Goal: Task Accomplishment & Management: Use online tool/utility

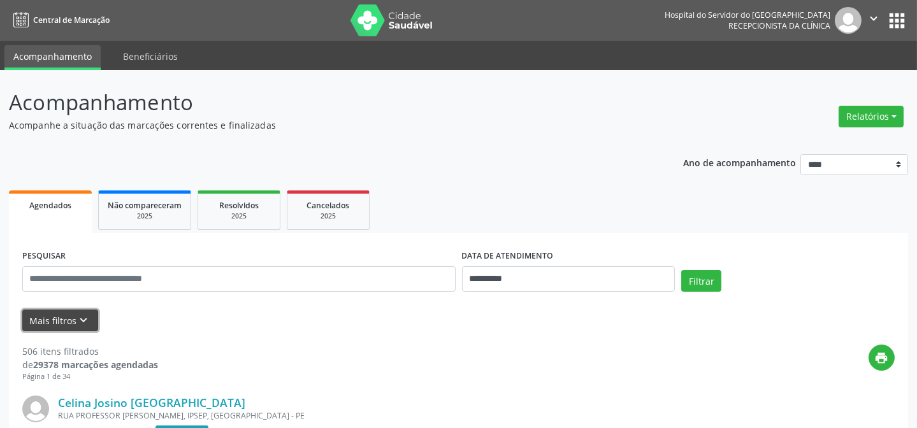
click at [77, 321] on icon "keyboard_arrow_down" at bounding box center [84, 320] width 14 height 14
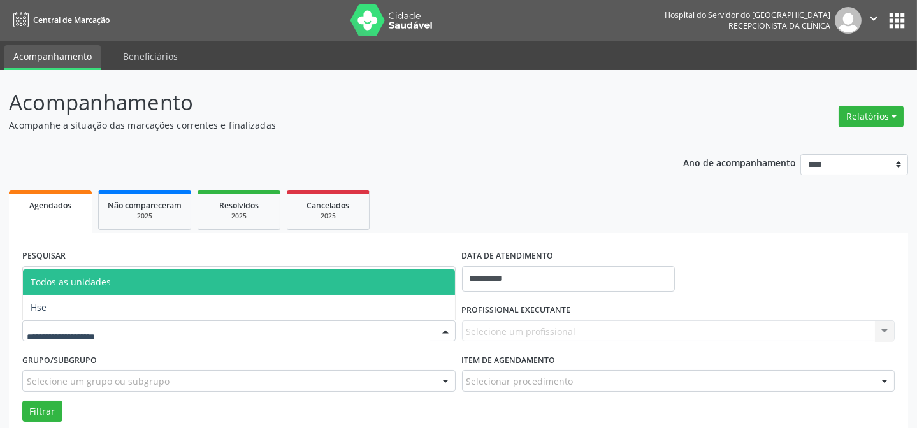
click at [320, 331] on div at bounding box center [238, 331] width 433 height 22
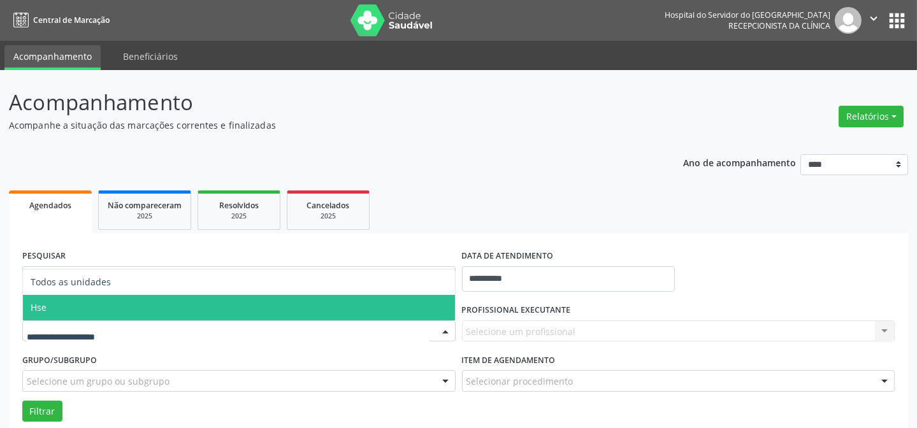
click at [322, 311] on span "Hse" at bounding box center [239, 307] width 432 height 25
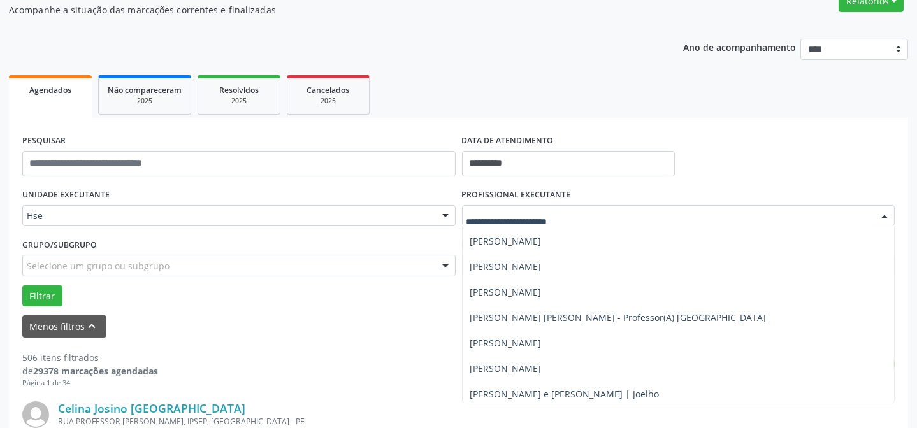
scroll to position [637, 0]
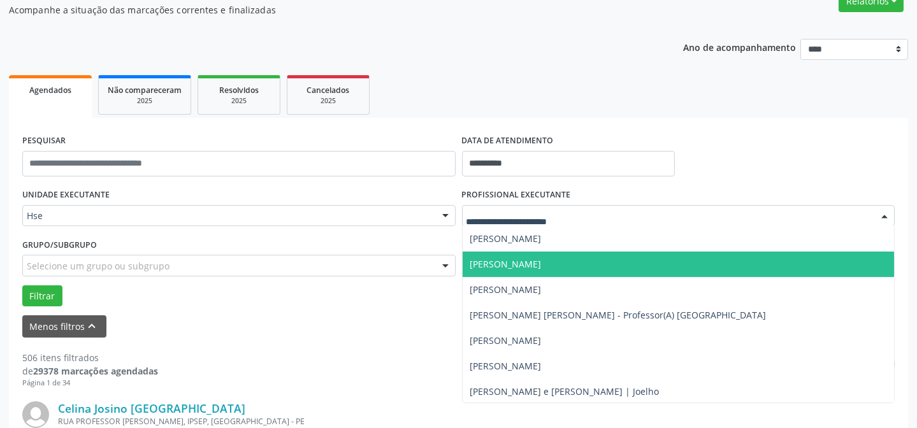
click at [509, 261] on span "[PERSON_NAME]" at bounding box center [505, 264] width 71 height 12
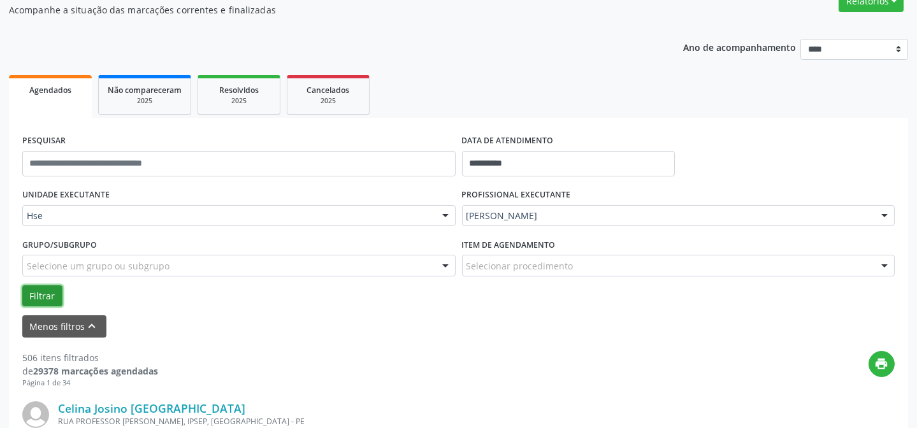
click at [46, 297] on button "Filtrar" at bounding box center [42, 296] width 40 height 22
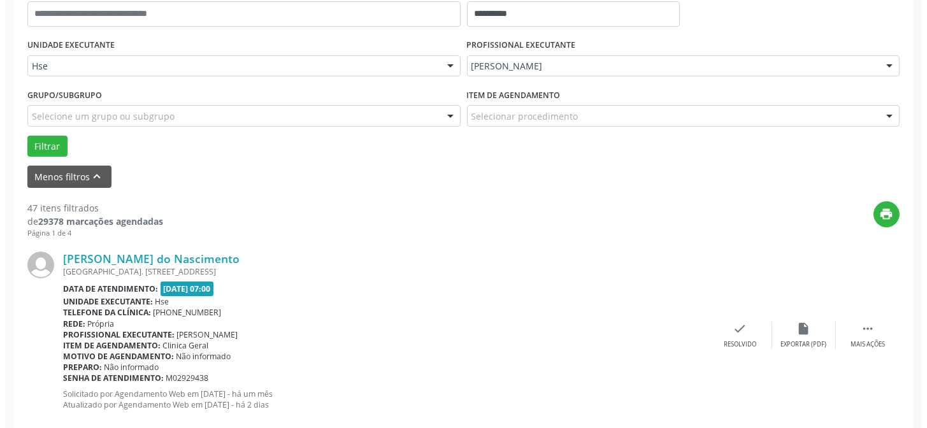
scroll to position [289, 0]
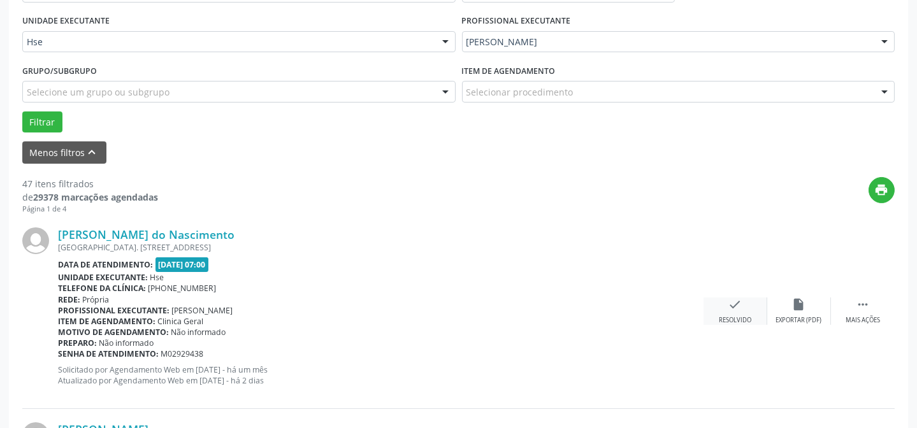
click at [736, 317] on div "Resolvido" at bounding box center [734, 320] width 32 height 9
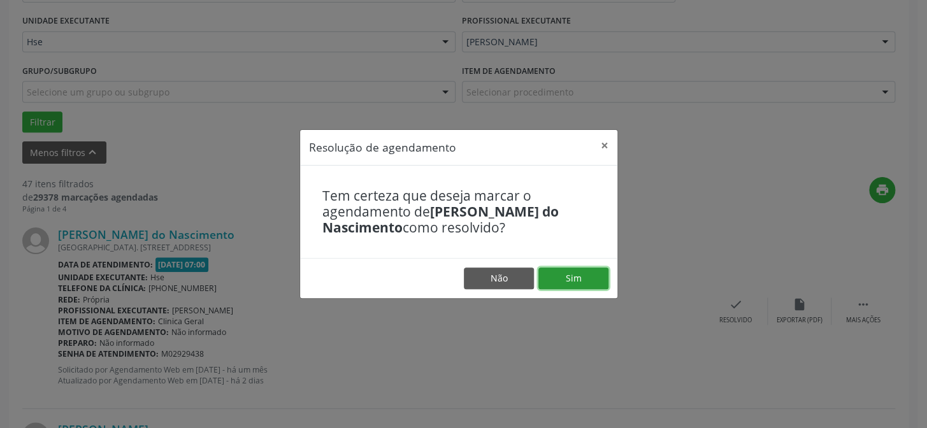
click at [576, 271] on button "Sim" at bounding box center [573, 279] width 70 height 22
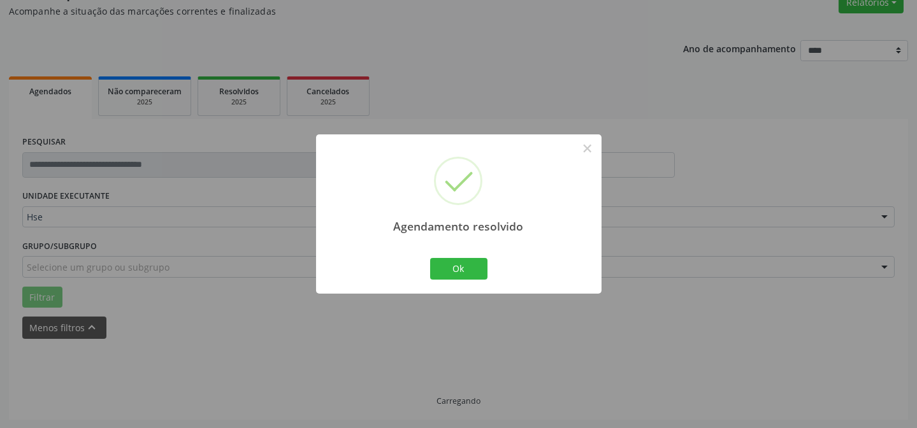
scroll to position [127, 0]
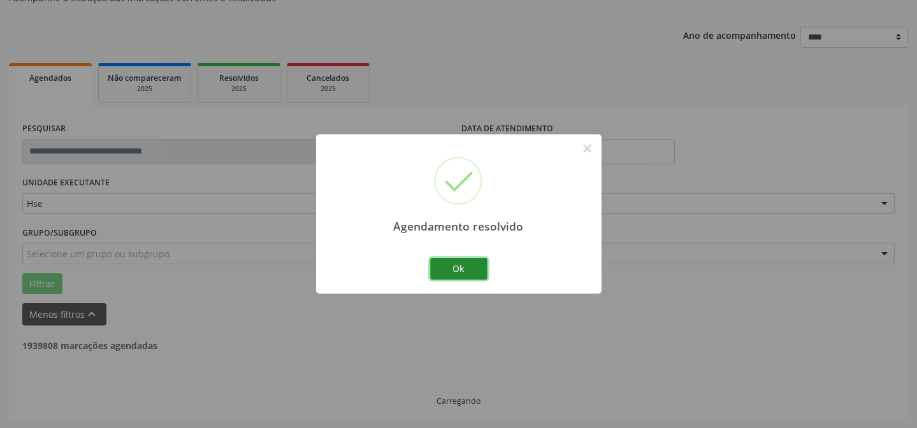
click at [458, 272] on button "Ok" at bounding box center [458, 269] width 57 height 22
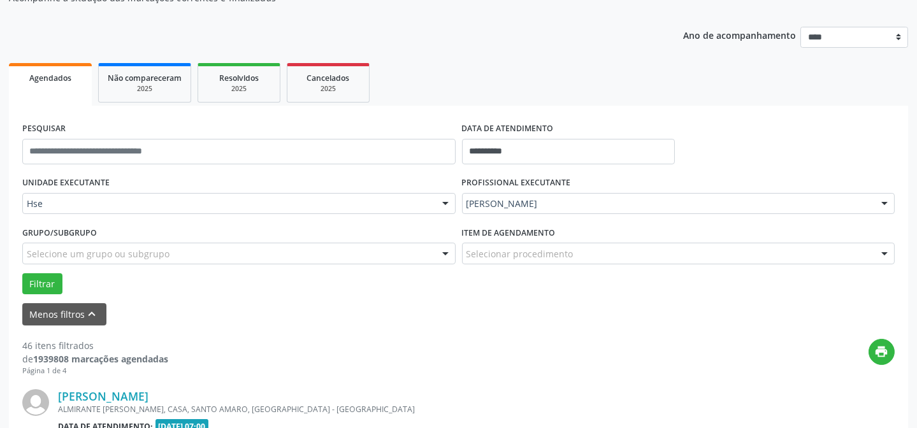
scroll to position [289, 0]
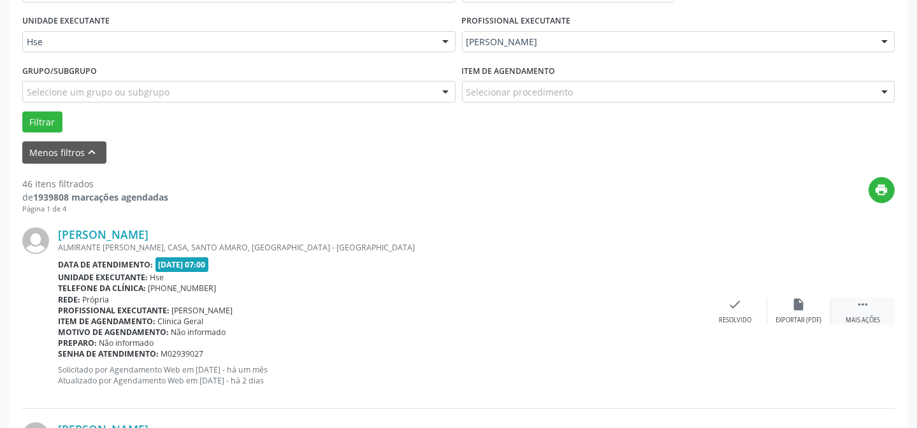
click at [873, 316] on div "Mais ações" at bounding box center [862, 320] width 34 height 9
click at [813, 312] on div "alarm_off Não compareceu" at bounding box center [799, 310] width 64 height 27
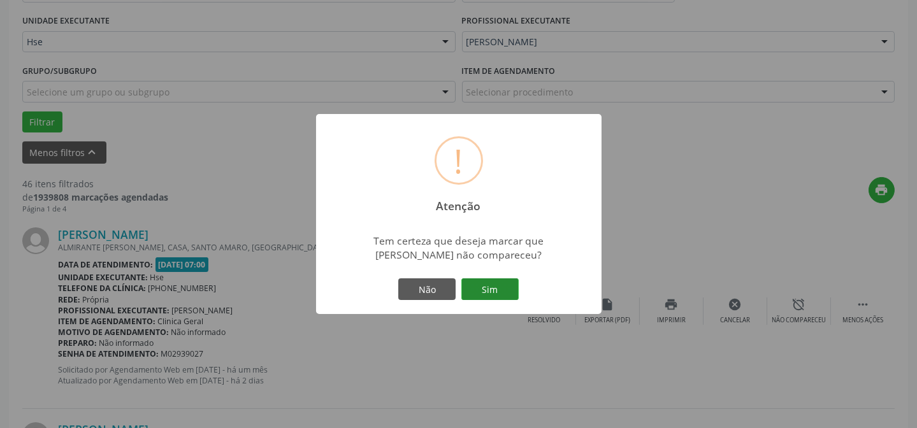
click at [491, 292] on button "Sim" at bounding box center [489, 289] width 57 height 22
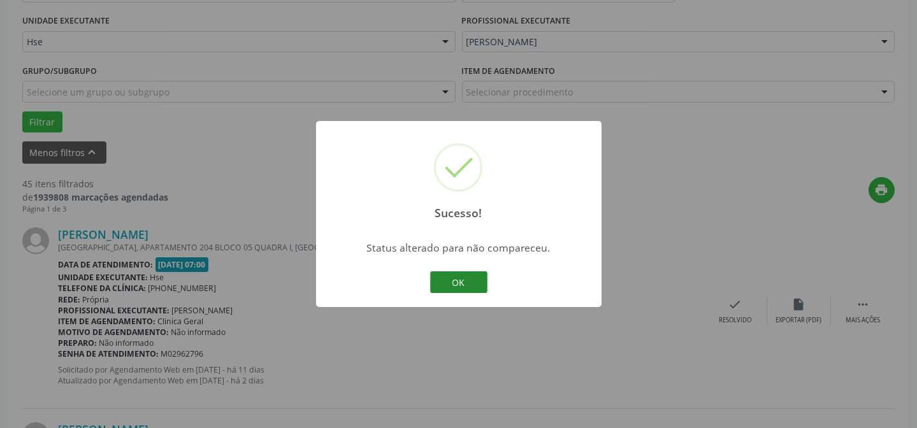
click at [470, 284] on button "OK" at bounding box center [458, 282] width 57 height 22
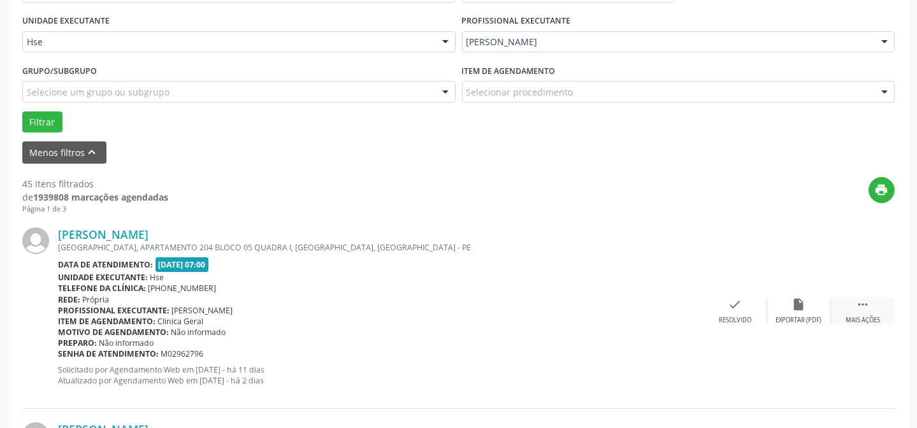
click at [868, 310] on icon "" at bounding box center [862, 304] width 14 height 14
click at [804, 310] on icon "alarm_off" at bounding box center [799, 304] width 14 height 14
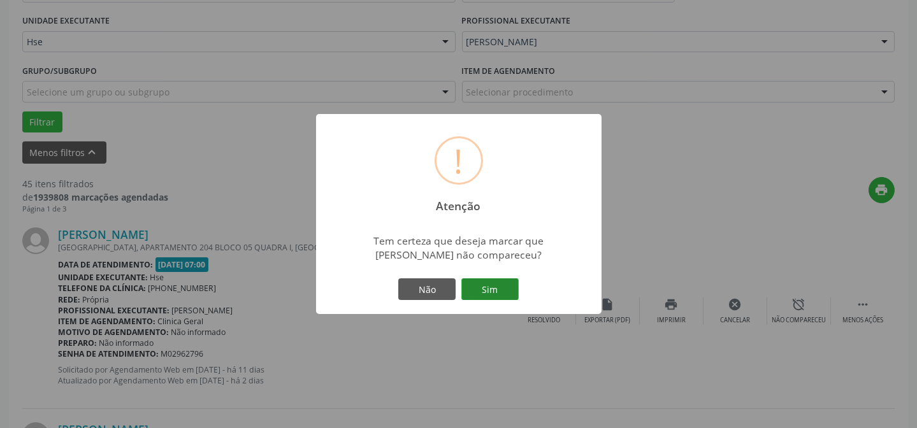
click at [499, 281] on button "Sim" at bounding box center [489, 289] width 57 height 22
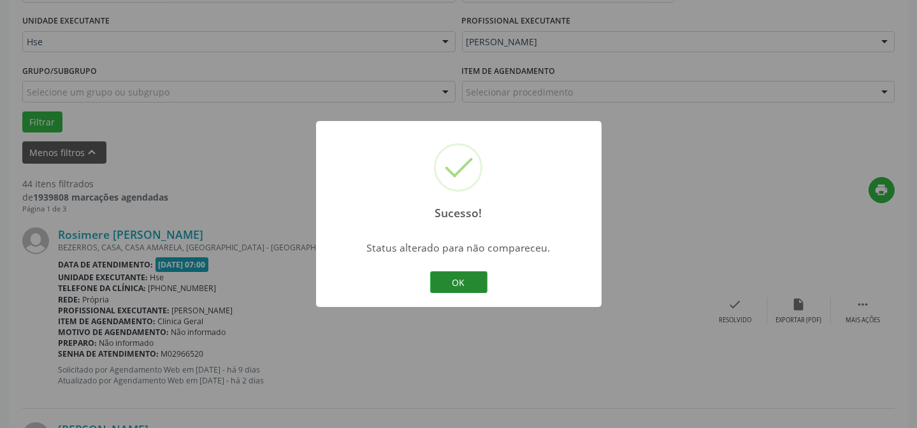
click at [470, 280] on button "OK" at bounding box center [458, 282] width 57 height 22
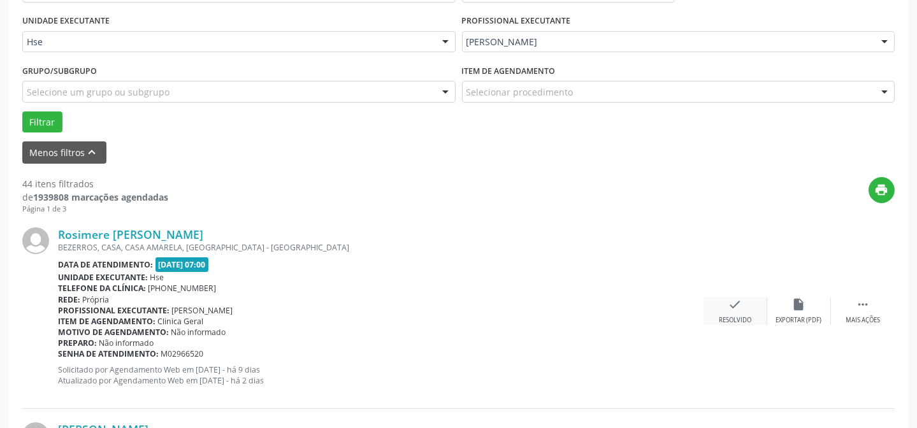
click at [740, 311] on div "check Resolvido" at bounding box center [735, 310] width 64 height 27
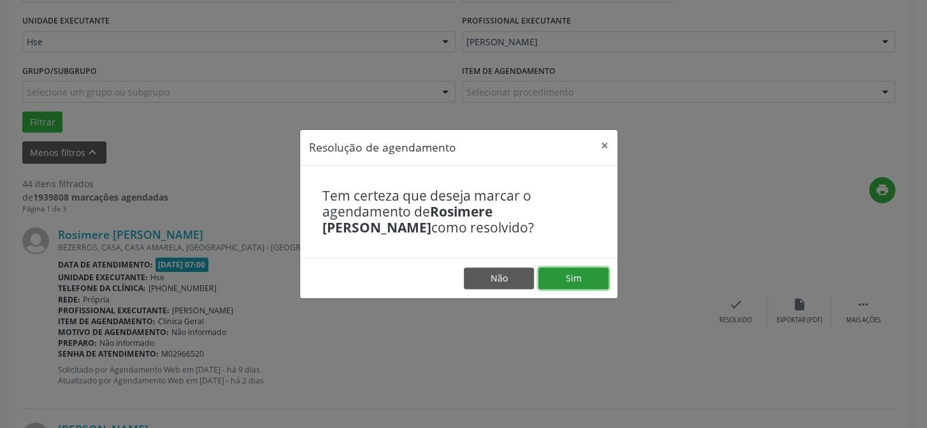
click at [594, 280] on button "Sim" at bounding box center [573, 279] width 70 height 22
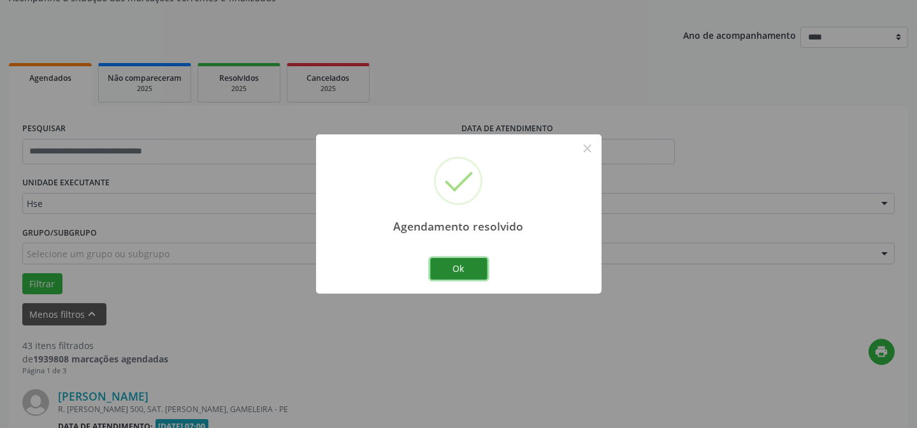
click at [478, 275] on button "Ok" at bounding box center [458, 269] width 57 height 22
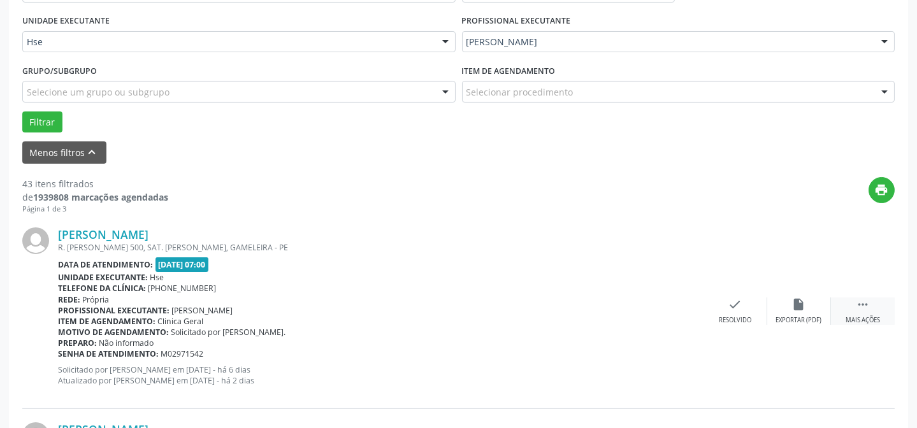
click at [865, 311] on div " Mais ações" at bounding box center [863, 310] width 64 height 27
click at [801, 306] on icon "alarm_off" at bounding box center [799, 304] width 14 height 14
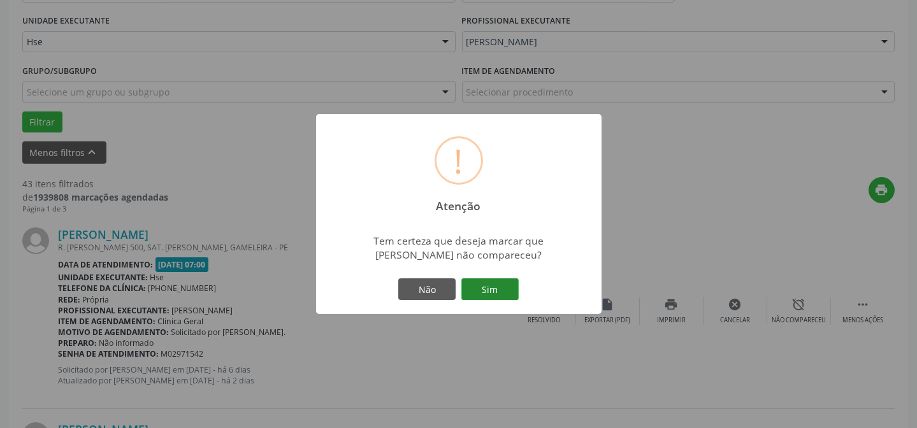
click at [501, 287] on button "Sim" at bounding box center [489, 289] width 57 height 22
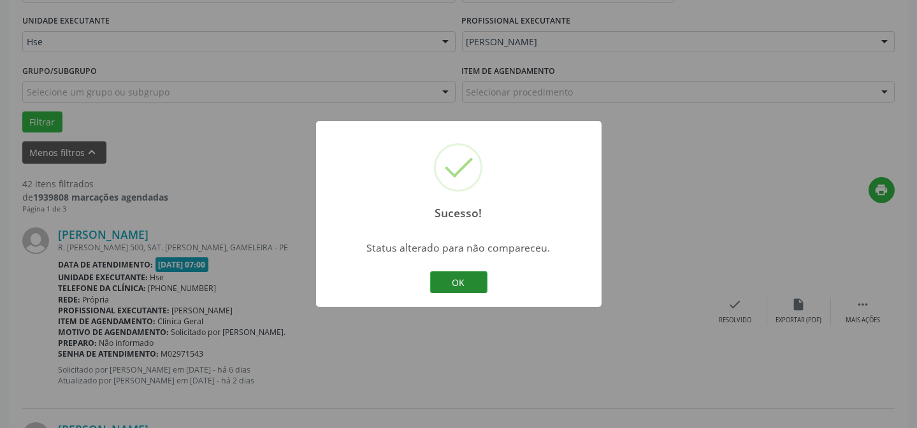
click at [462, 276] on button "OK" at bounding box center [458, 282] width 57 height 22
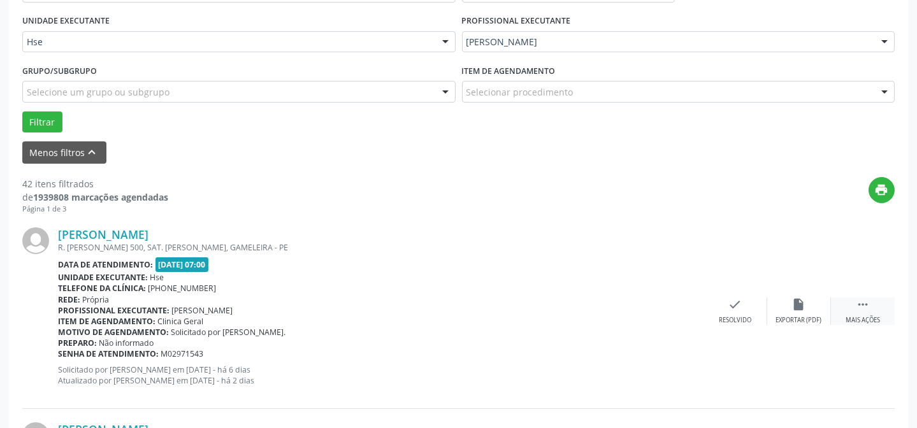
click at [850, 308] on div " Mais ações" at bounding box center [863, 310] width 64 height 27
click at [786, 308] on div "alarm_off Não compareceu" at bounding box center [799, 310] width 64 height 27
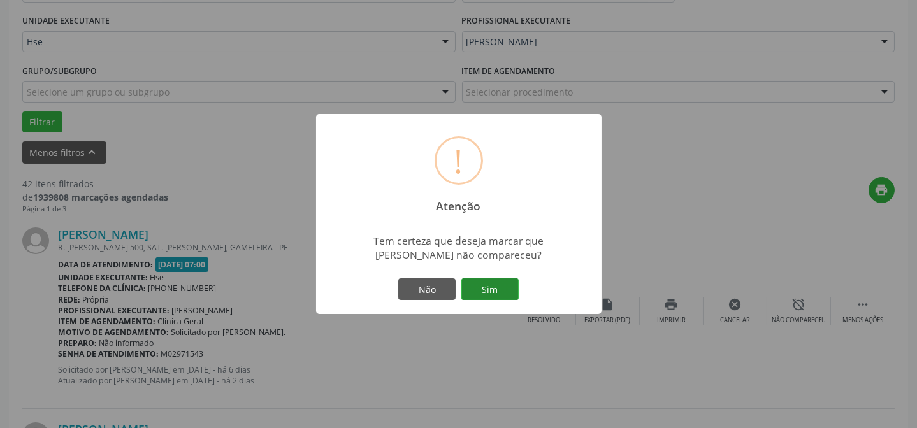
click at [508, 294] on button "Sim" at bounding box center [489, 289] width 57 height 22
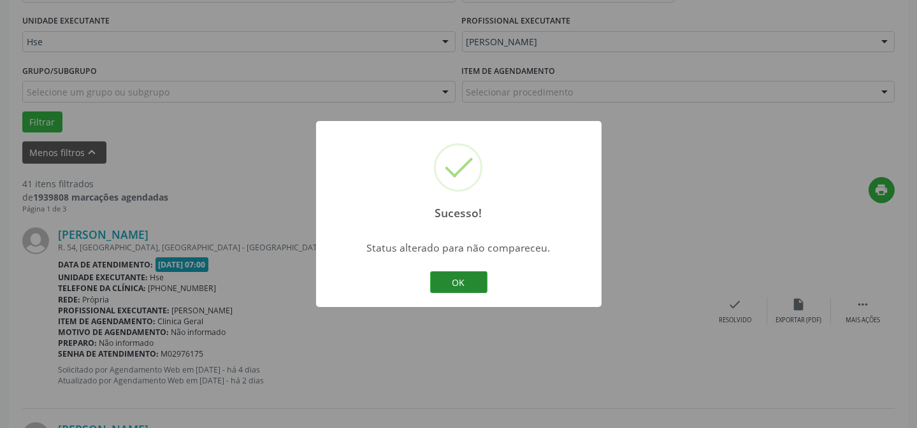
click at [455, 283] on button "OK" at bounding box center [458, 282] width 57 height 22
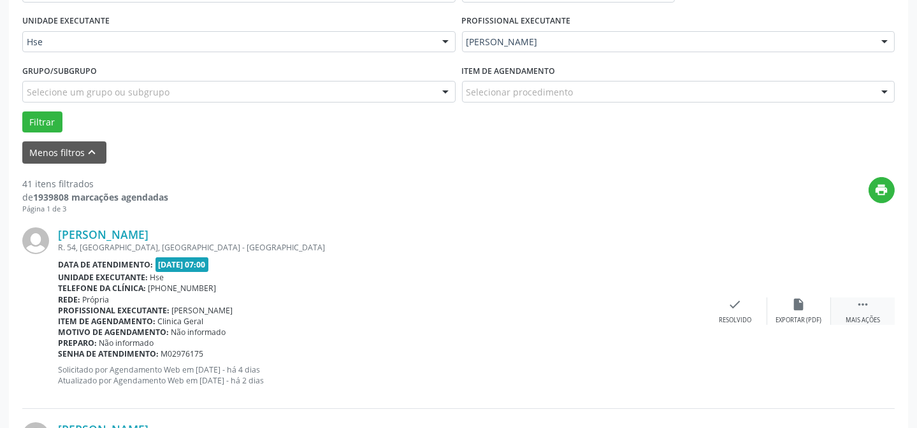
click at [874, 308] on div " Mais ações" at bounding box center [863, 310] width 64 height 27
click at [804, 316] on div "Não compareceu" at bounding box center [798, 320] width 54 height 9
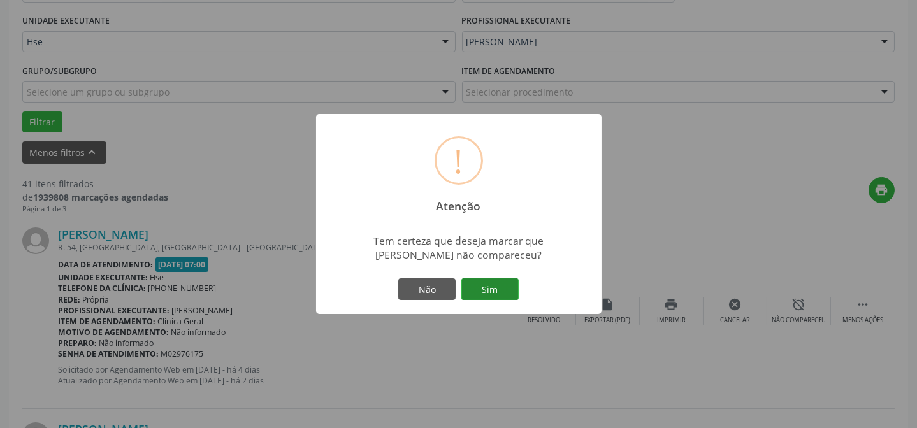
click at [490, 291] on button "Sim" at bounding box center [489, 289] width 57 height 22
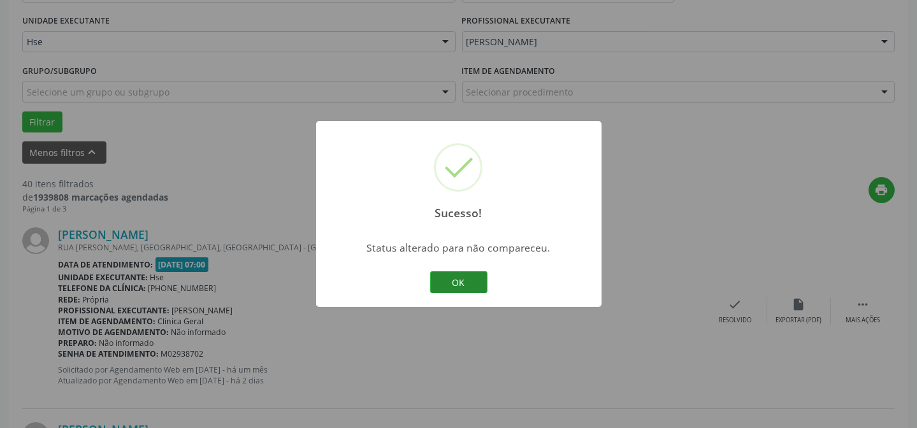
click at [480, 283] on button "OK" at bounding box center [458, 282] width 57 height 22
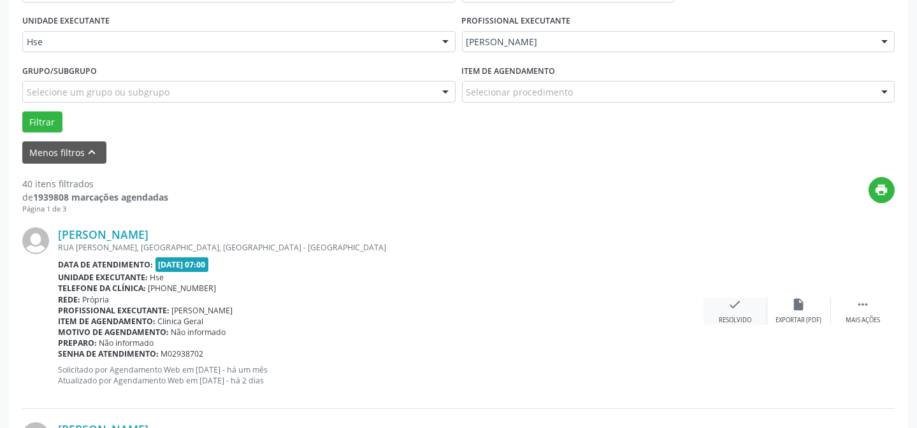
click at [726, 316] on div "Resolvido" at bounding box center [734, 320] width 32 height 9
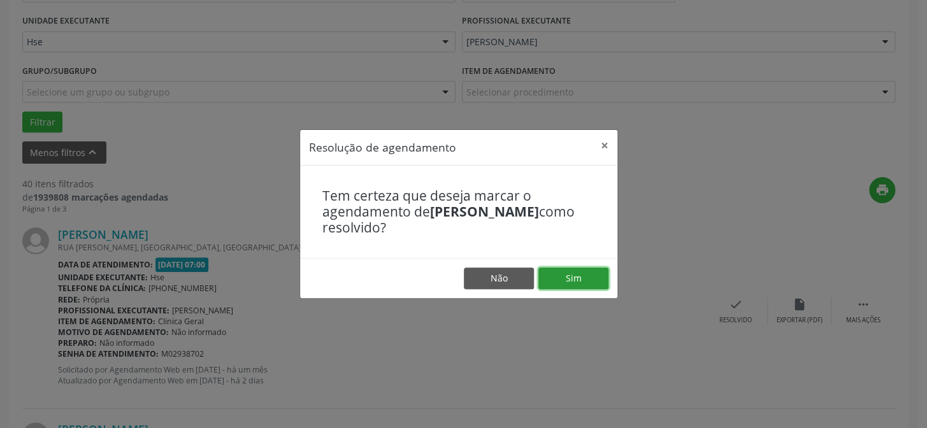
click at [580, 281] on button "Sim" at bounding box center [573, 279] width 70 height 22
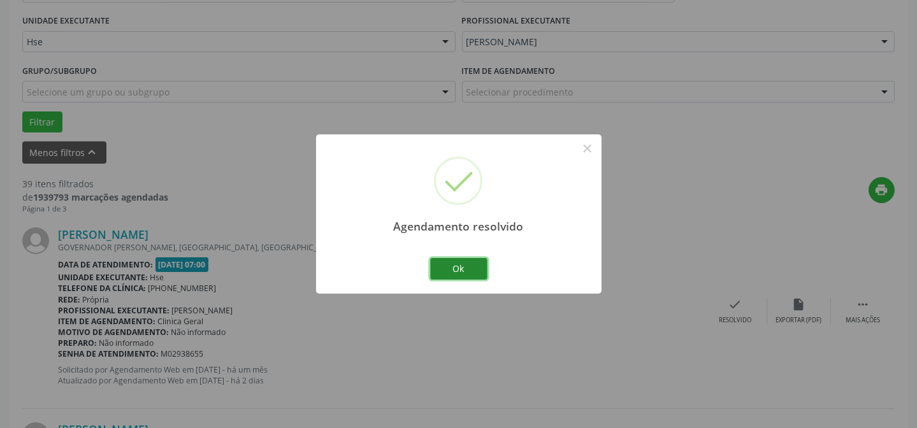
click at [482, 267] on button "Ok" at bounding box center [458, 269] width 57 height 22
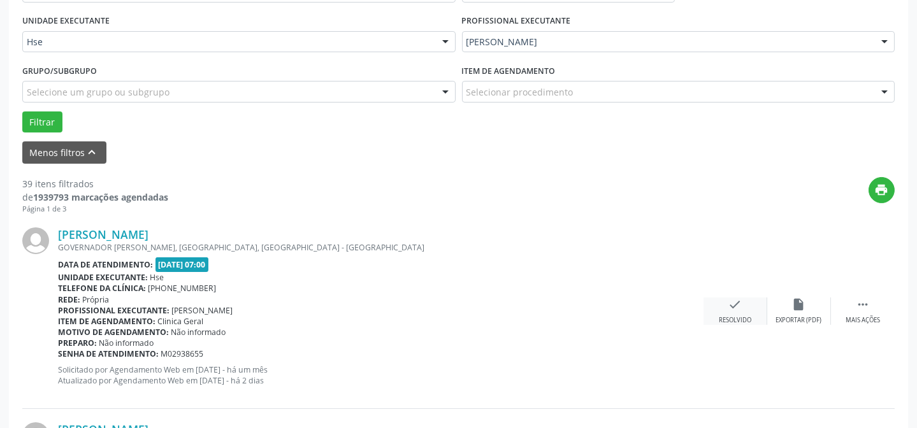
click at [736, 311] on div "check Resolvido" at bounding box center [735, 310] width 64 height 27
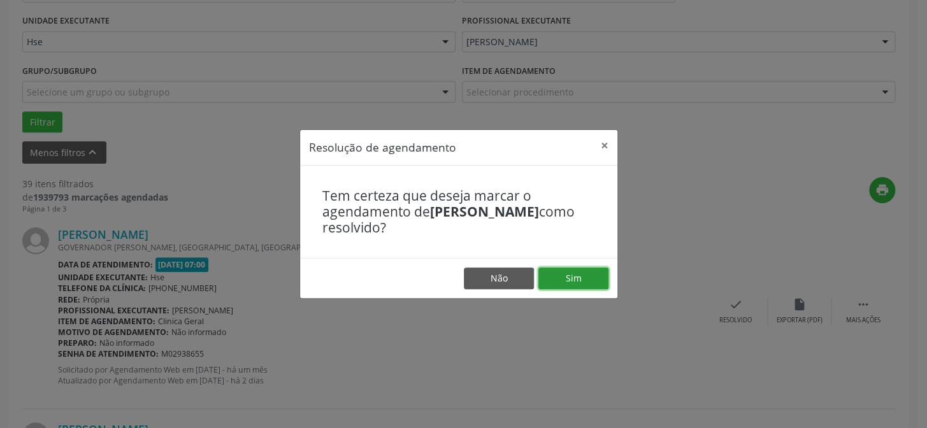
click at [601, 273] on button "Sim" at bounding box center [573, 279] width 70 height 22
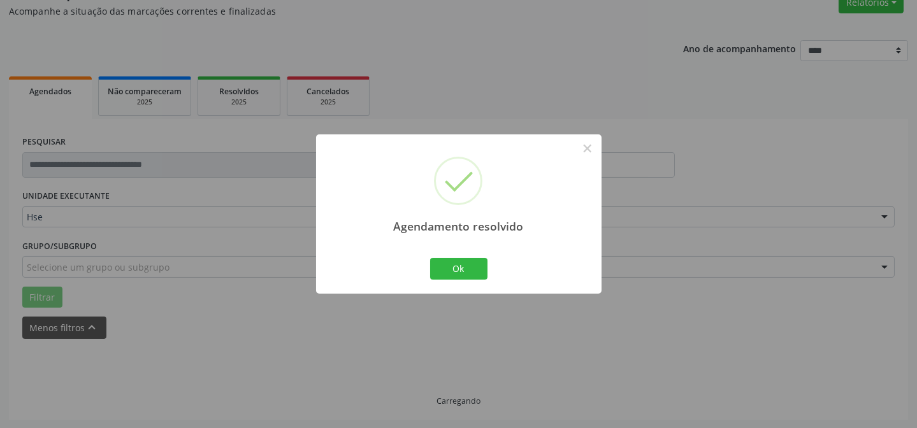
scroll to position [127, 0]
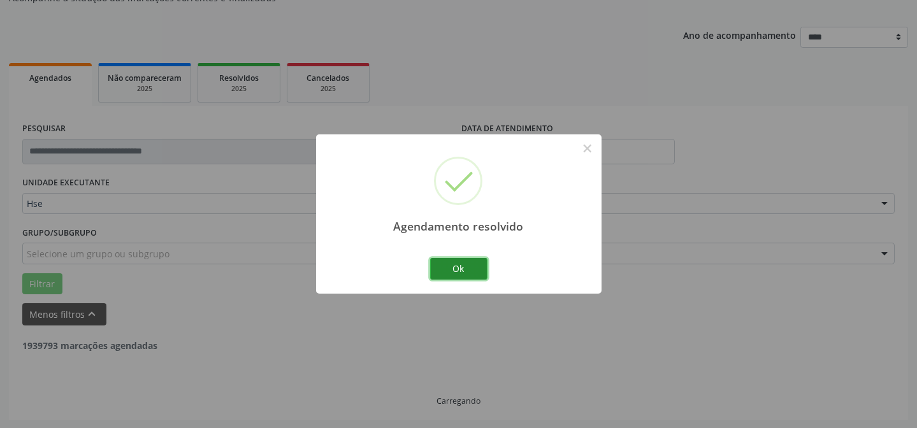
click at [471, 272] on button "Ok" at bounding box center [458, 269] width 57 height 22
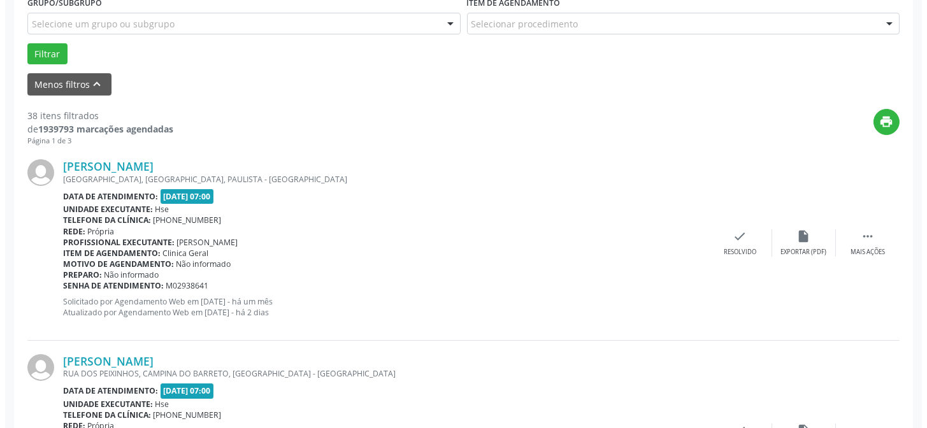
scroll to position [359, 0]
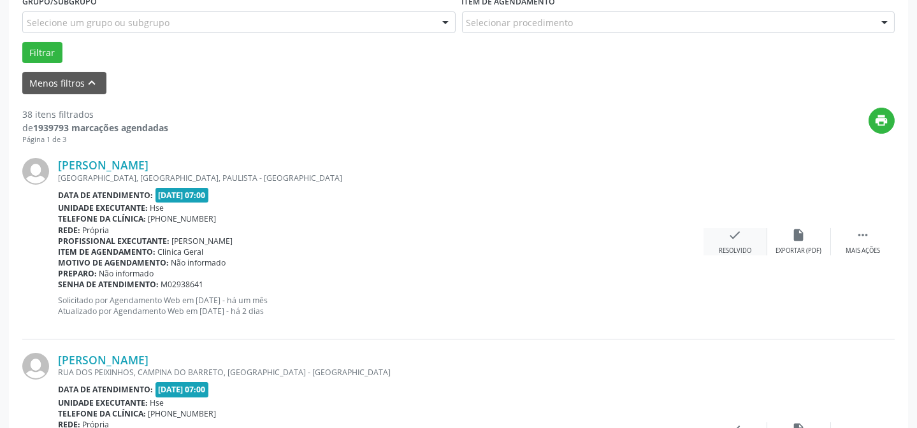
click at [732, 240] on icon "check" at bounding box center [735, 235] width 14 height 14
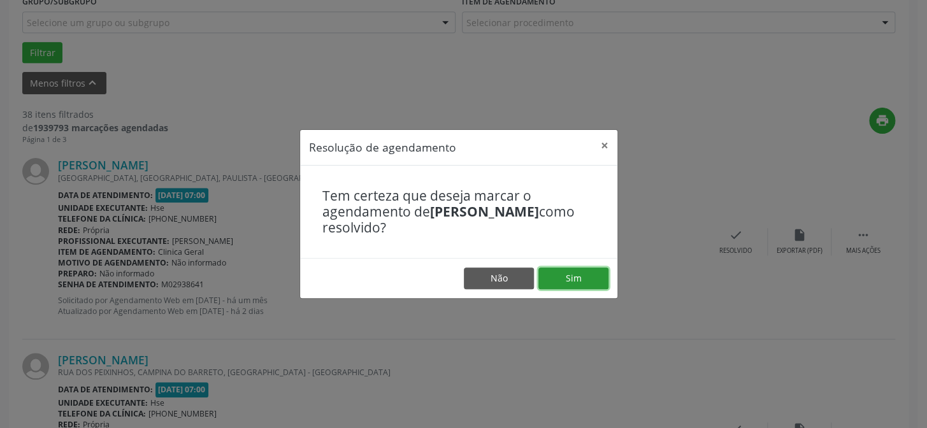
click at [593, 271] on button "Sim" at bounding box center [573, 279] width 70 height 22
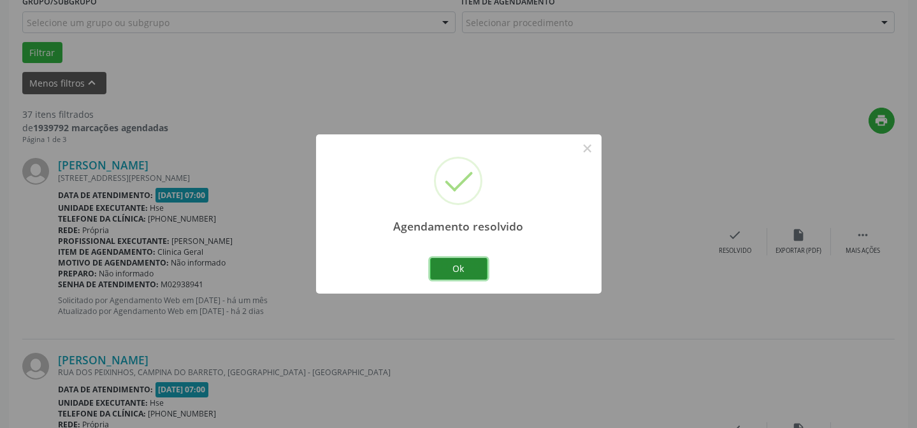
click at [453, 269] on button "Ok" at bounding box center [458, 269] width 57 height 22
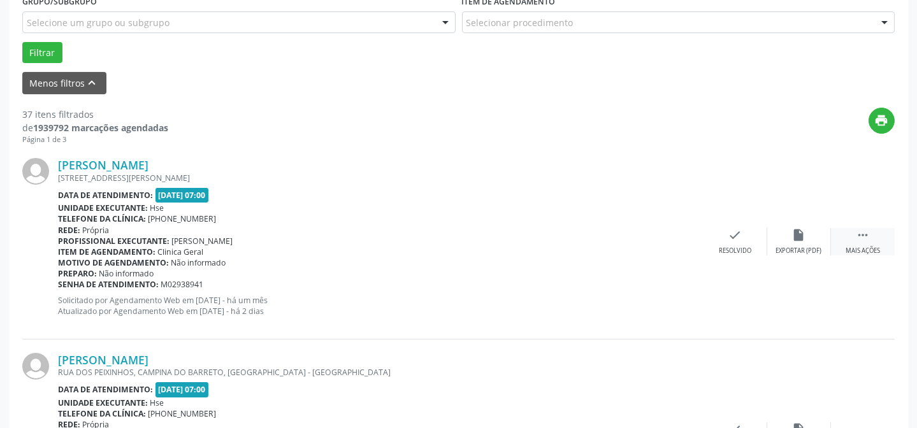
click at [856, 231] on icon "" at bounding box center [862, 235] width 14 height 14
click at [793, 241] on icon "alarm_off" at bounding box center [799, 235] width 14 height 14
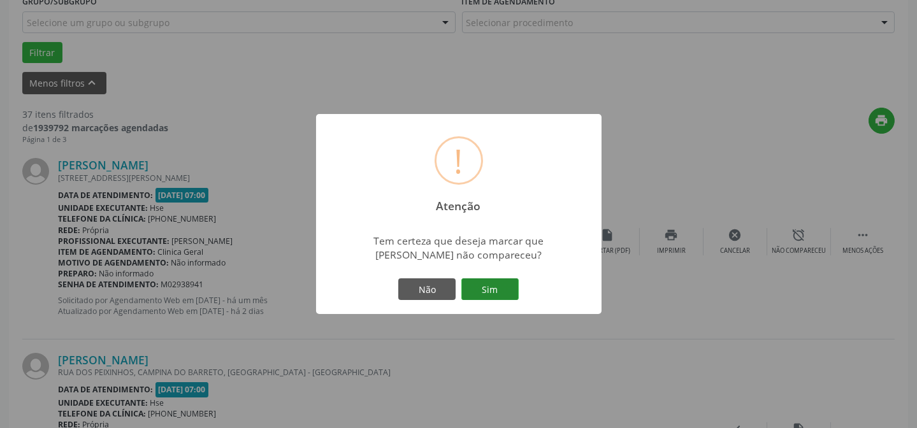
click at [507, 292] on button "Sim" at bounding box center [489, 289] width 57 height 22
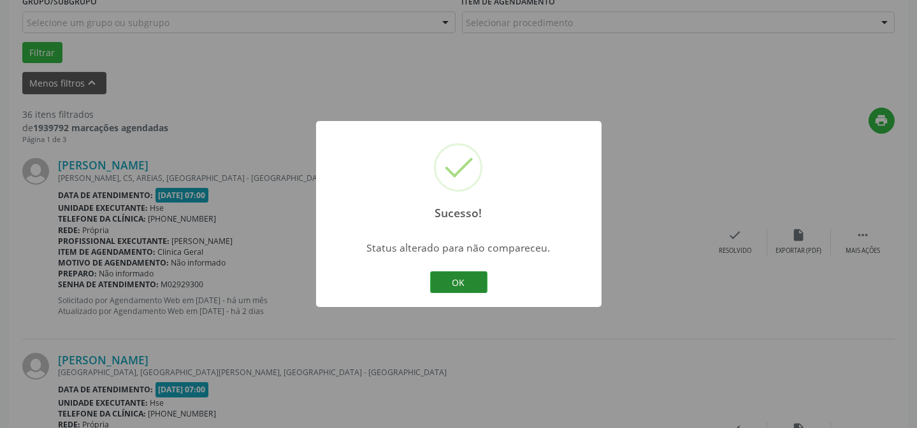
click at [464, 277] on button "OK" at bounding box center [458, 282] width 57 height 22
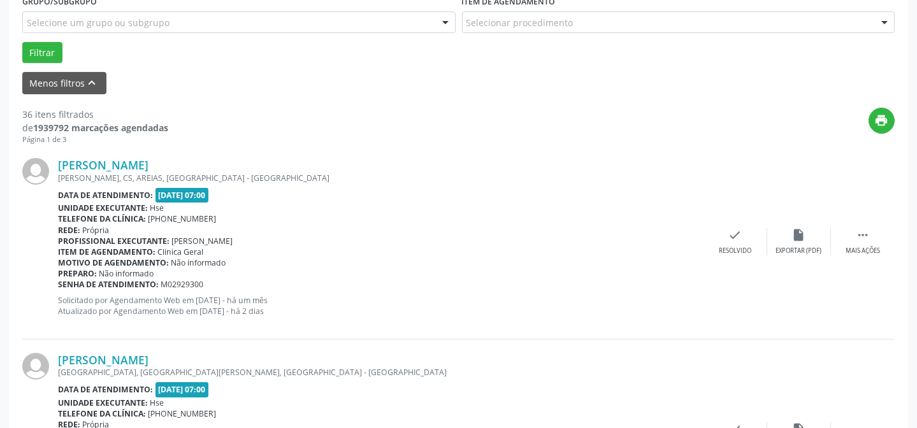
click at [876, 225] on div "[PERSON_NAME] [PERSON_NAME], CS, AREIAS, [GEOGRAPHIC_DATA] - [GEOGRAPHIC_DATA] …" at bounding box center [458, 242] width 872 height 194
click at [866, 232] on icon "" at bounding box center [862, 235] width 14 height 14
click at [808, 243] on div "alarm_off Não compareceu" at bounding box center [799, 241] width 64 height 27
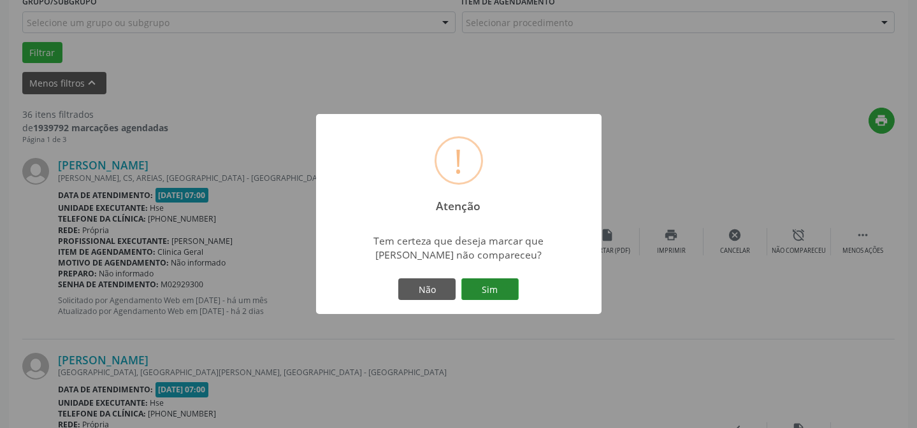
click at [501, 283] on button "Sim" at bounding box center [489, 289] width 57 height 22
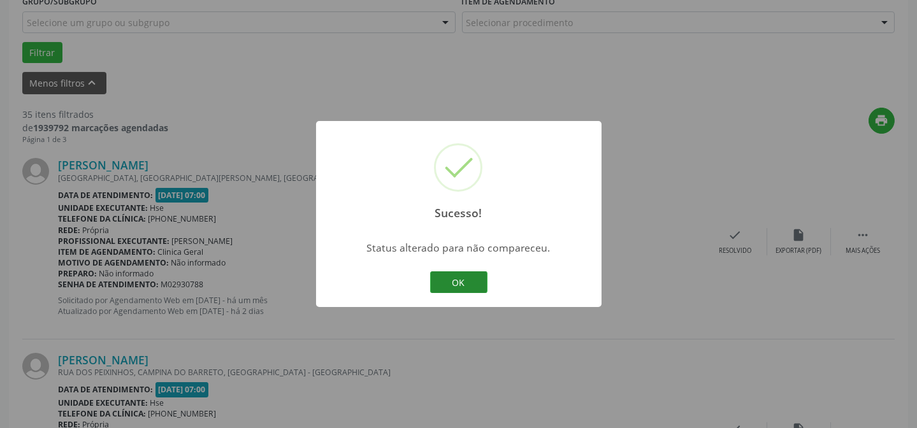
click at [464, 283] on button "OK" at bounding box center [458, 282] width 57 height 22
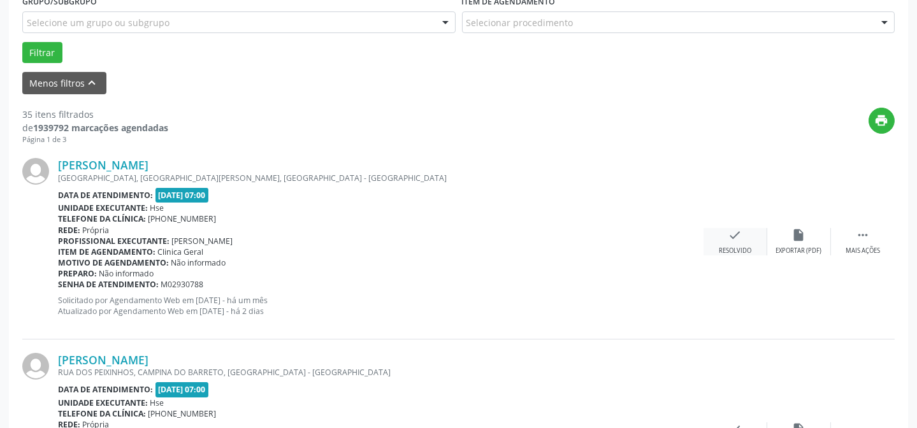
click at [734, 239] on icon "check" at bounding box center [735, 235] width 14 height 14
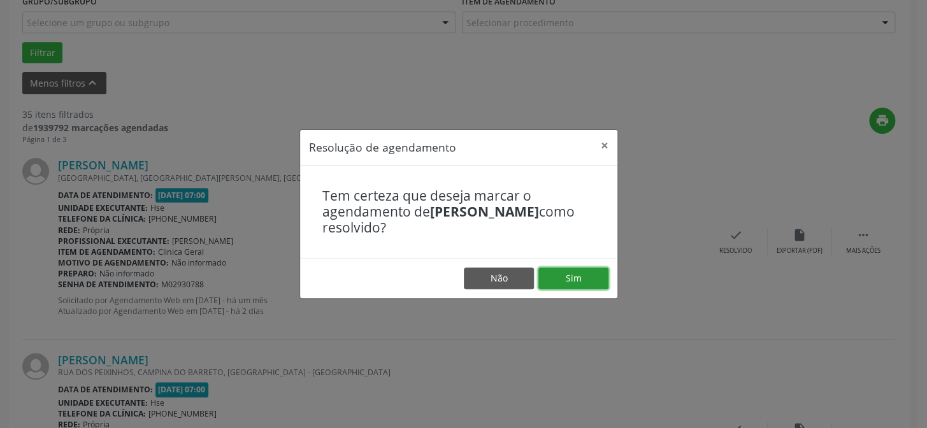
click at [581, 278] on button "Sim" at bounding box center [573, 279] width 70 height 22
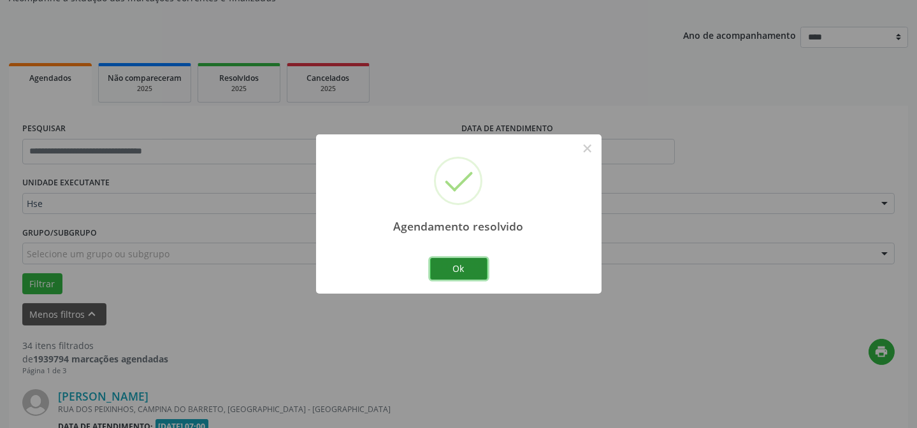
click at [475, 268] on button "Ok" at bounding box center [458, 269] width 57 height 22
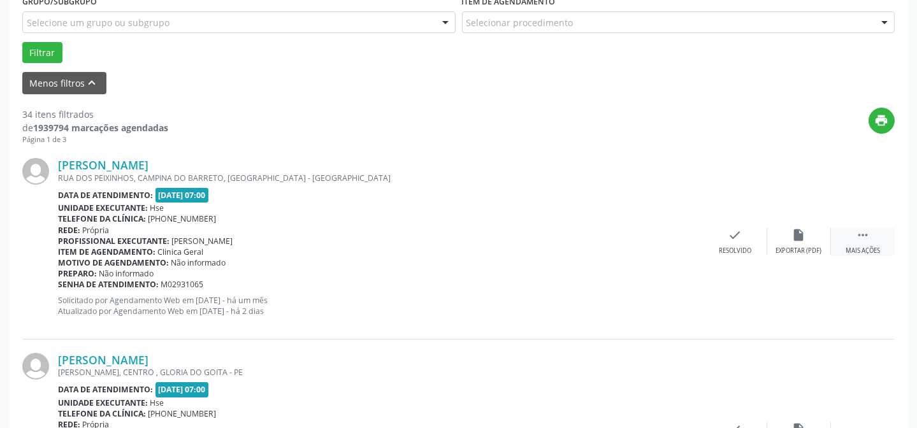
click at [869, 241] on icon "" at bounding box center [862, 235] width 14 height 14
click at [816, 247] on div "Não compareceu" at bounding box center [798, 251] width 54 height 9
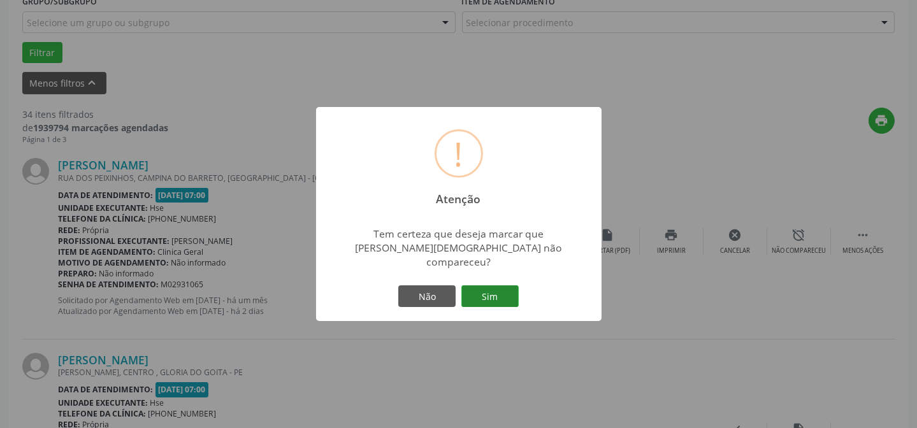
click at [492, 295] on button "Sim" at bounding box center [489, 296] width 57 height 22
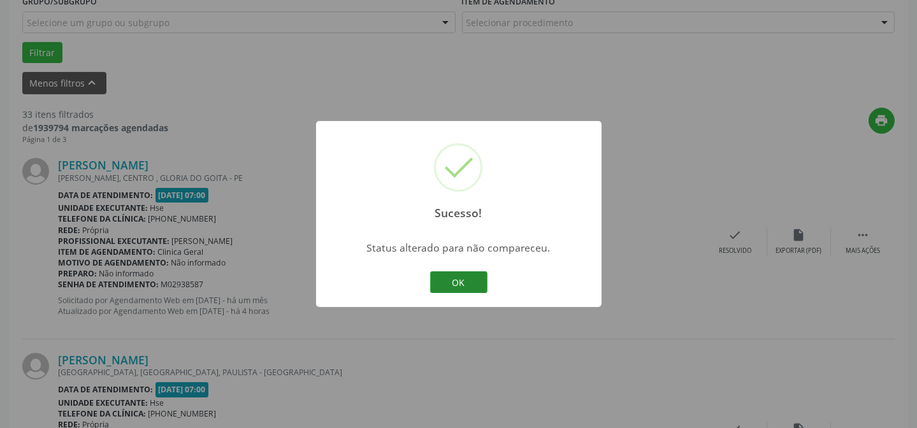
click at [469, 282] on button "OK" at bounding box center [458, 282] width 57 height 22
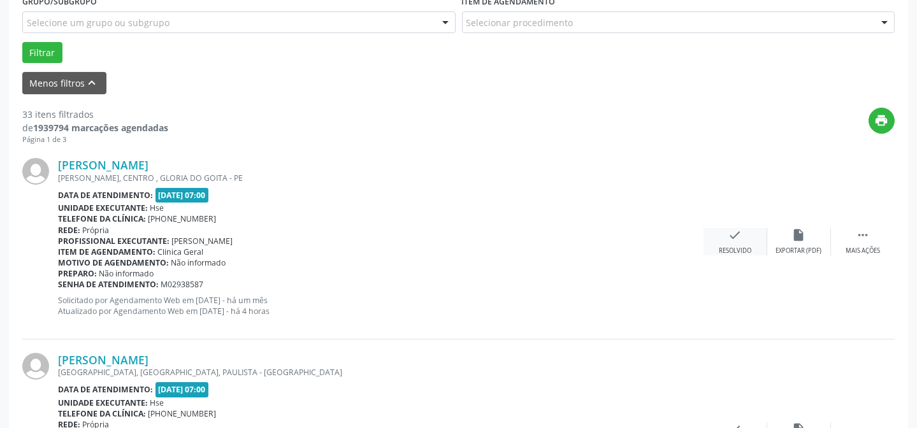
click at [745, 241] on div "check Resolvido" at bounding box center [735, 241] width 64 height 27
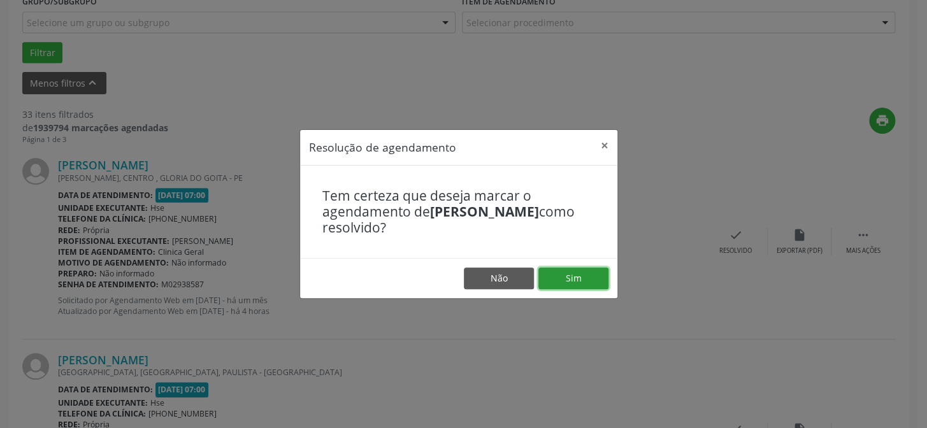
click at [600, 279] on button "Sim" at bounding box center [573, 279] width 70 height 22
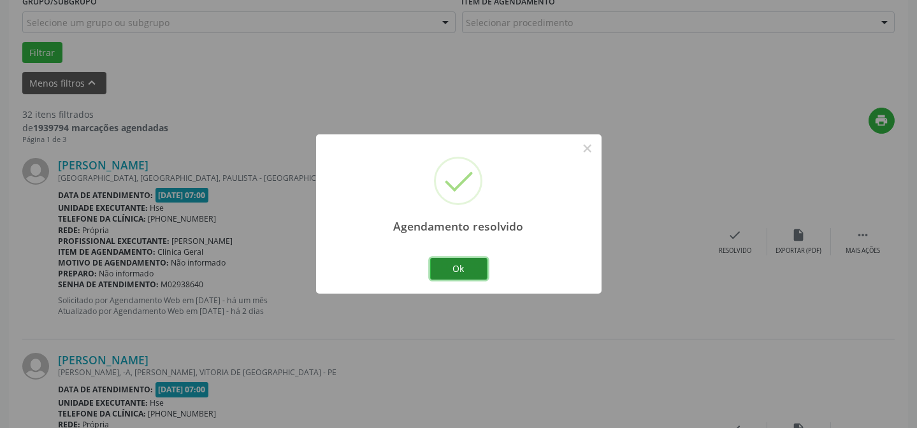
click at [462, 268] on button "Ok" at bounding box center [458, 269] width 57 height 22
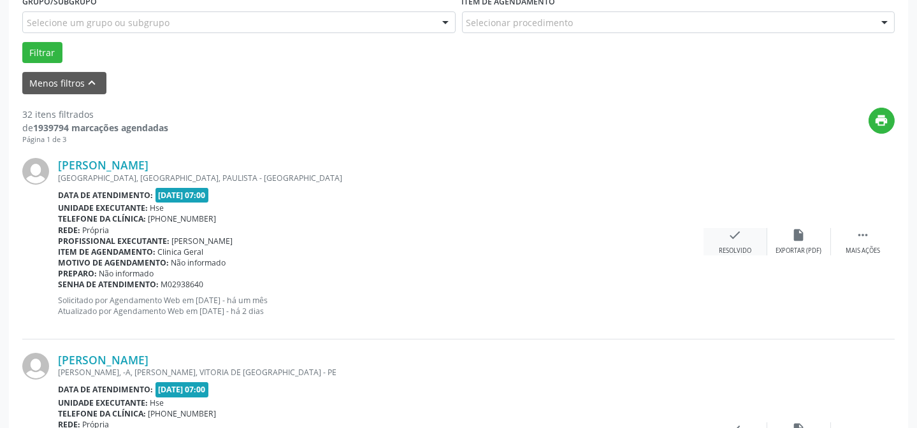
click at [729, 248] on div "Resolvido" at bounding box center [734, 251] width 32 height 9
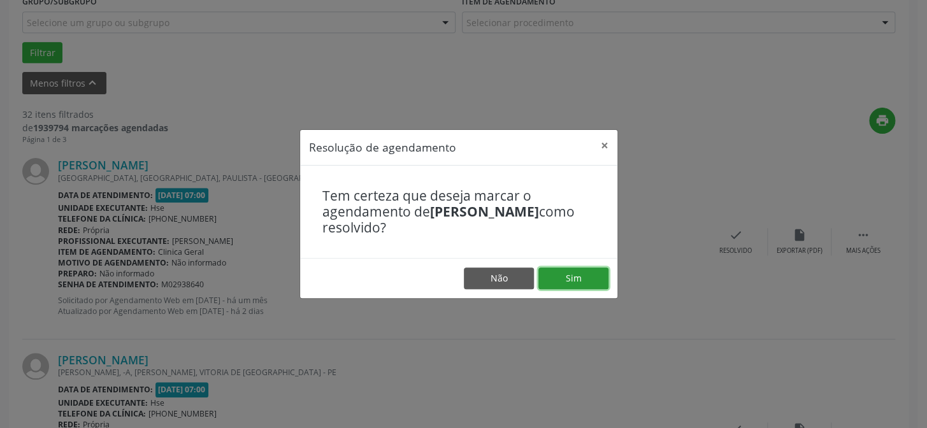
click at [564, 284] on button "Sim" at bounding box center [573, 279] width 70 height 22
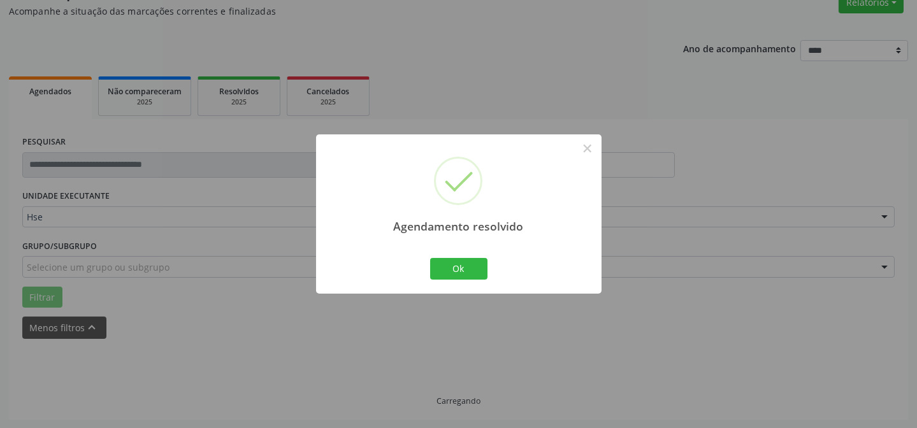
scroll to position [127, 0]
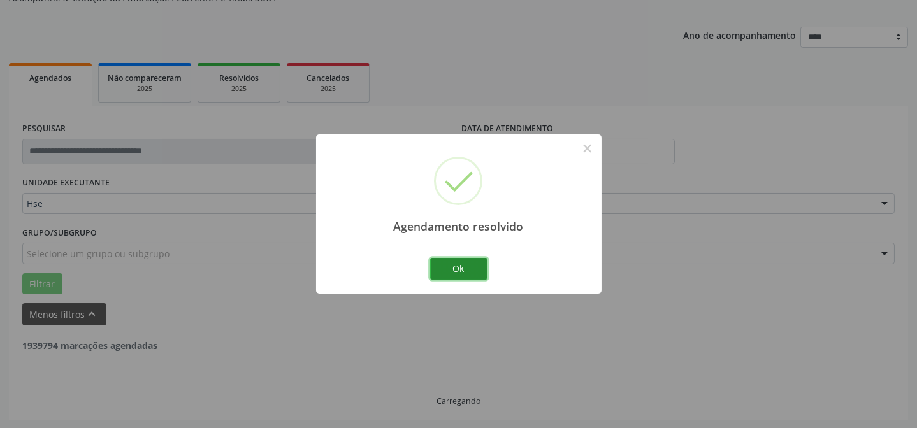
click at [468, 269] on button "Ok" at bounding box center [458, 269] width 57 height 22
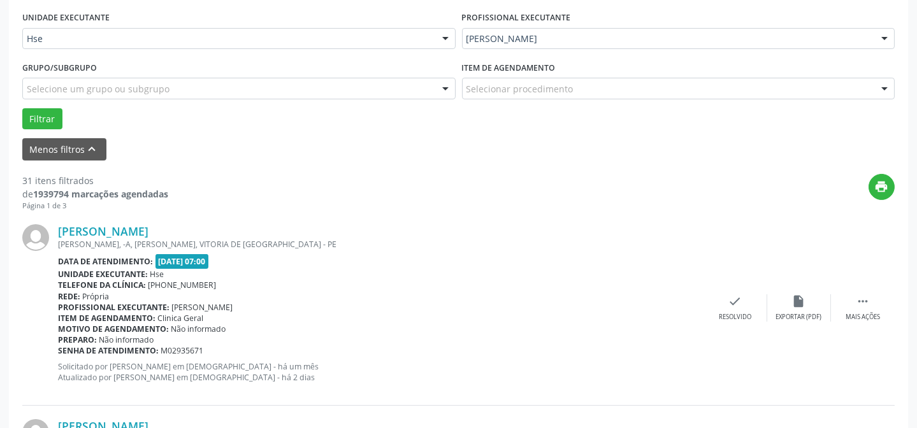
scroll to position [417, 0]
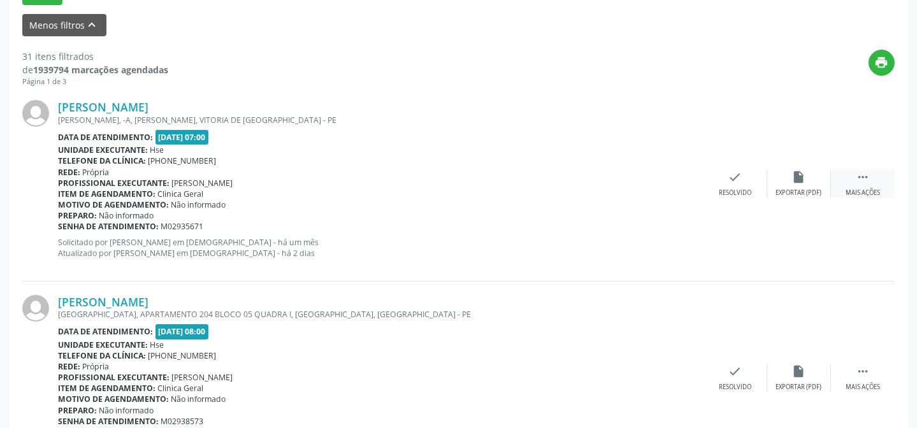
click at [854, 178] on div " Mais ações" at bounding box center [863, 183] width 64 height 27
click at [820, 191] on div "Não compareceu" at bounding box center [798, 193] width 54 height 9
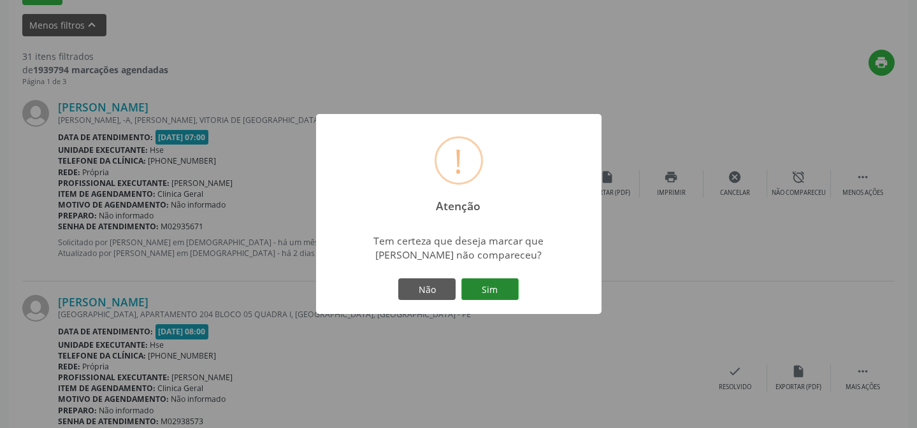
click at [494, 290] on button "Sim" at bounding box center [489, 289] width 57 height 22
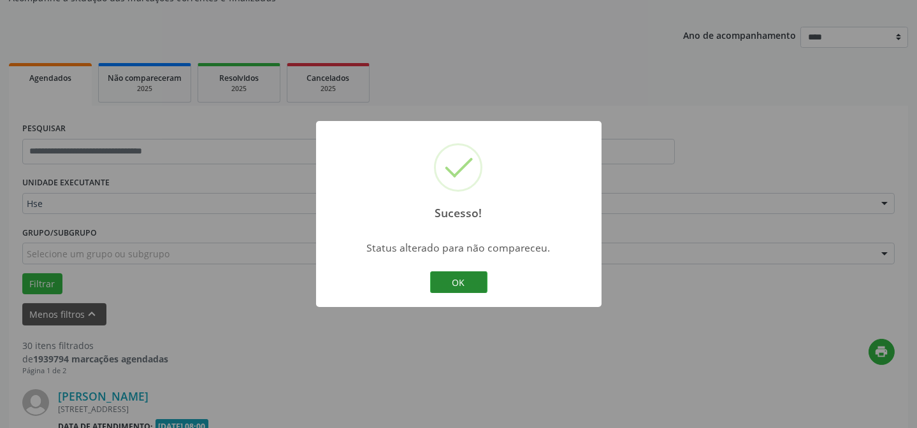
scroll to position [416, 0]
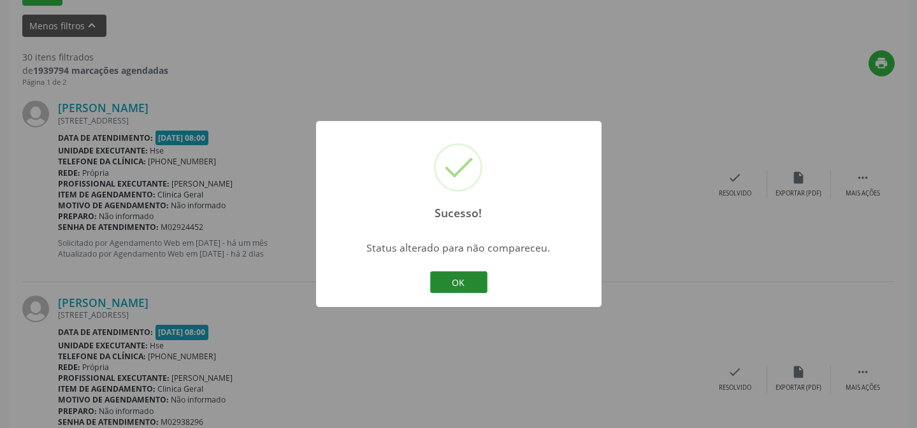
click at [462, 285] on button "OK" at bounding box center [458, 282] width 57 height 22
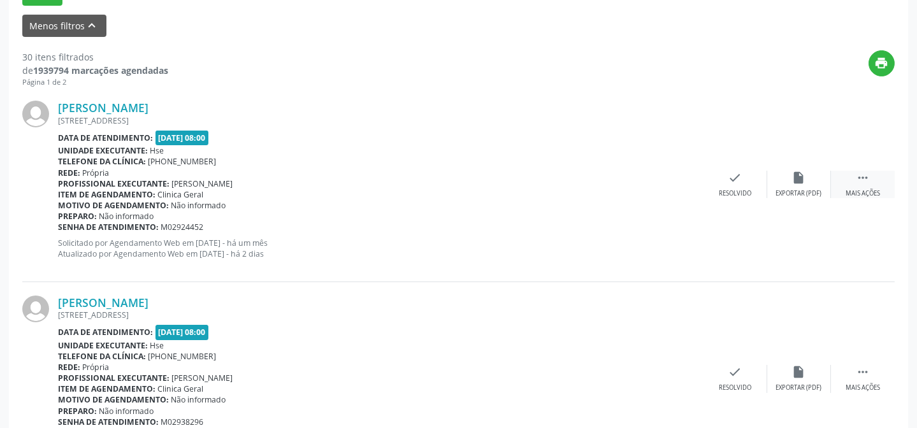
click at [876, 190] on div "Mais ações" at bounding box center [862, 193] width 34 height 9
click at [812, 185] on div "alarm_off Não compareceu" at bounding box center [799, 184] width 64 height 27
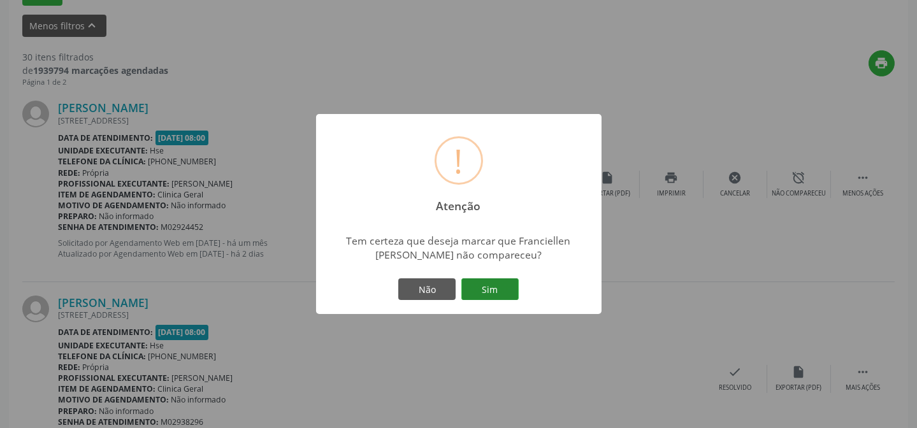
click at [497, 293] on button "Sim" at bounding box center [489, 289] width 57 height 22
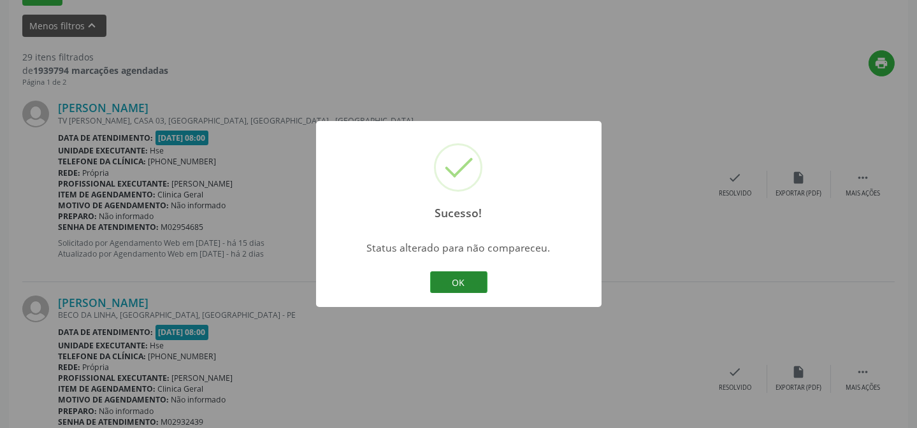
click at [447, 277] on button "OK" at bounding box center [458, 282] width 57 height 22
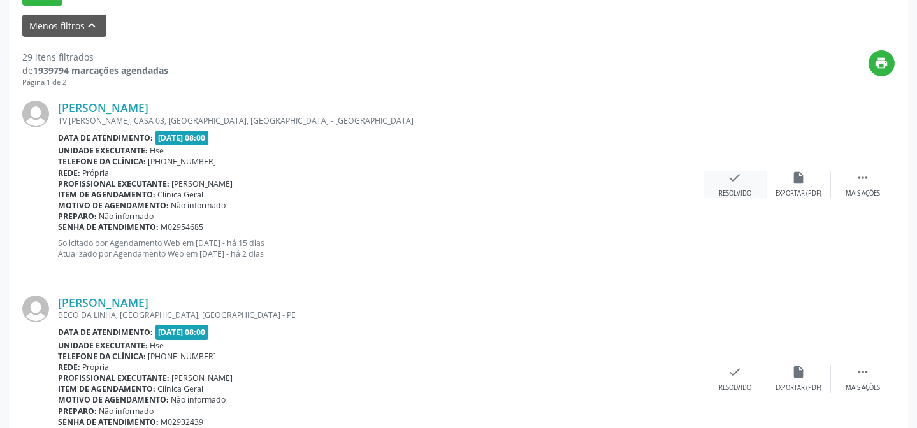
click at [734, 185] on div "check Resolvido" at bounding box center [735, 184] width 64 height 27
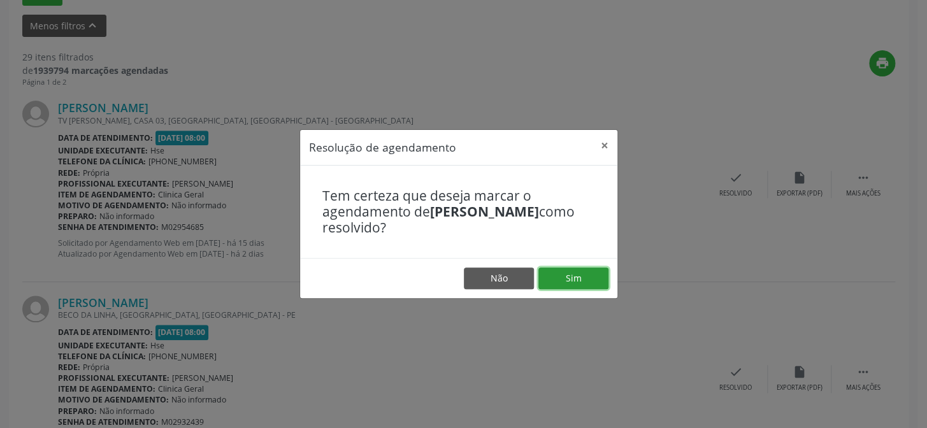
click at [581, 275] on button "Sim" at bounding box center [573, 279] width 70 height 22
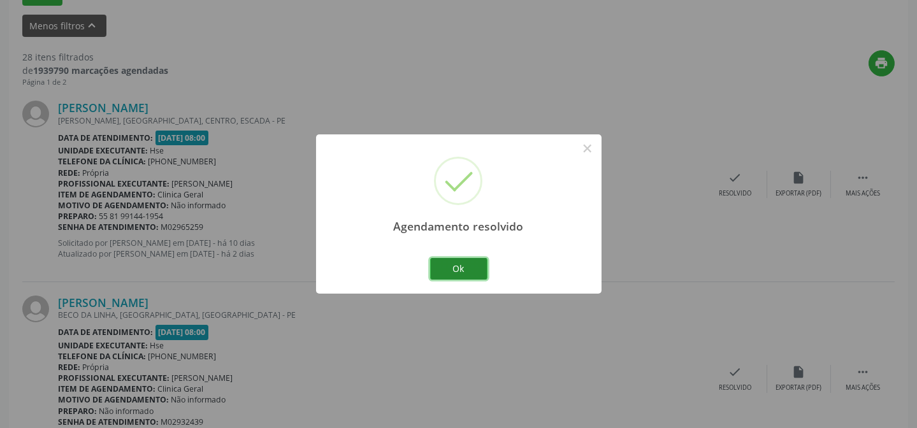
click at [470, 273] on button "Ok" at bounding box center [458, 269] width 57 height 22
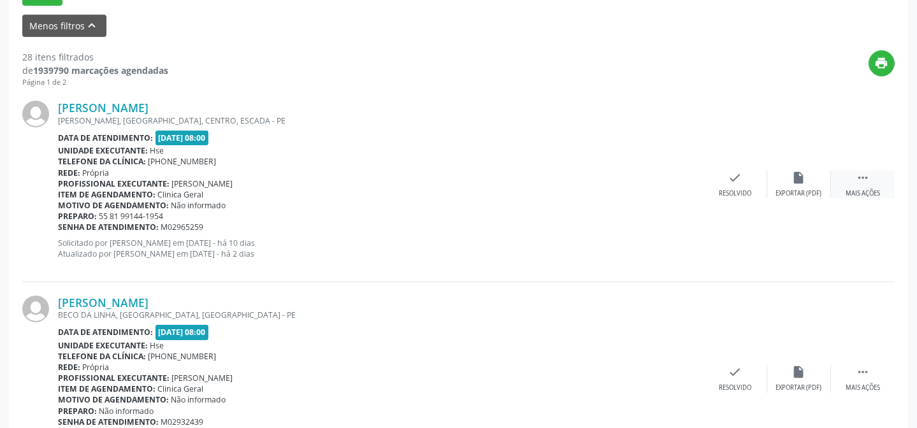
click at [884, 180] on div " Mais ações" at bounding box center [863, 184] width 64 height 27
click at [796, 194] on div "Não compareceu" at bounding box center [798, 193] width 54 height 9
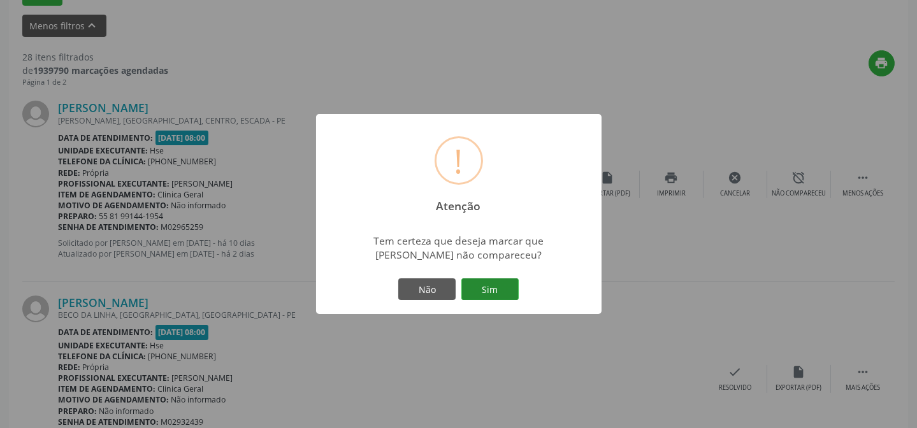
click at [509, 291] on button "Sim" at bounding box center [489, 289] width 57 height 22
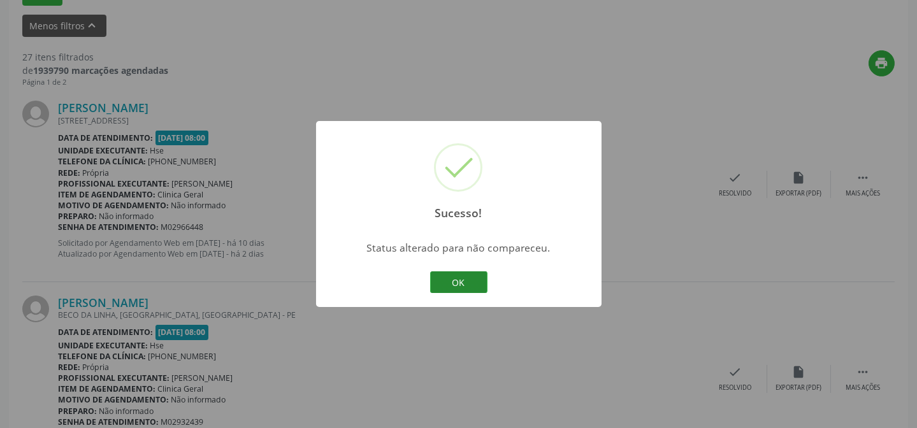
click at [468, 282] on button "OK" at bounding box center [458, 282] width 57 height 22
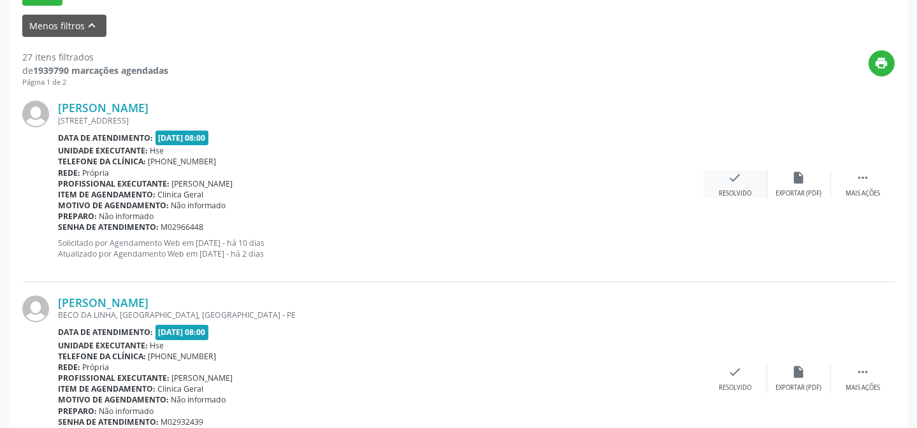
click at [736, 193] on div "Resolvido" at bounding box center [734, 193] width 32 height 9
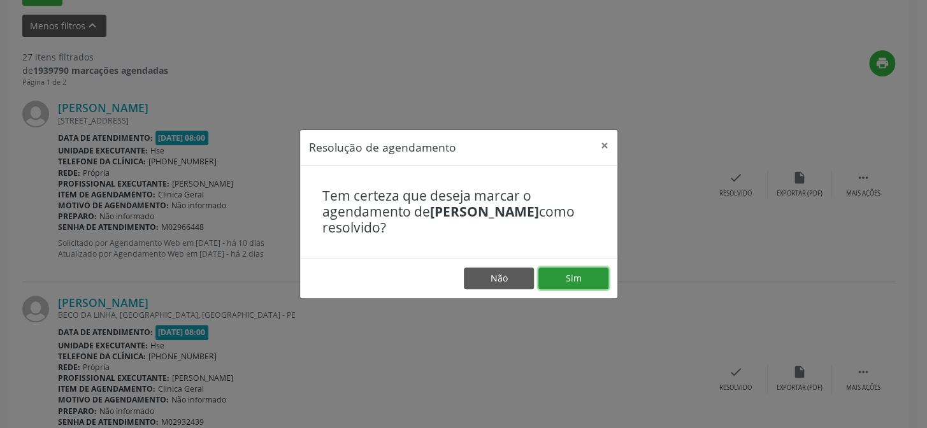
click at [583, 277] on button "Sim" at bounding box center [573, 279] width 70 height 22
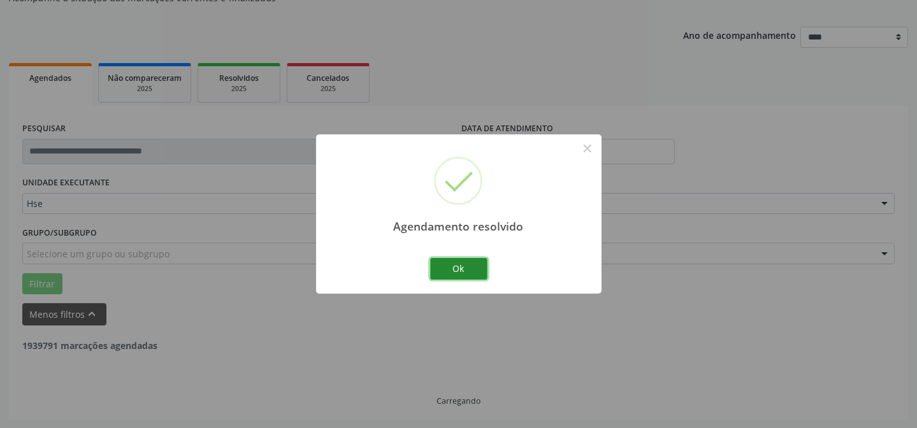
click at [453, 259] on button "Ok" at bounding box center [458, 269] width 57 height 22
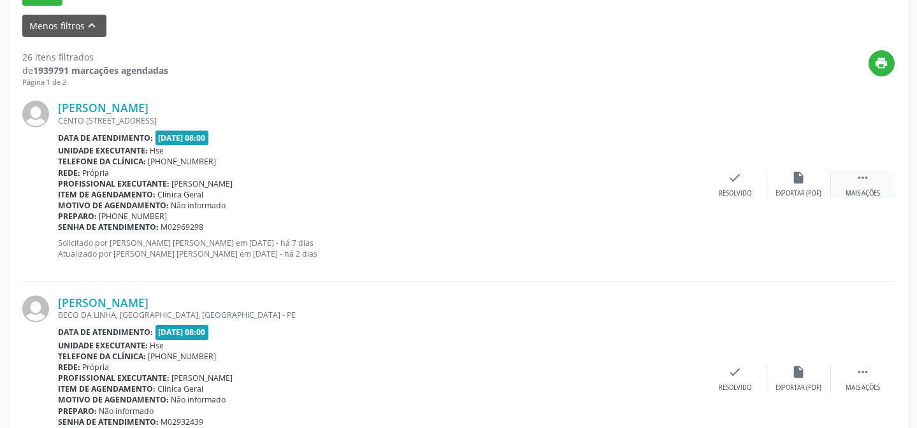
click at [879, 180] on div " Mais ações" at bounding box center [863, 184] width 64 height 27
click at [799, 184] on div "alarm_off Não compareceu" at bounding box center [799, 184] width 64 height 27
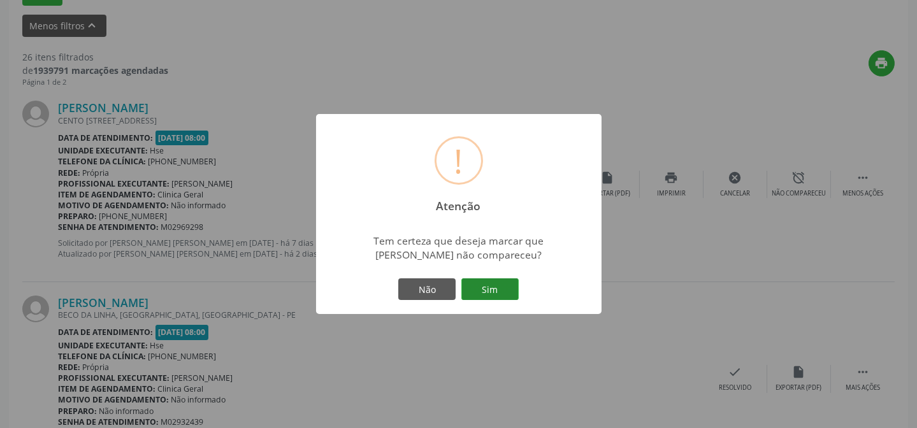
click at [502, 292] on button "Sim" at bounding box center [489, 289] width 57 height 22
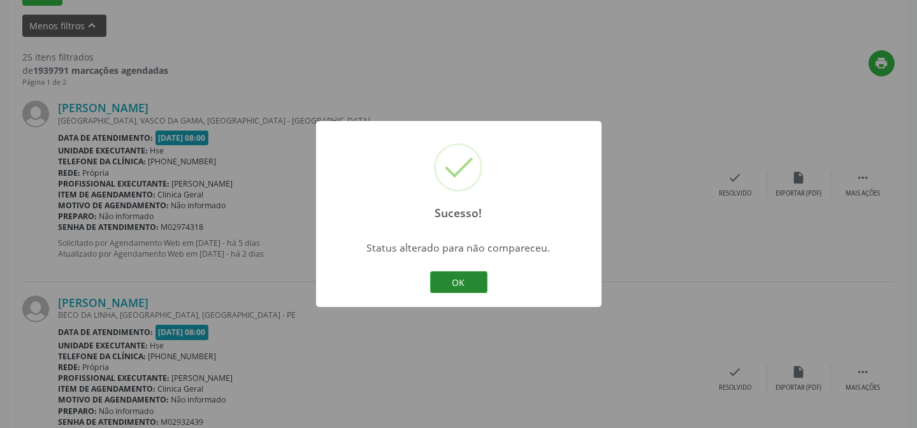
click at [466, 286] on button "OK" at bounding box center [458, 282] width 57 height 22
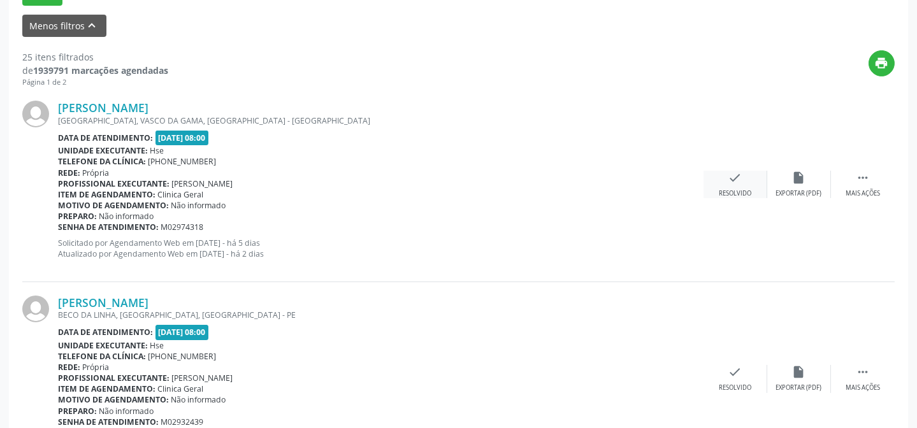
click at [737, 189] on div "Resolvido" at bounding box center [734, 193] width 32 height 9
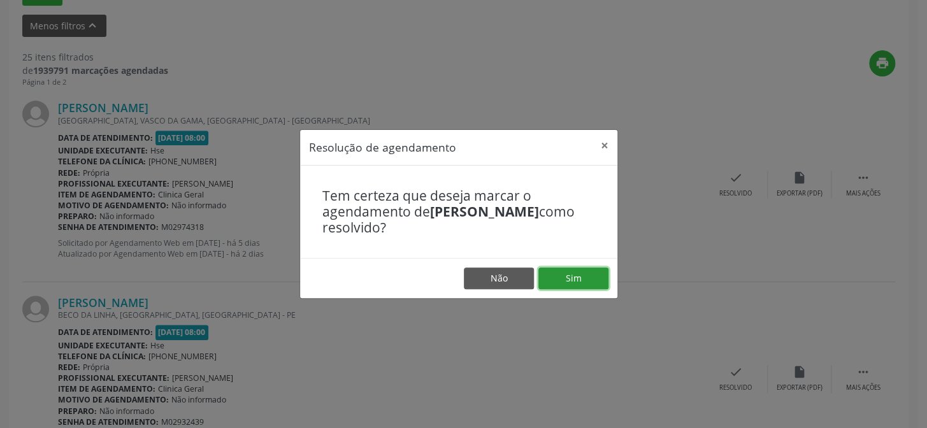
click at [574, 274] on button "Sim" at bounding box center [573, 279] width 70 height 22
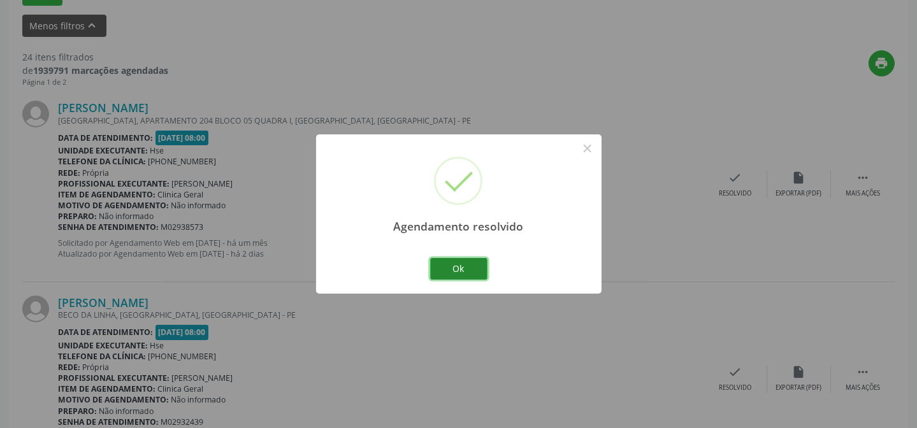
click at [478, 269] on button "Ok" at bounding box center [458, 269] width 57 height 22
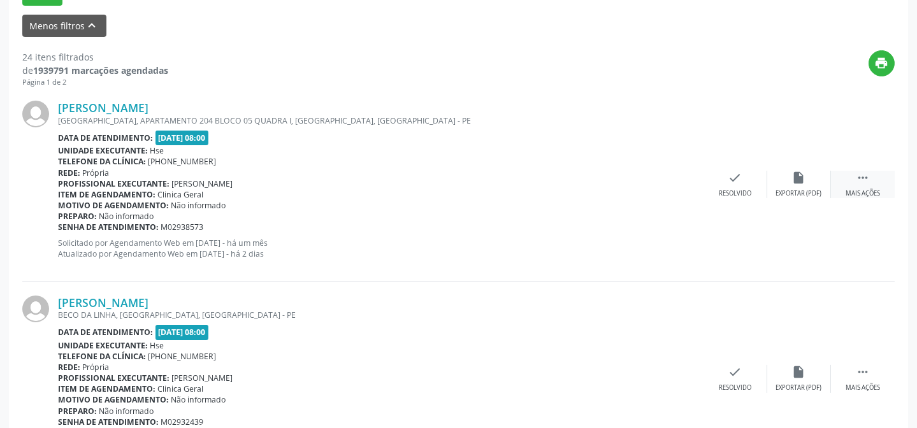
click at [880, 181] on div " Mais ações" at bounding box center [863, 184] width 64 height 27
click at [789, 189] on div "Não compareceu" at bounding box center [798, 193] width 54 height 9
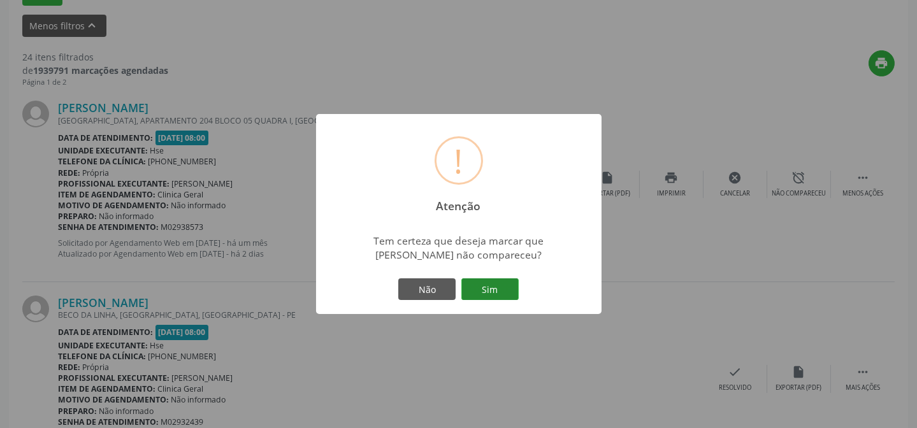
click at [512, 291] on button "Sim" at bounding box center [489, 289] width 57 height 22
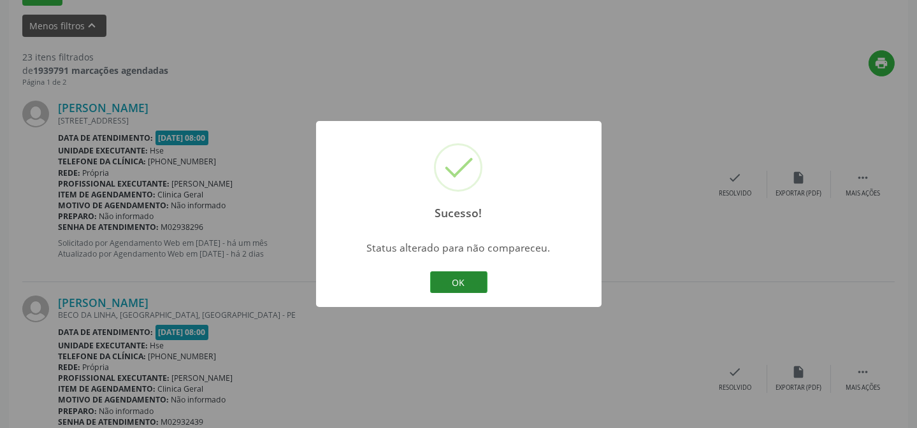
click at [457, 286] on button "OK" at bounding box center [458, 282] width 57 height 22
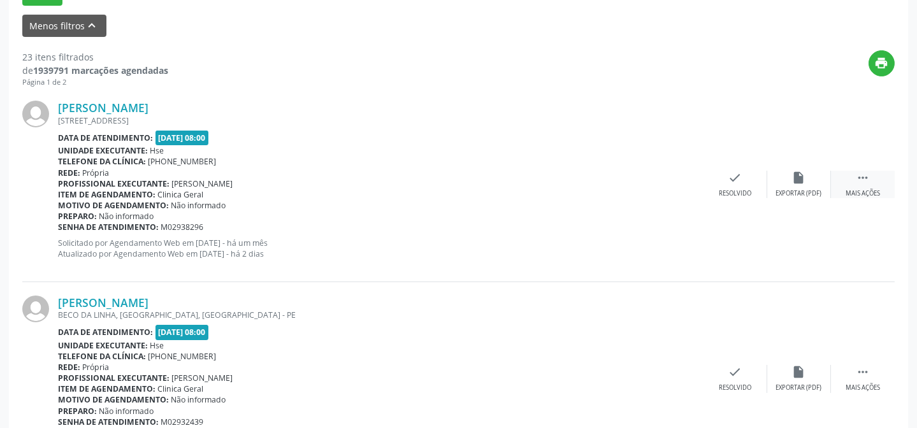
click at [867, 183] on icon "" at bounding box center [862, 178] width 14 height 14
click at [799, 189] on div "Não compareceu" at bounding box center [798, 193] width 54 height 9
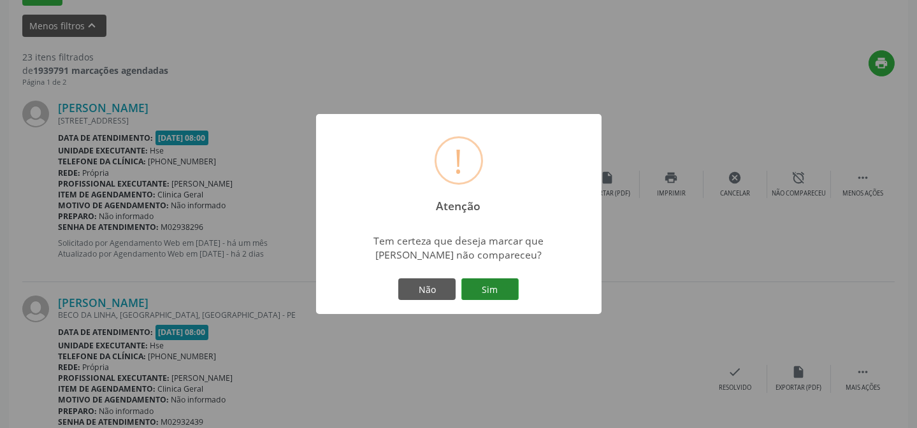
click at [511, 292] on button "Sim" at bounding box center [489, 289] width 57 height 22
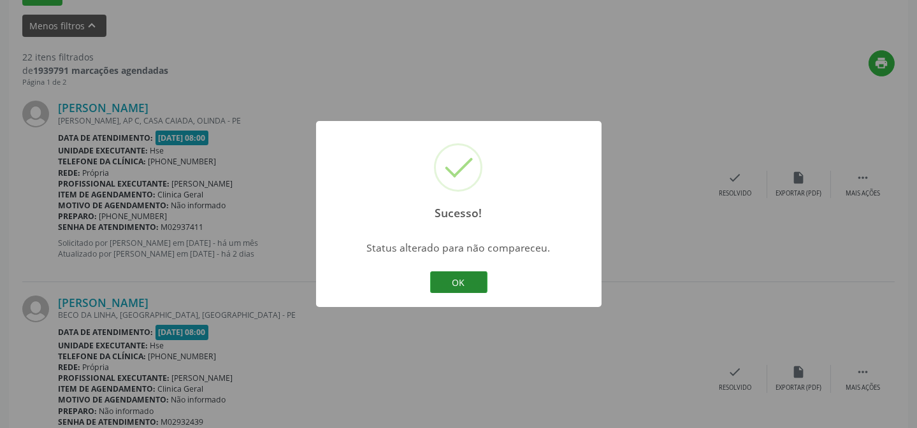
click at [468, 280] on button "OK" at bounding box center [458, 282] width 57 height 22
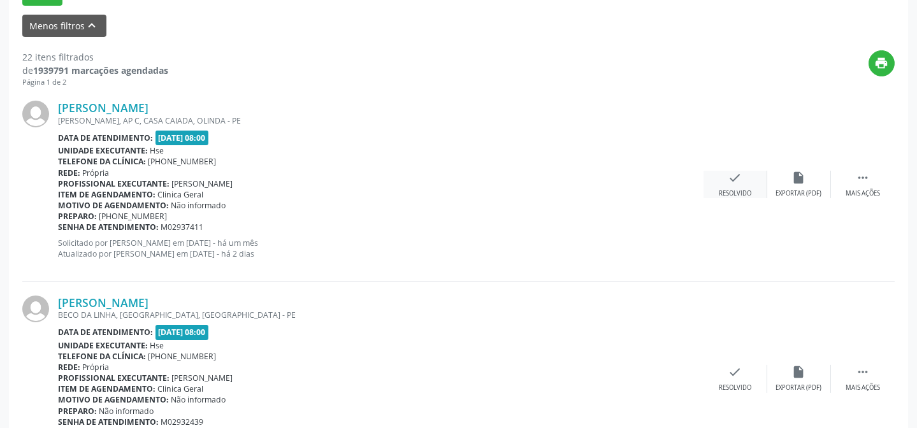
click at [733, 185] on div "check Resolvido" at bounding box center [735, 184] width 64 height 27
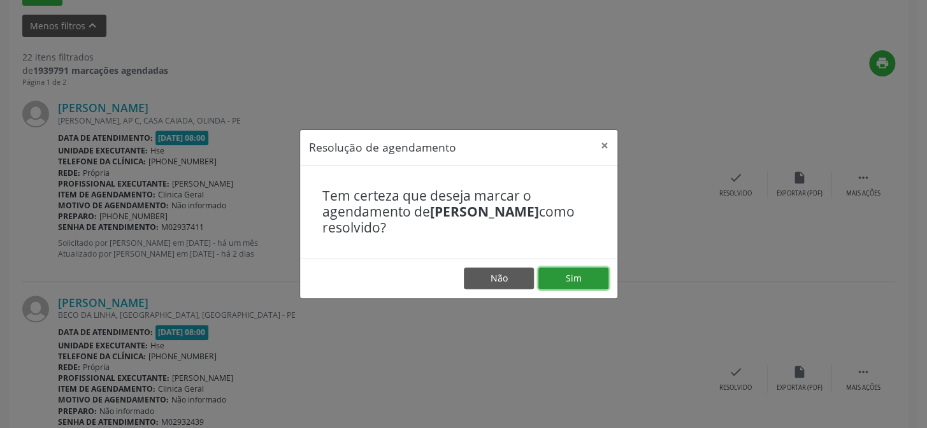
click at [598, 273] on button "Sim" at bounding box center [573, 279] width 70 height 22
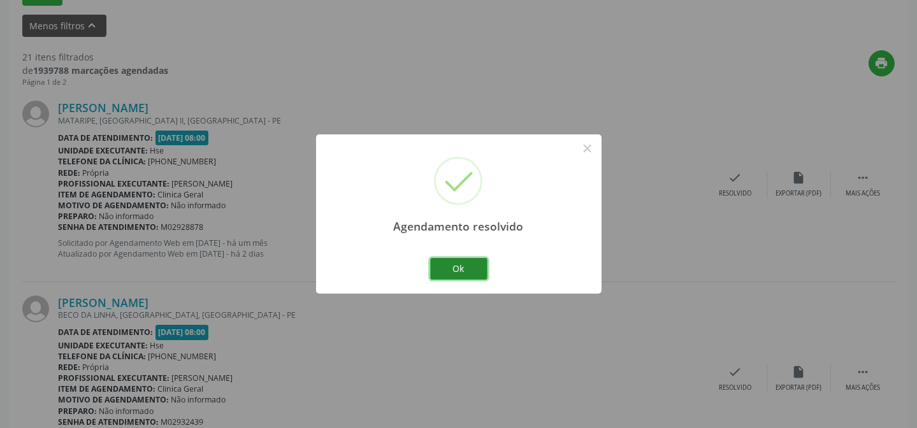
click at [459, 268] on button "Ok" at bounding box center [458, 269] width 57 height 22
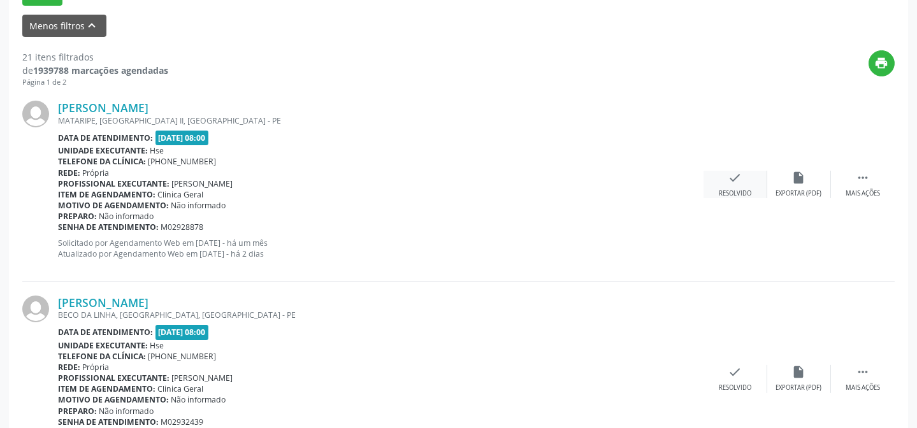
click at [739, 182] on icon "check" at bounding box center [735, 178] width 14 height 14
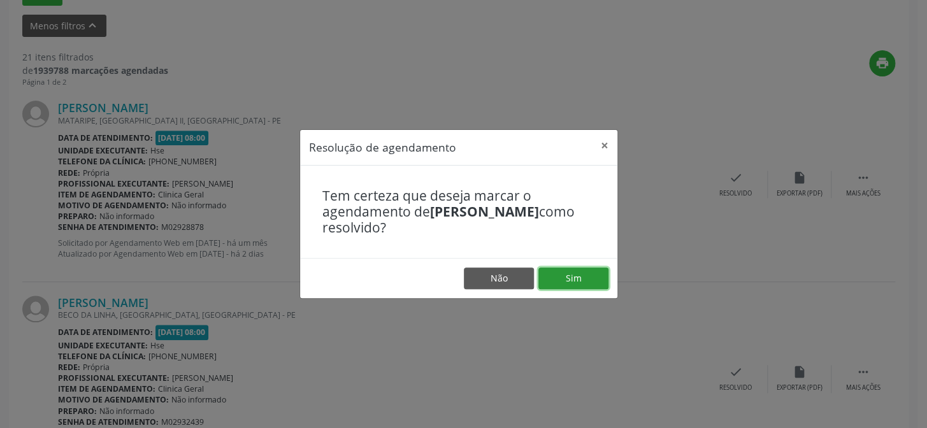
click at [596, 275] on button "Sim" at bounding box center [573, 279] width 70 height 22
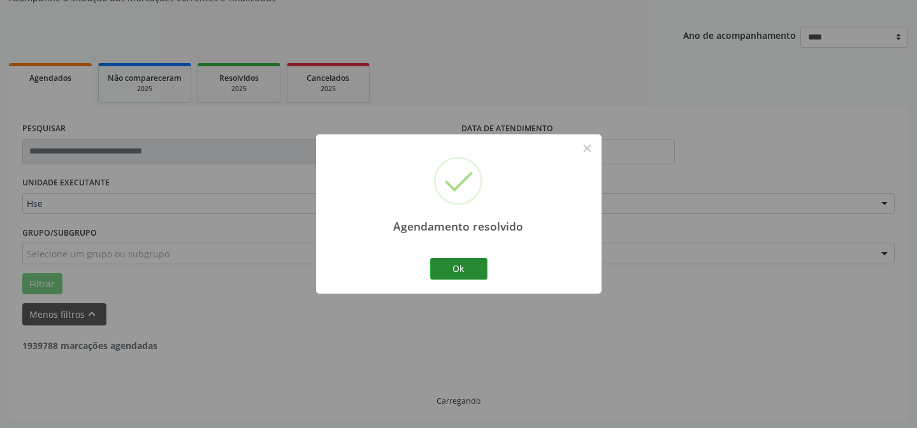
click at [476, 268] on button "Ok" at bounding box center [458, 269] width 57 height 22
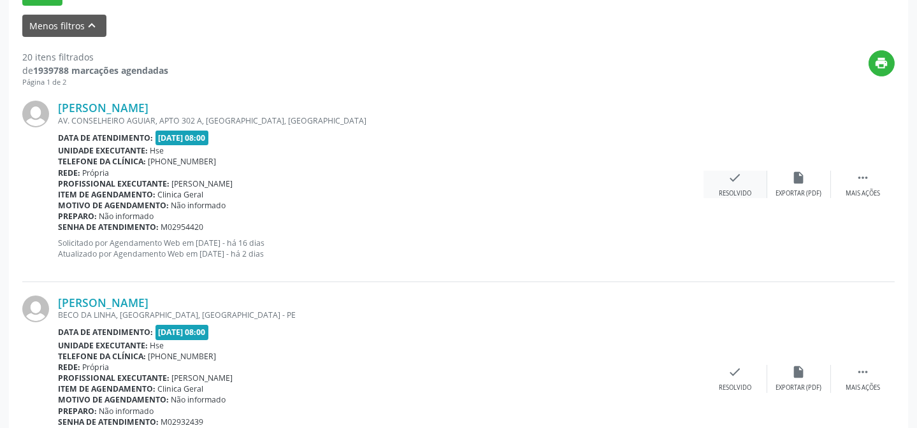
click at [737, 186] on div "check Resolvido" at bounding box center [735, 184] width 64 height 27
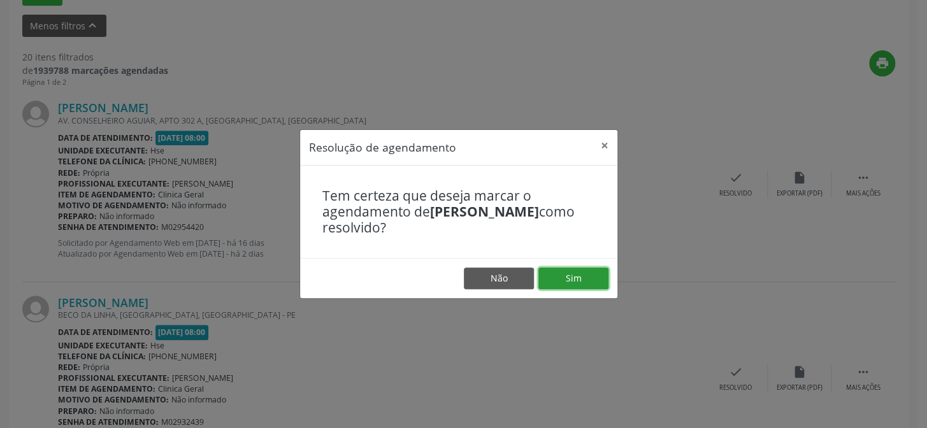
click at [584, 282] on button "Sim" at bounding box center [573, 279] width 70 height 22
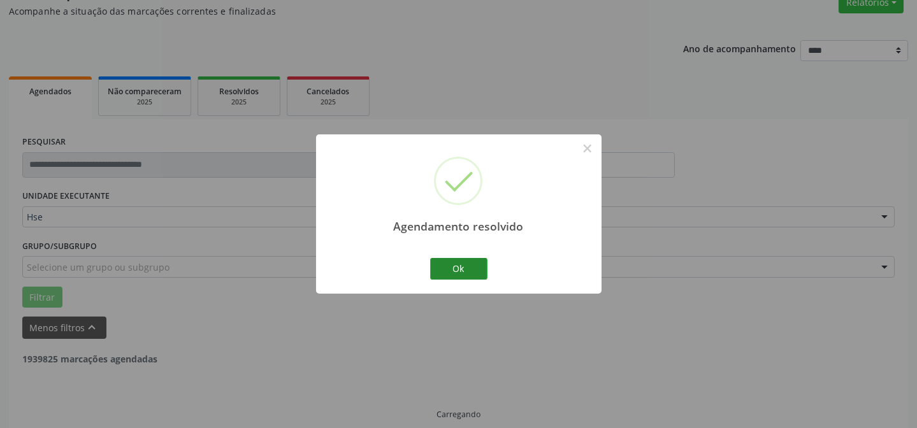
scroll to position [127, 0]
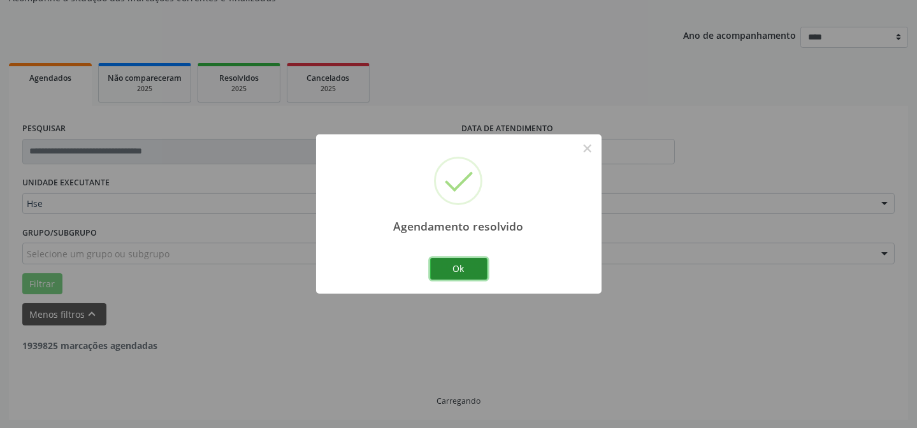
click at [457, 266] on button "Ok" at bounding box center [458, 269] width 57 height 22
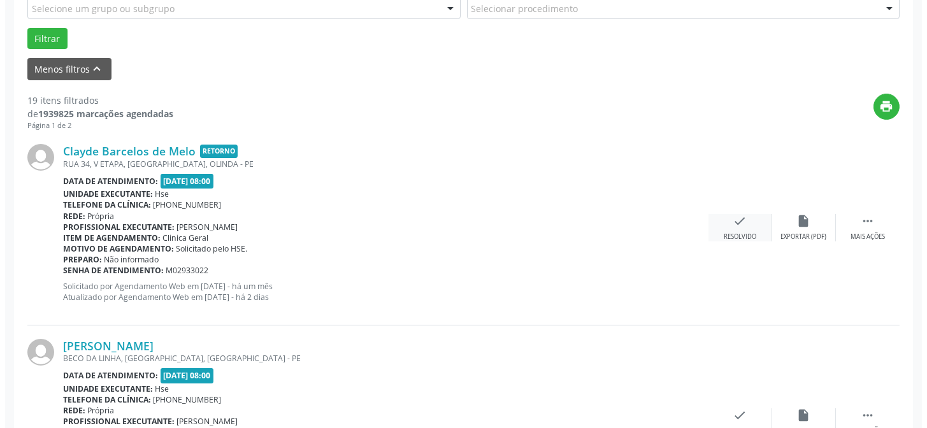
scroll to position [417, 0]
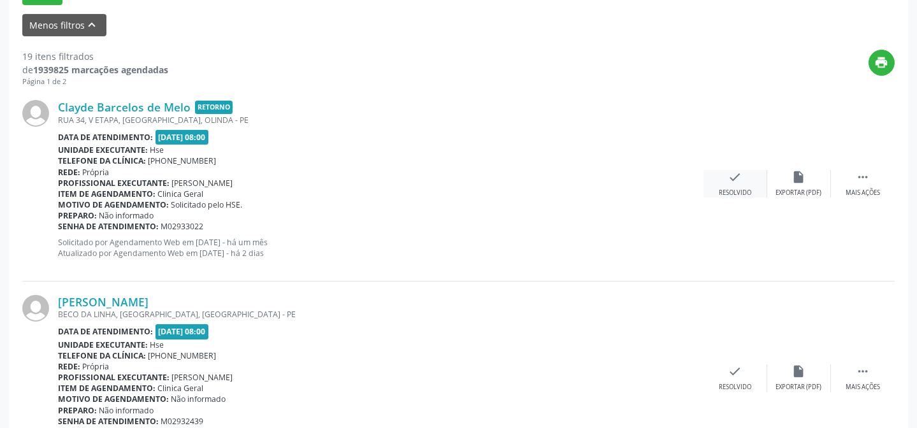
click at [733, 189] on div "Resolvido" at bounding box center [734, 193] width 32 height 9
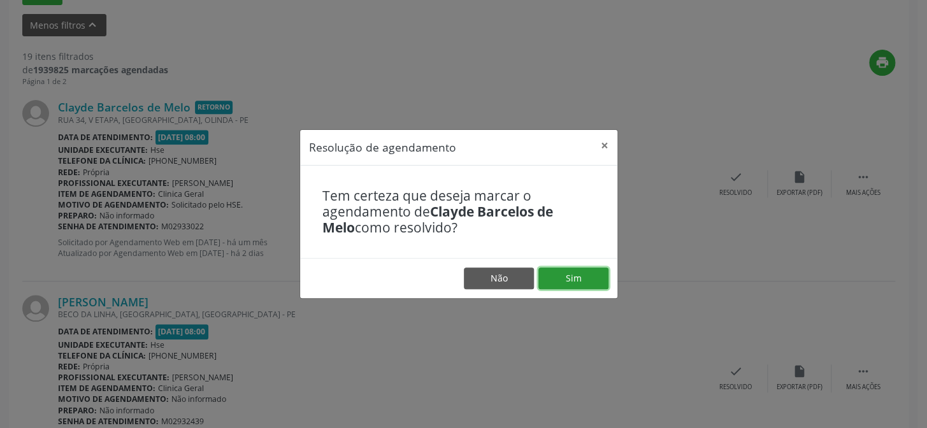
click at [573, 280] on button "Sim" at bounding box center [573, 279] width 70 height 22
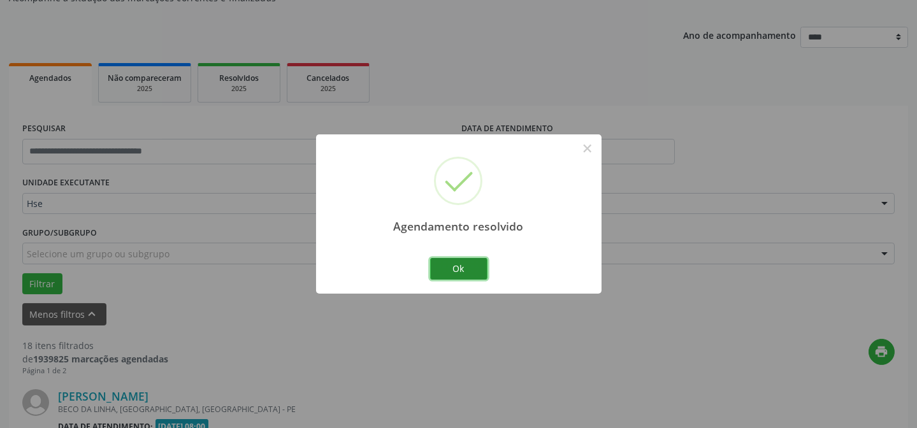
click at [466, 268] on button "Ok" at bounding box center [458, 269] width 57 height 22
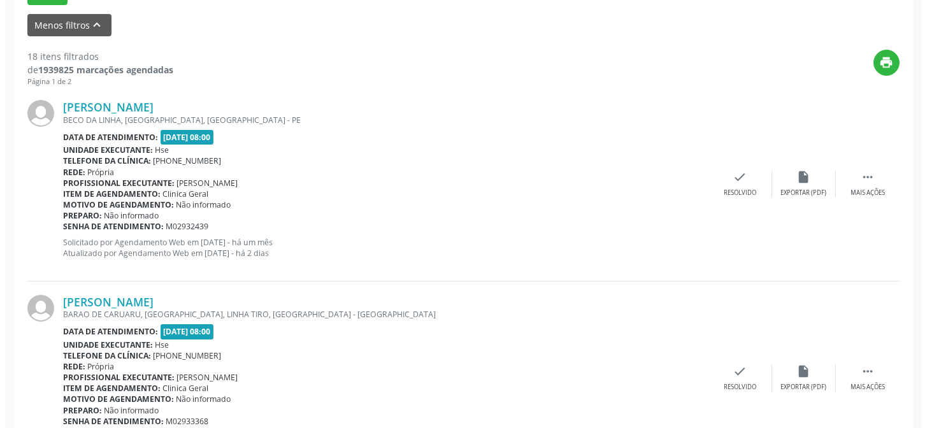
scroll to position [416, 0]
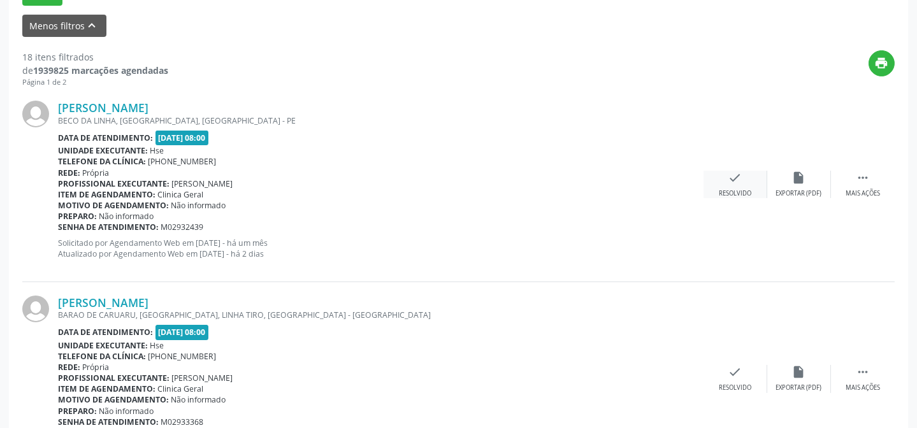
click at [734, 178] on icon "check" at bounding box center [735, 178] width 14 height 14
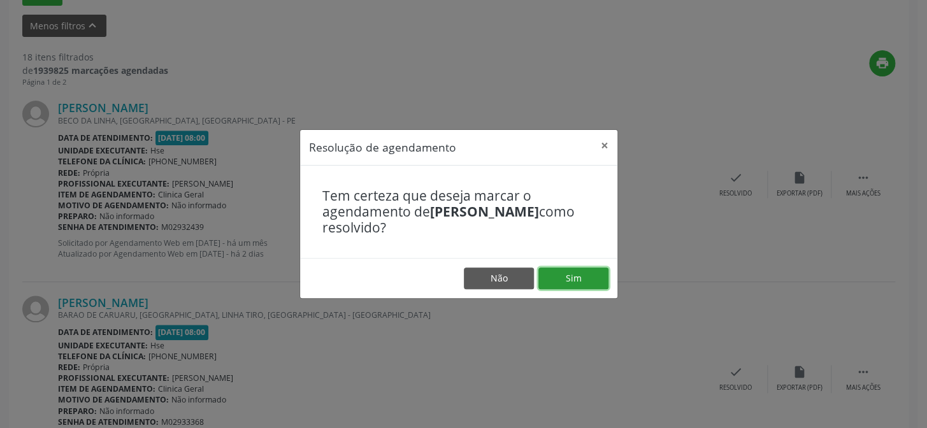
click at [575, 280] on button "Sim" at bounding box center [573, 279] width 70 height 22
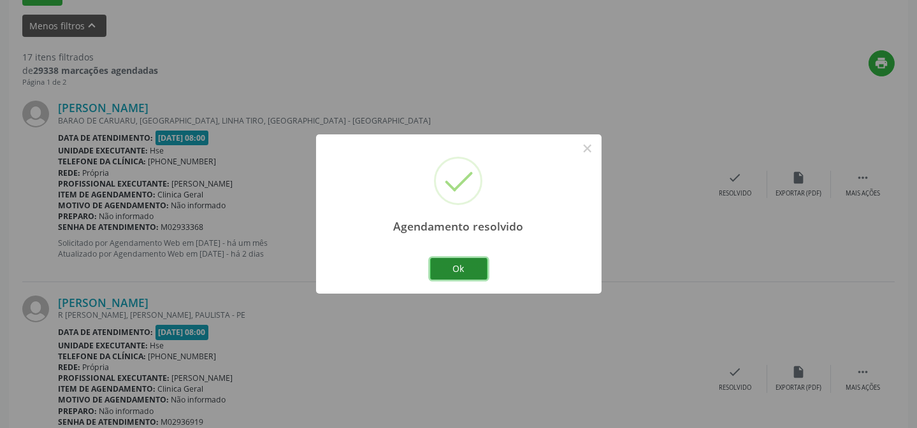
click at [471, 267] on button "Ok" at bounding box center [458, 269] width 57 height 22
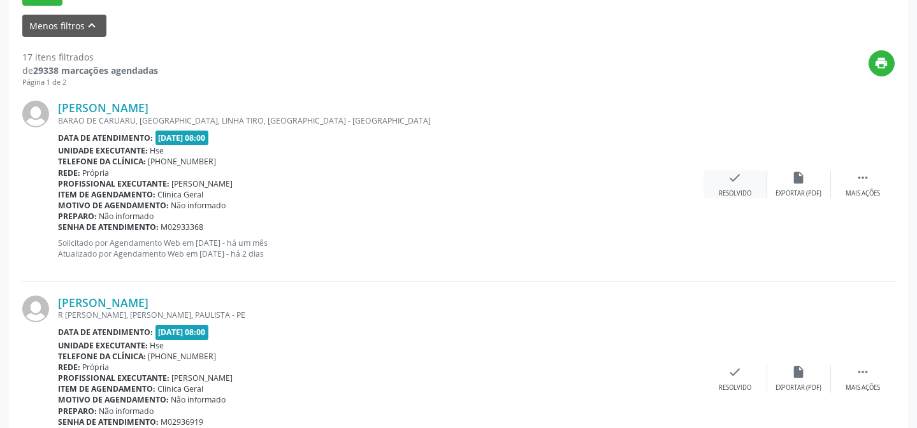
click at [738, 189] on div "Resolvido" at bounding box center [734, 193] width 32 height 9
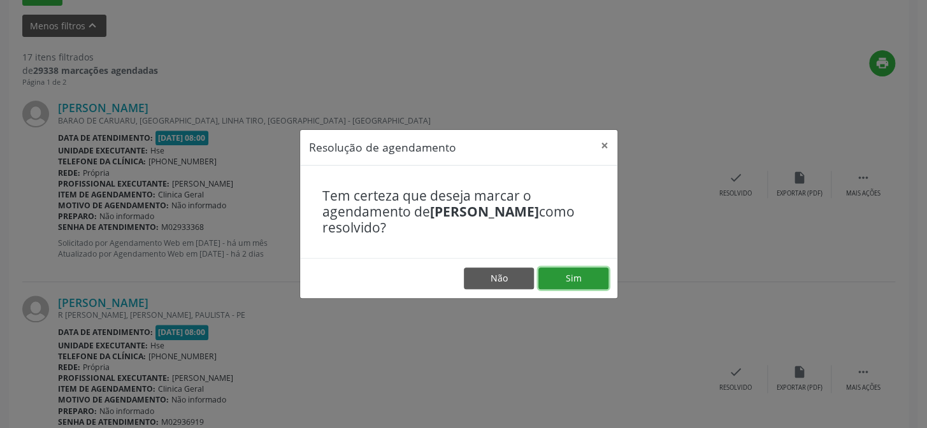
click at [587, 276] on button "Sim" at bounding box center [573, 279] width 70 height 22
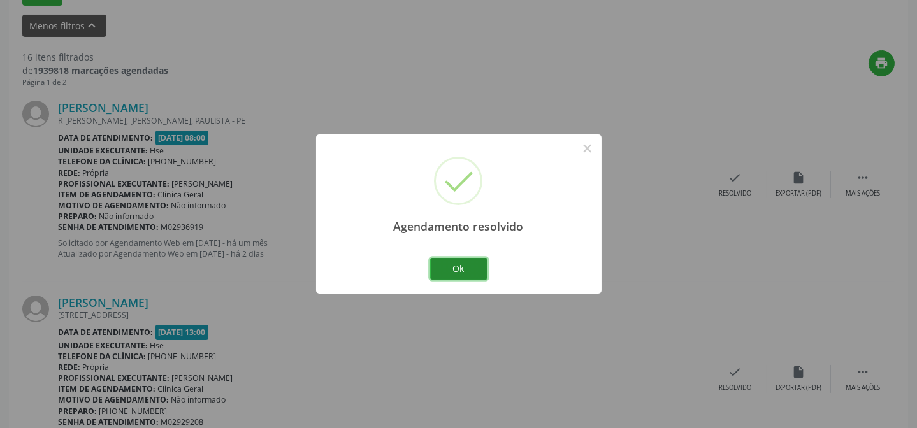
click at [459, 269] on button "Ok" at bounding box center [458, 269] width 57 height 22
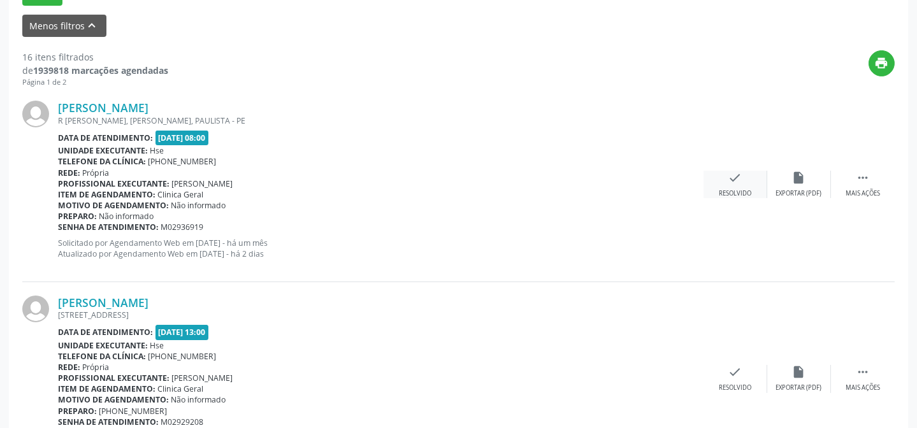
click at [745, 186] on div "check Resolvido" at bounding box center [735, 184] width 64 height 27
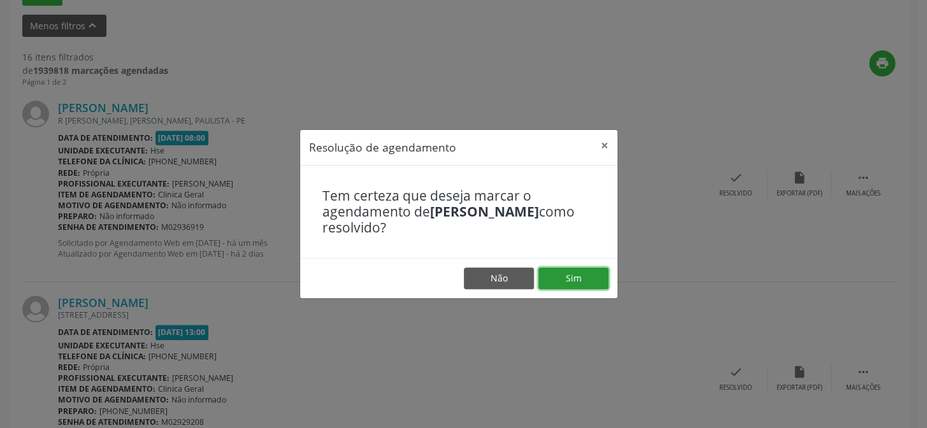
click at [589, 277] on button "Sim" at bounding box center [573, 279] width 70 height 22
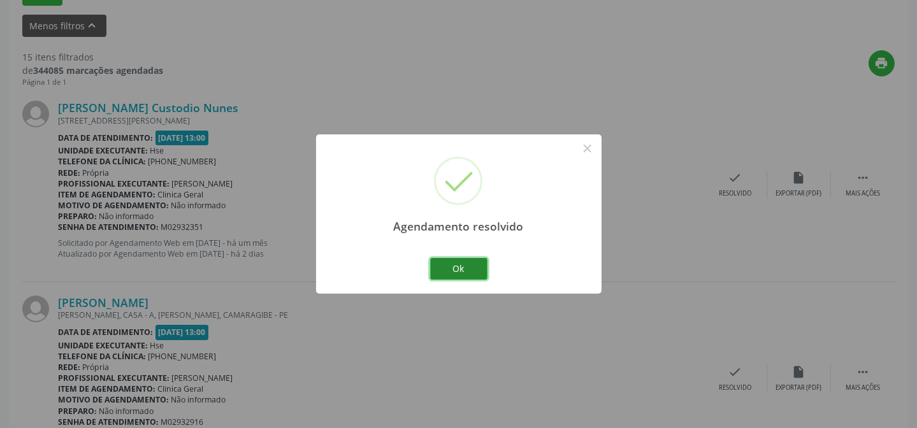
click at [471, 268] on button "Ok" at bounding box center [458, 269] width 57 height 22
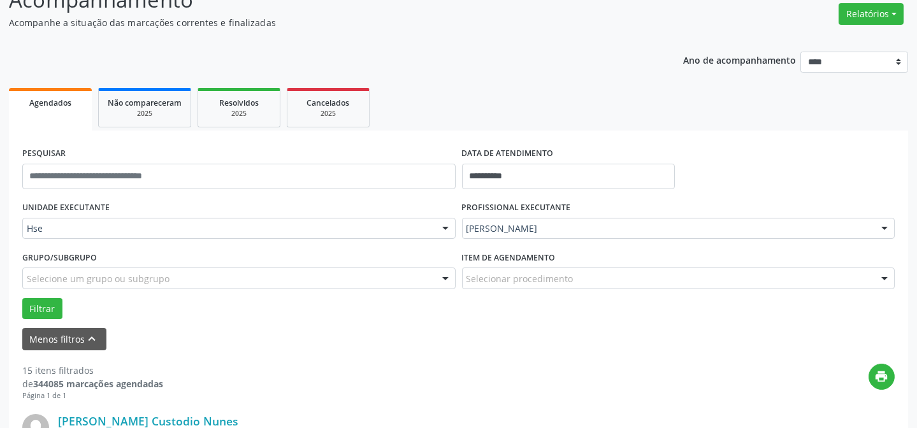
scroll to position [115, 0]
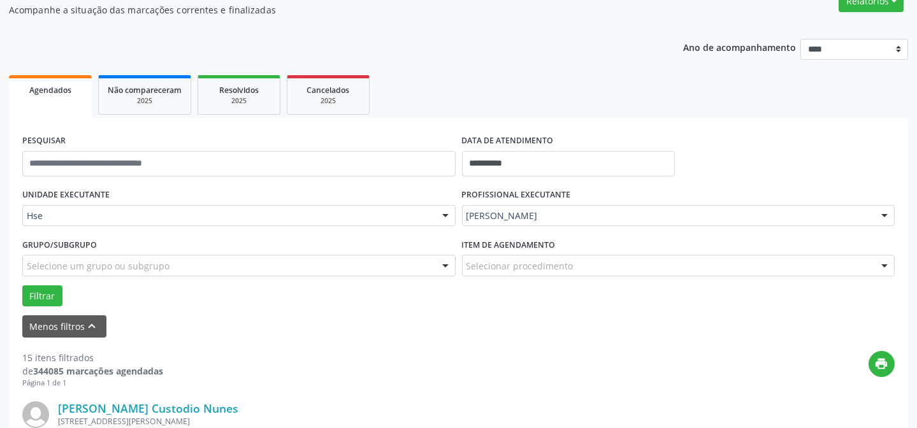
click at [892, 218] on div at bounding box center [884, 217] width 19 height 22
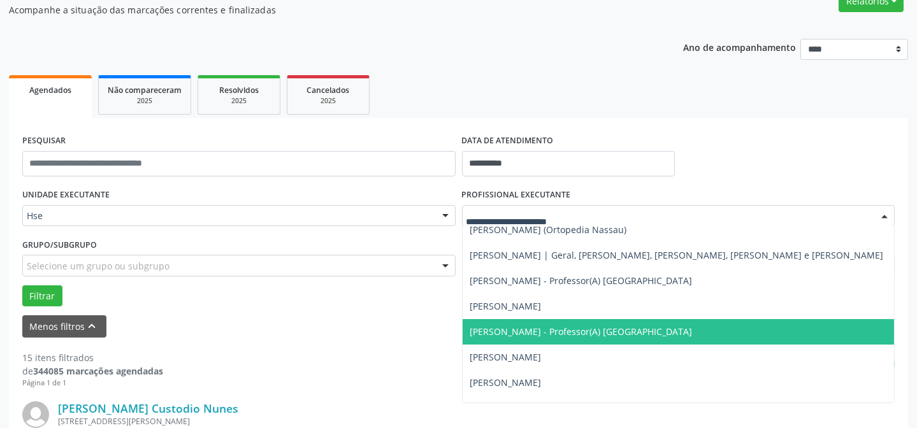
scroll to position [347, 0]
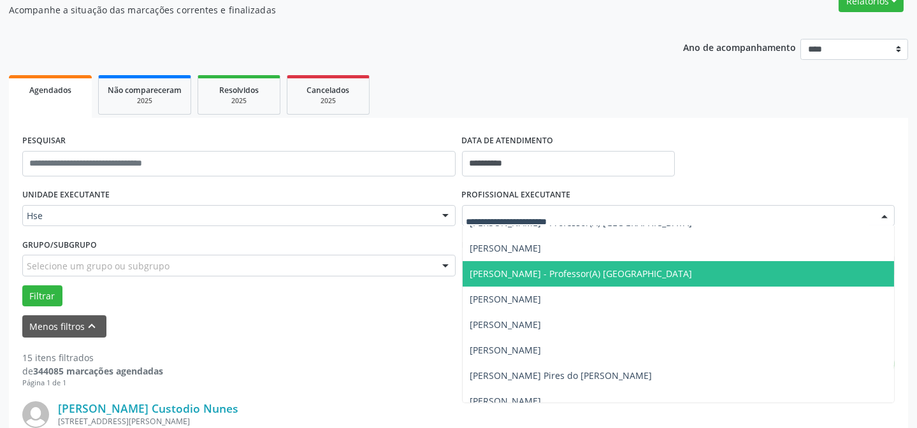
click at [682, 271] on span "[PERSON_NAME] - Professor(A) [GEOGRAPHIC_DATA]" at bounding box center [678, 273] width 432 height 25
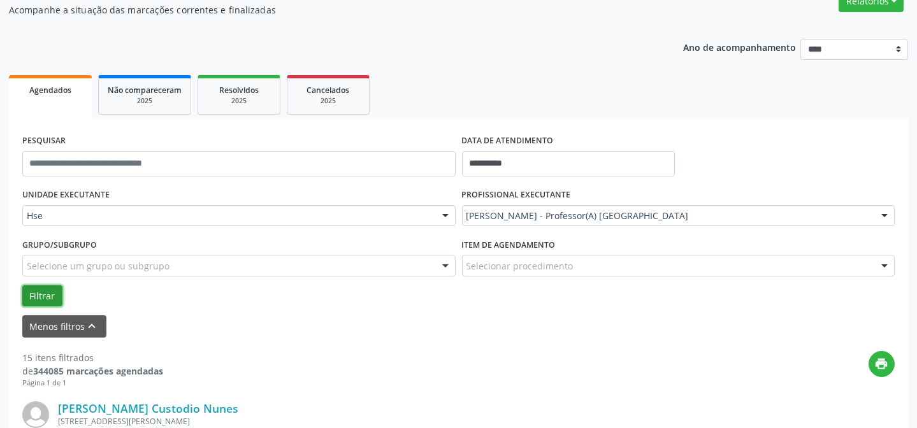
click at [43, 294] on button "Filtrar" at bounding box center [42, 296] width 40 height 22
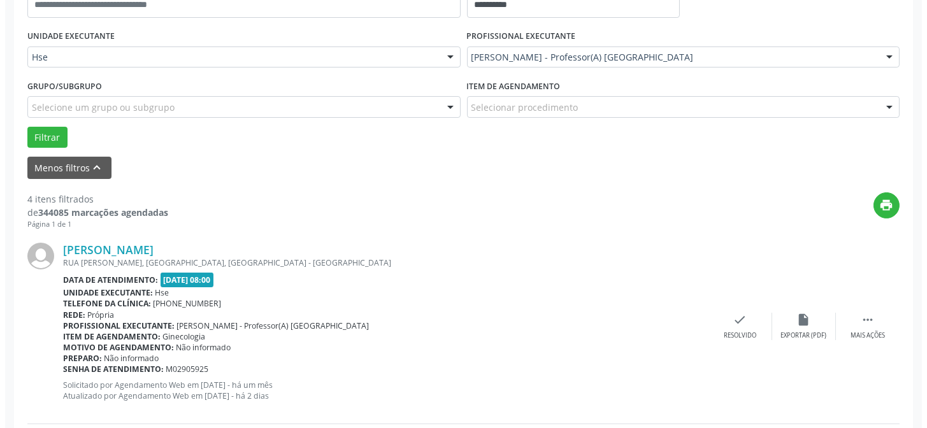
scroll to position [289, 0]
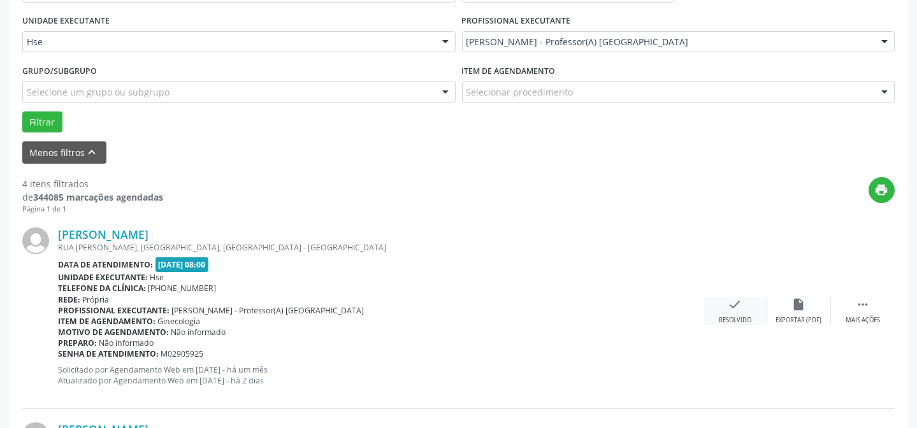
click at [745, 306] on div "check Resolvido" at bounding box center [735, 310] width 64 height 27
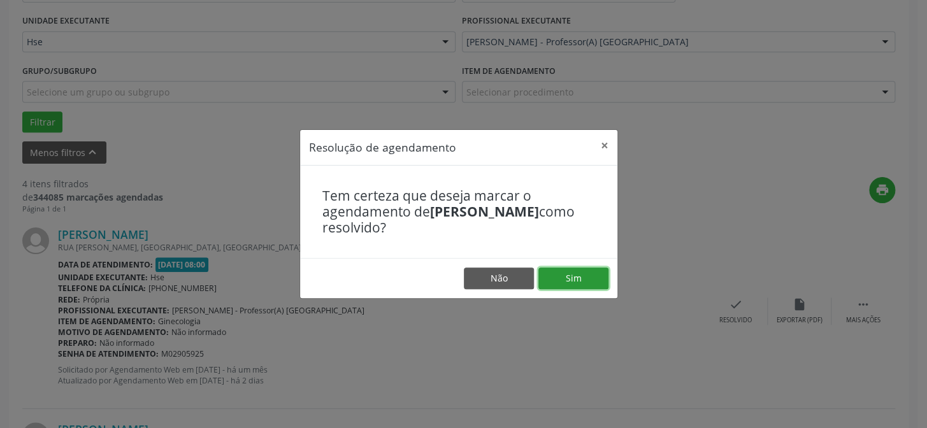
click at [595, 276] on button "Sim" at bounding box center [573, 279] width 70 height 22
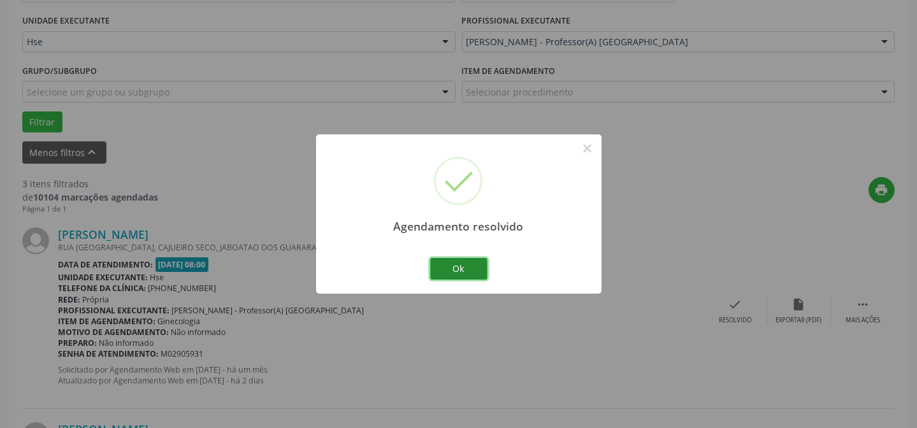
click at [464, 268] on button "Ok" at bounding box center [458, 269] width 57 height 22
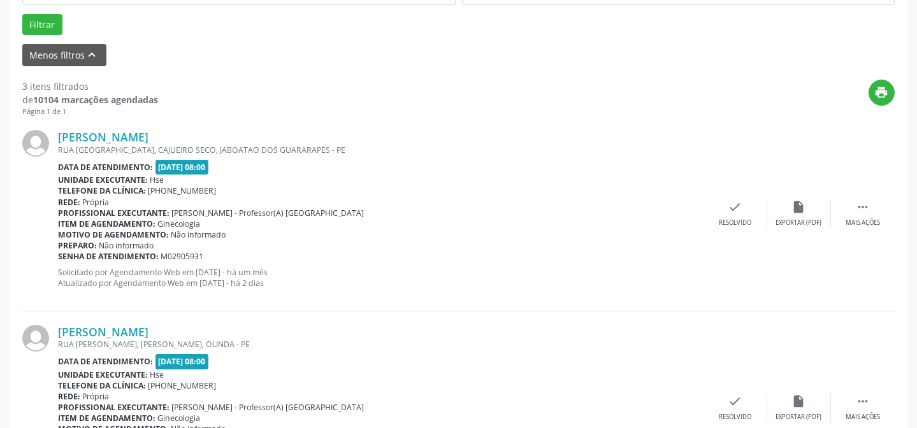
scroll to position [405, 0]
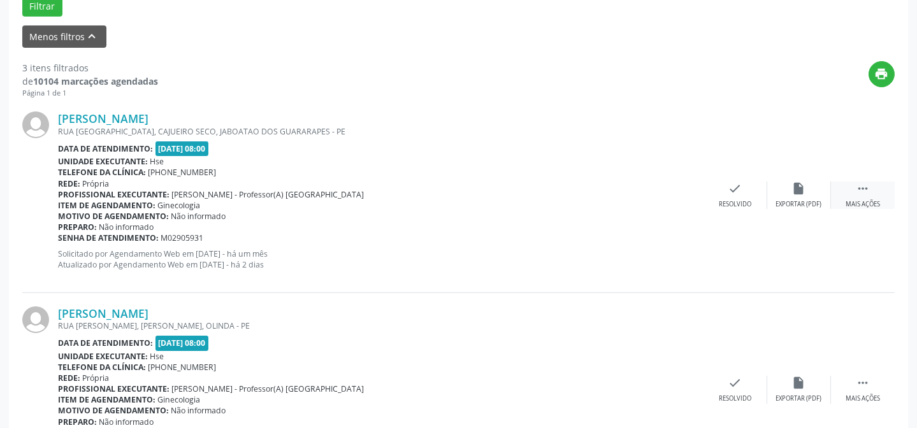
click at [867, 194] on icon "" at bounding box center [862, 189] width 14 height 14
click at [790, 201] on div "Não compareceu" at bounding box center [798, 204] width 54 height 9
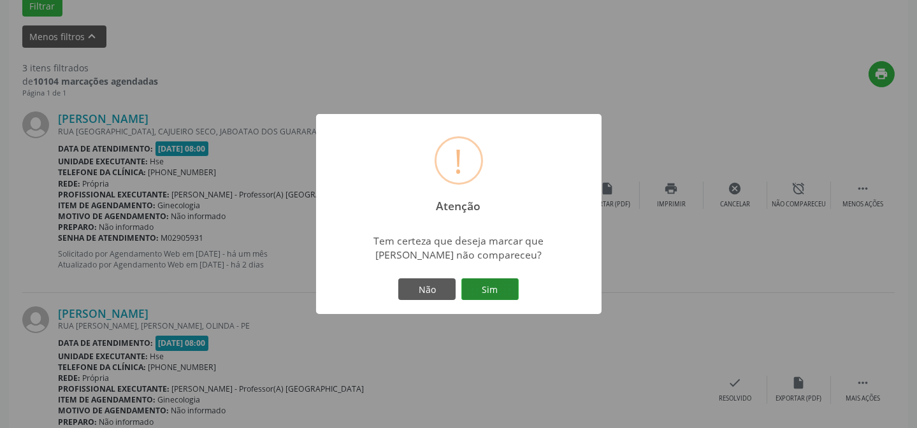
click at [485, 283] on button "Sim" at bounding box center [489, 289] width 57 height 22
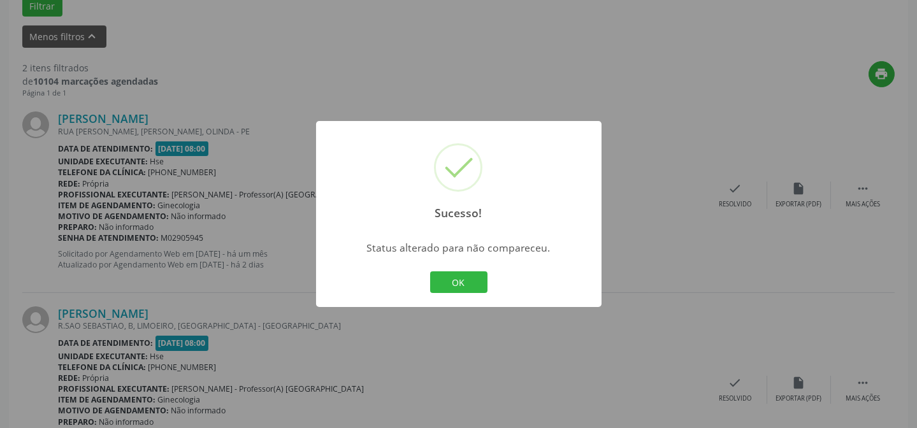
click at [485, 283] on button "OK" at bounding box center [458, 282] width 57 height 22
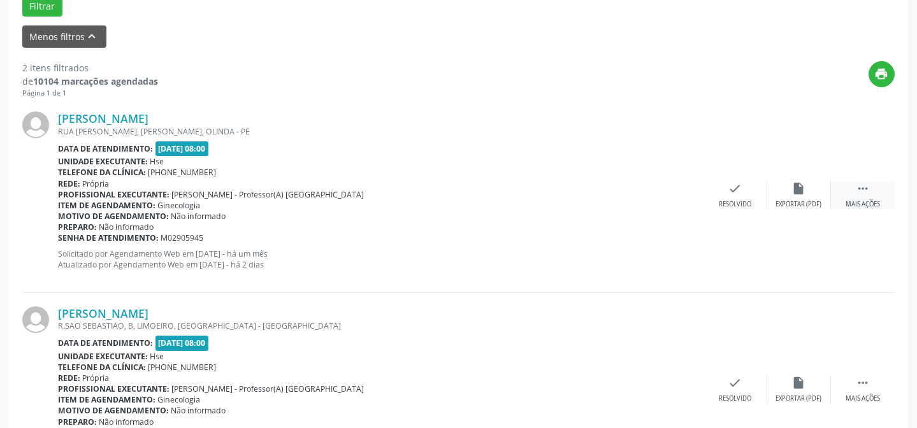
click at [863, 195] on div " Mais ações" at bounding box center [863, 195] width 64 height 27
click at [801, 201] on div "Não compareceu" at bounding box center [798, 204] width 54 height 9
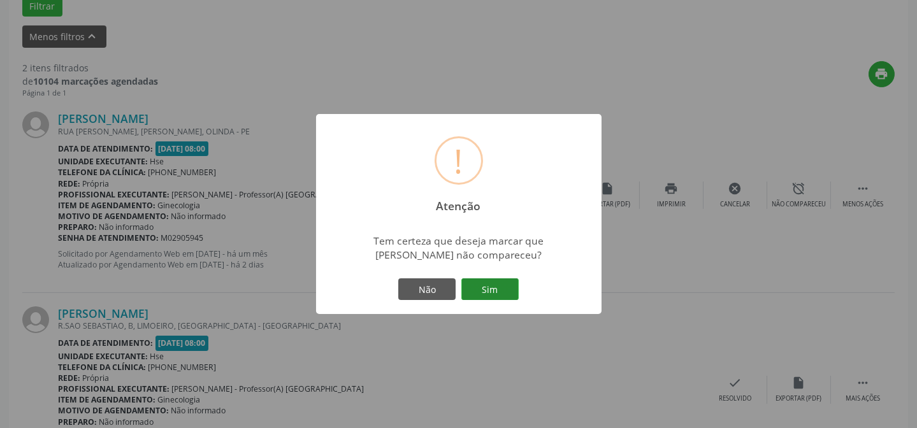
click at [503, 288] on button "Sim" at bounding box center [489, 289] width 57 height 22
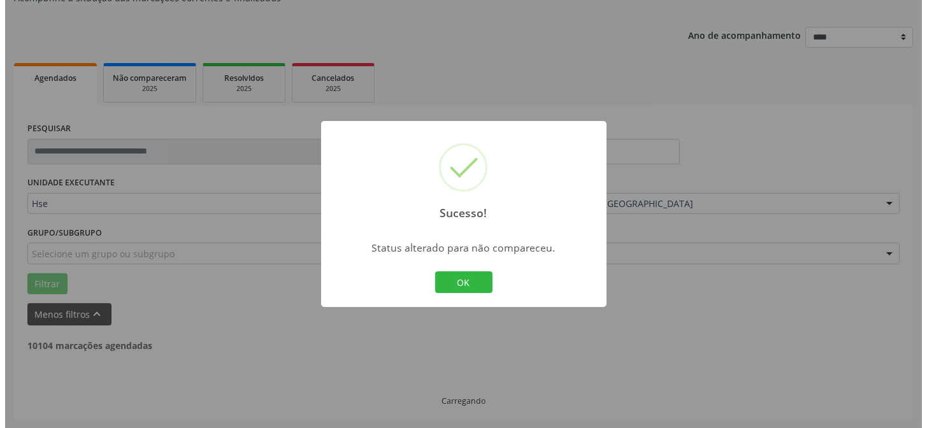
scroll to position [291, 0]
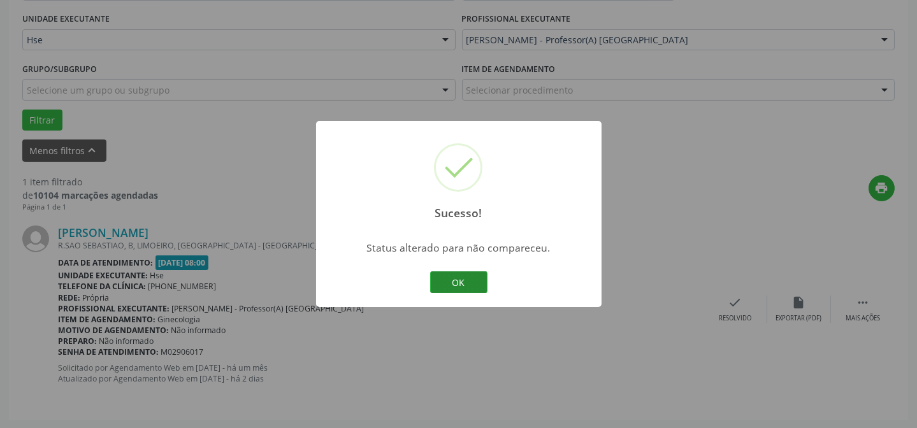
click at [478, 285] on button "OK" at bounding box center [458, 282] width 57 height 22
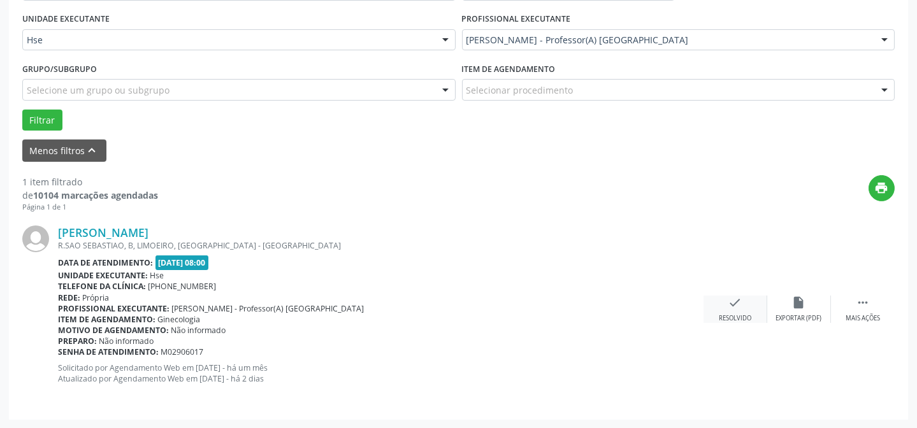
click at [739, 305] on icon "check" at bounding box center [735, 303] width 14 height 14
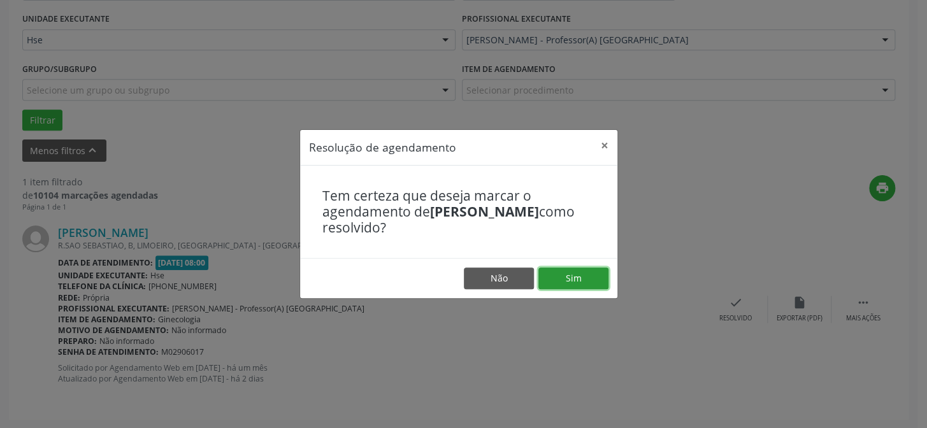
click at [592, 282] on button "Sim" at bounding box center [573, 279] width 70 height 22
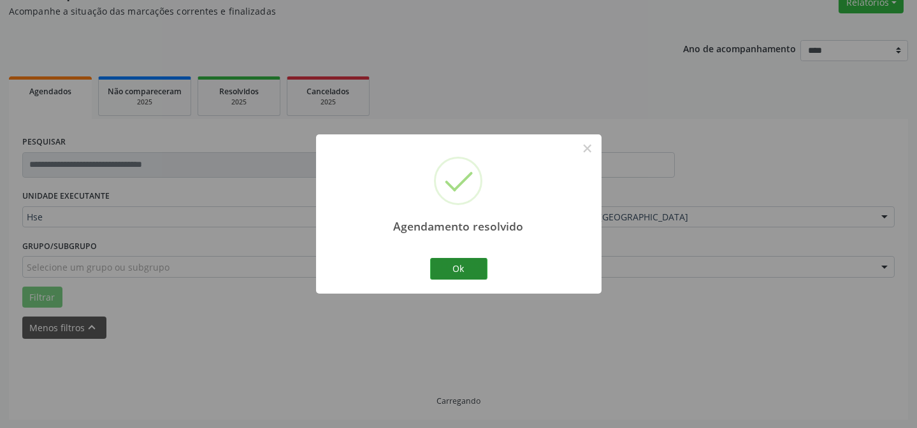
scroll to position [86, 0]
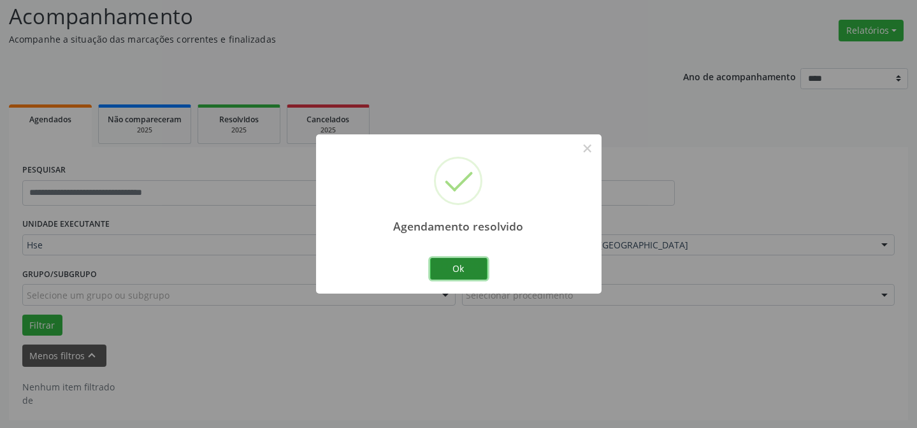
click at [458, 264] on button "Ok" at bounding box center [458, 269] width 57 height 22
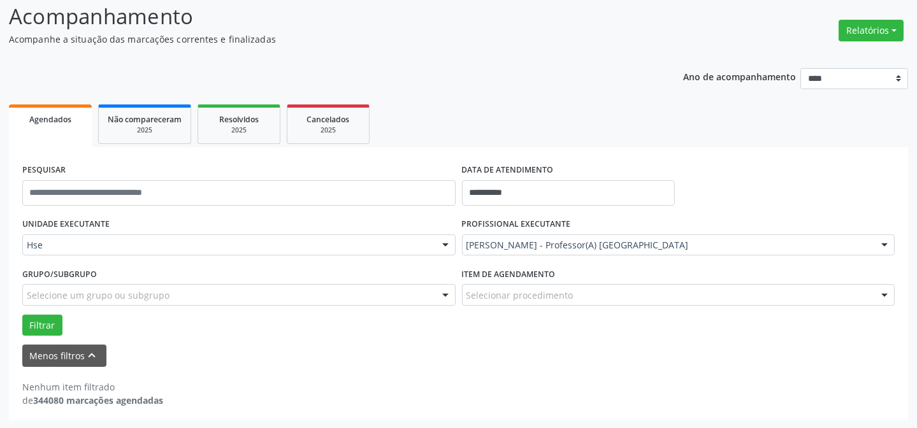
click at [826, 237] on div "[PERSON_NAME] - Professor(A) [GEOGRAPHIC_DATA]" at bounding box center [678, 245] width 433 height 22
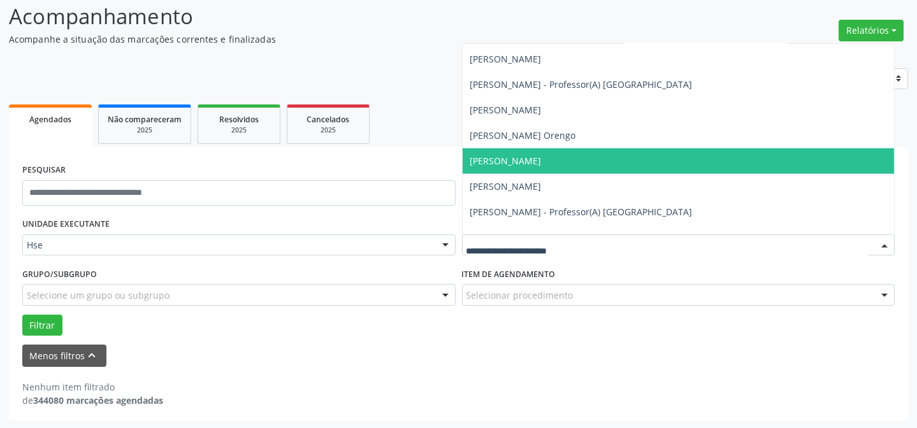
scroll to position [3011, 0]
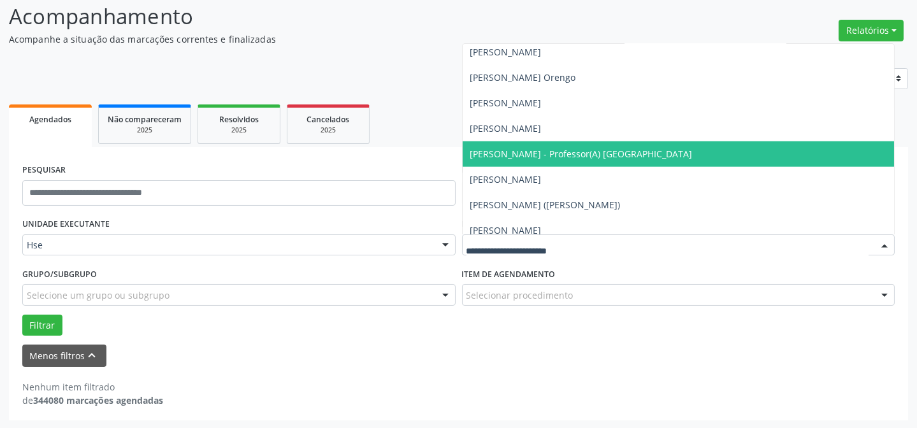
click at [640, 154] on span "[PERSON_NAME] - Professor(A) [GEOGRAPHIC_DATA]" at bounding box center [581, 154] width 222 height 12
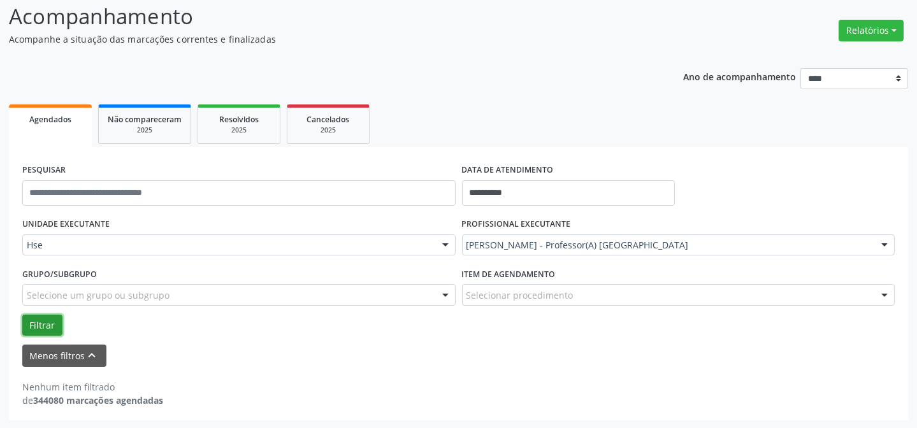
click at [44, 324] on button "Filtrar" at bounding box center [42, 326] width 40 height 22
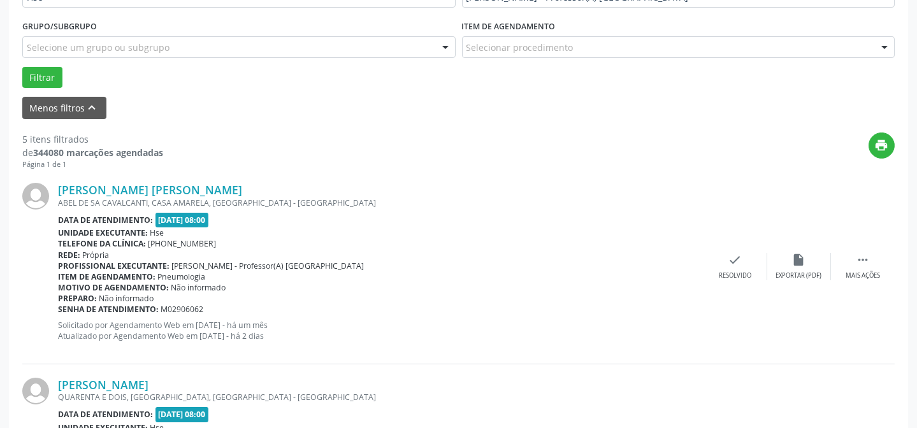
scroll to position [433, 0]
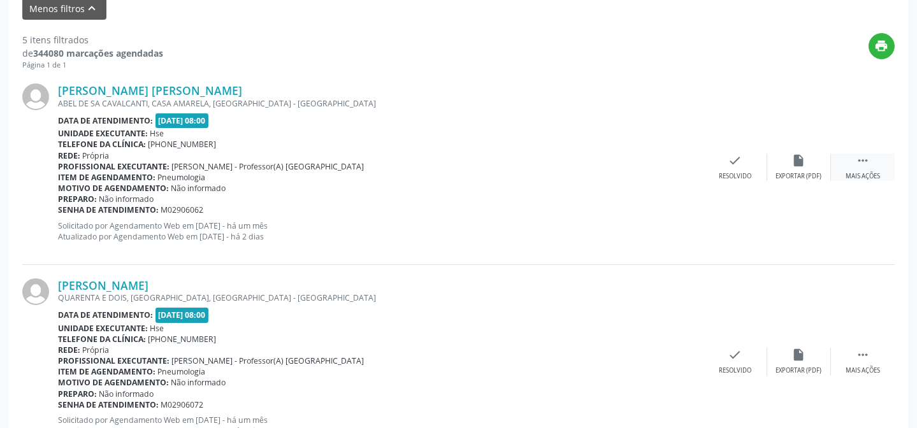
click at [867, 162] on icon "" at bounding box center [862, 161] width 14 height 14
click at [806, 172] on div "Não compareceu" at bounding box center [798, 176] width 54 height 9
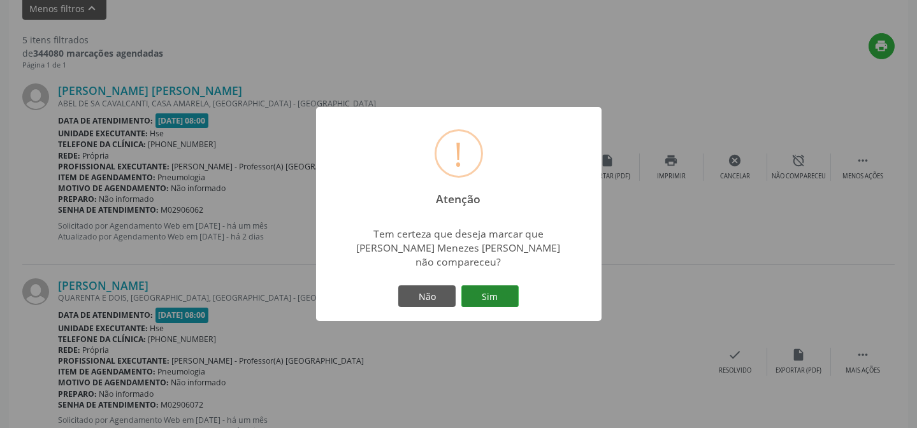
click at [498, 294] on button "Sim" at bounding box center [489, 296] width 57 height 22
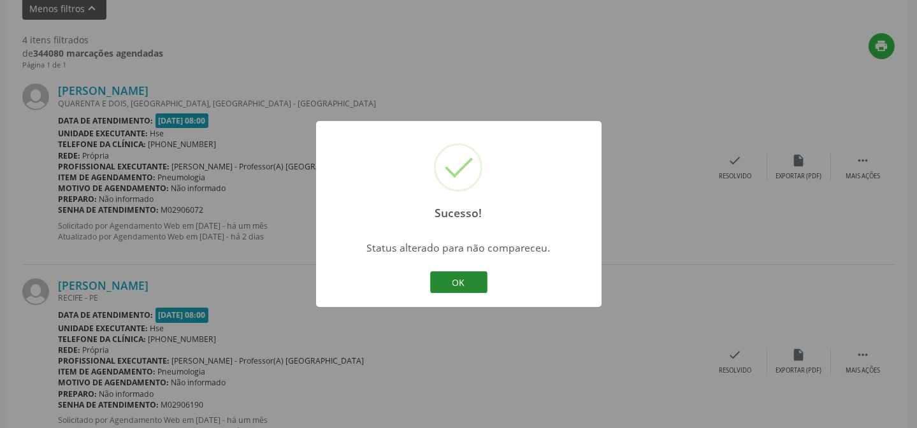
click at [465, 286] on button "OK" at bounding box center [458, 282] width 57 height 22
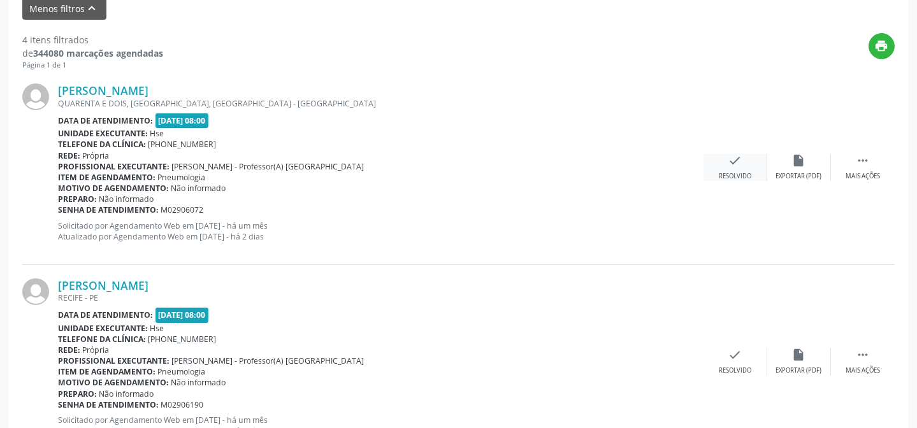
click at [736, 167] on div "check Resolvido" at bounding box center [735, 167] width 64 height 27
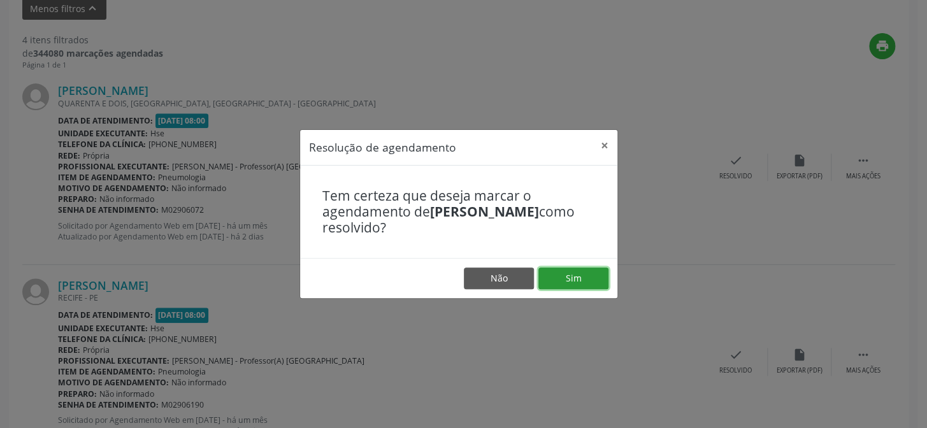
click at [585, 282] on button "Sim" at bounding box center [573, 279] width 70 height 22
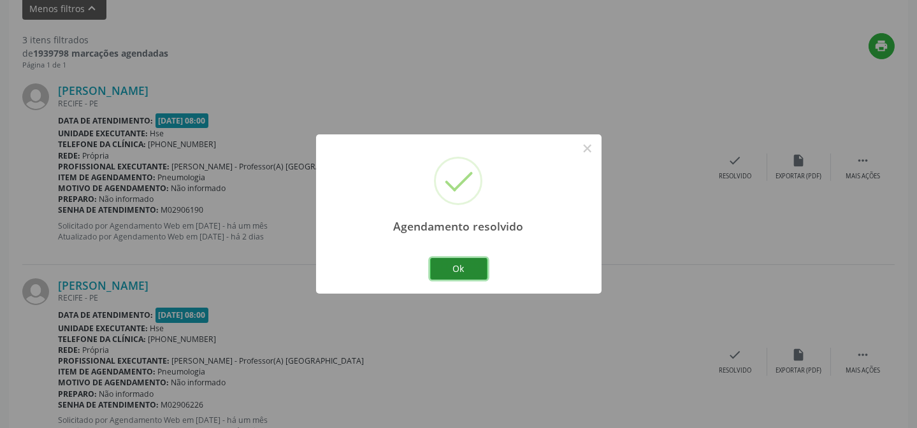
click at [464, 268] on button "Ok" at bounding box center [458, 269] width 57 height 22
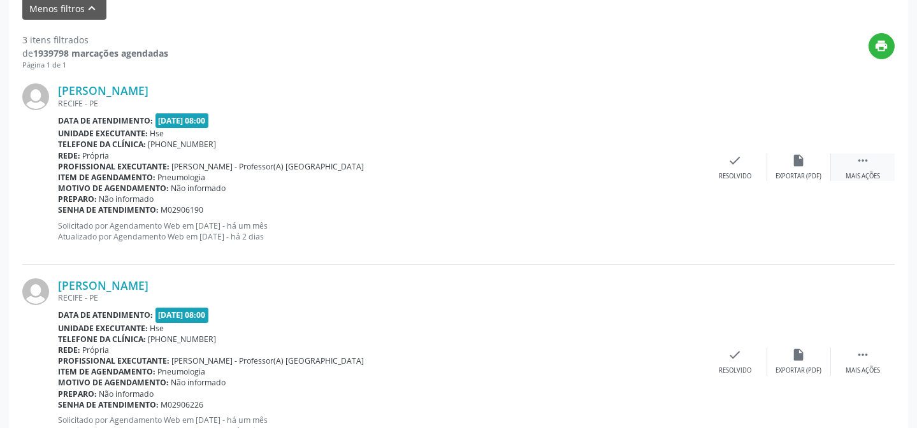
click at [856, 159] on icon "" at bounding box center [862, 161] width 14 height 14
click at [799, 173] on div "Não compareceu" at bounding box center [798, 176] width 54 height 9
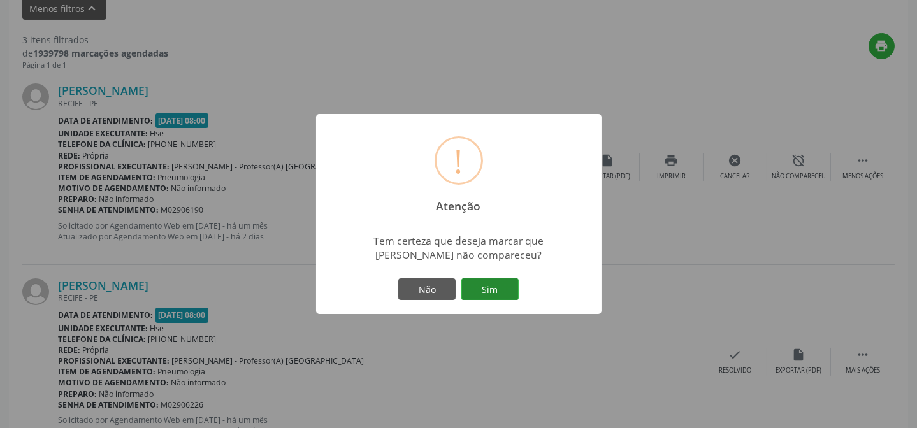
click at [486, 294] on button "Sim" at bounding box center [489, 289] width 57 height 22
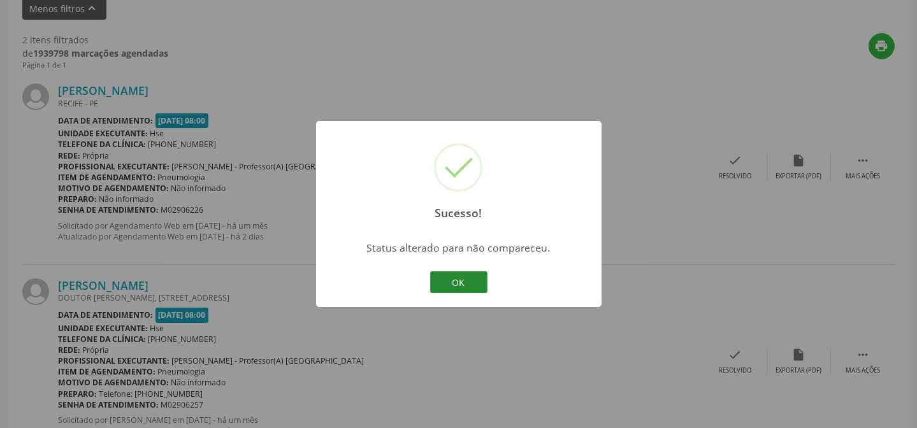
click at [475, 283] on button "OK" at bounding box center [458, 282] width 57 height 22
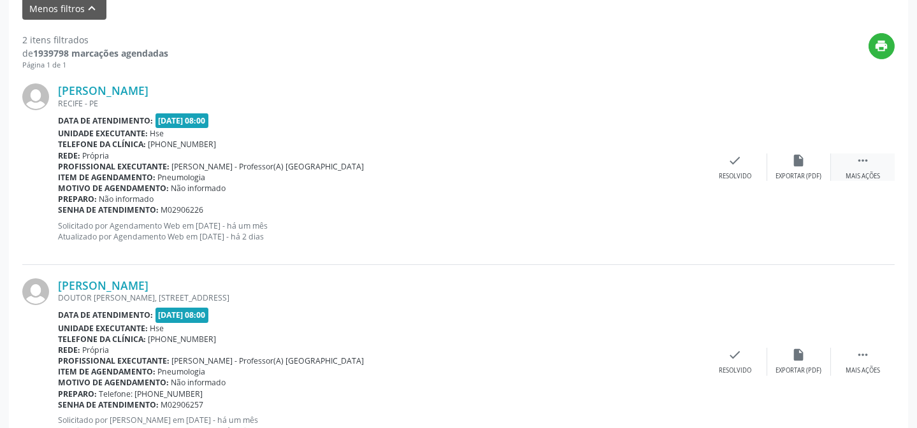
click at [862, 164] on icon "" at bounding box center [862, 161] width 14 height 14
click at [785, 159] on div "alarm_off Não compareceu" at bounding box center [799, 167] width 64 height 27
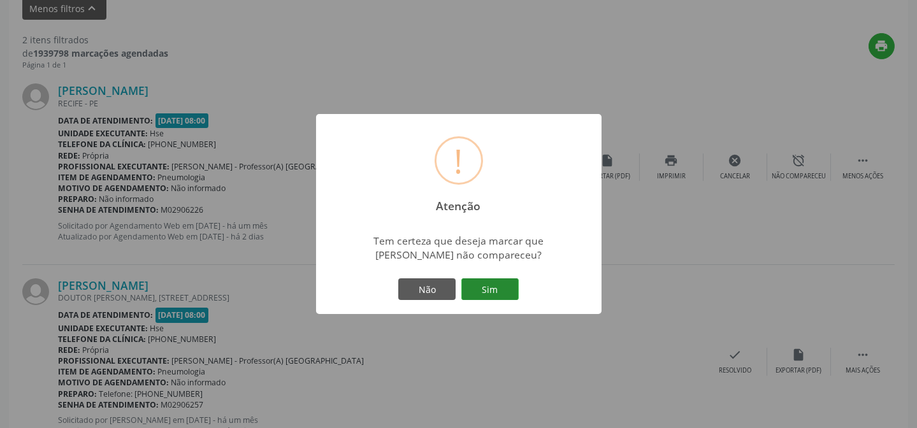
click at [494, 285] on button "Sim" at bounding box center [489, 289] width 57 height 22
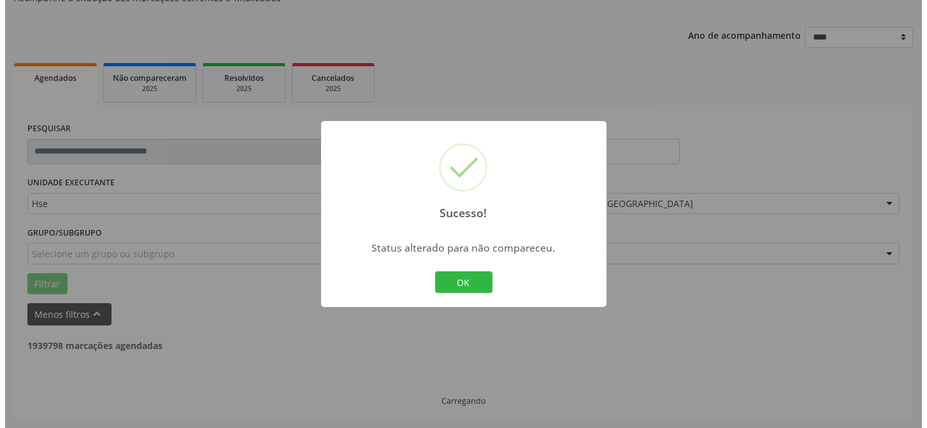
scroll to position [291, 0]
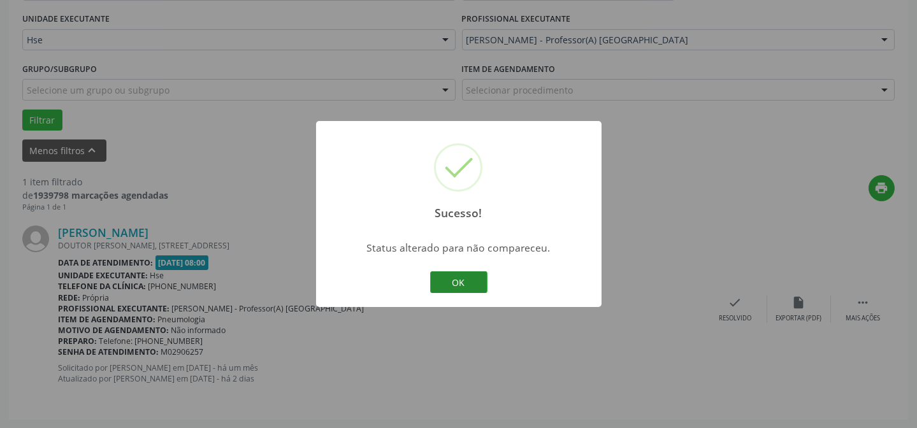
click at [454, 281] on button "OK" at bounding box center [458, 282] width 57 height 22
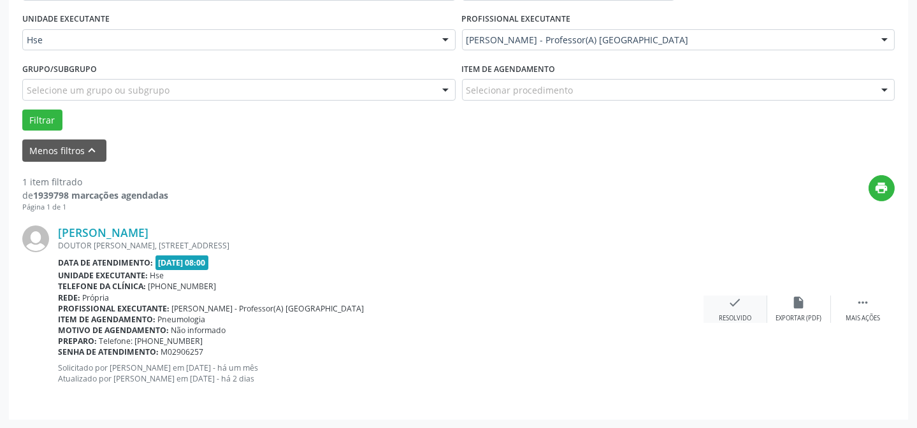
click at [720, 314] on div "Resolvido" at bounding box center [734, 318] width 32 height 9
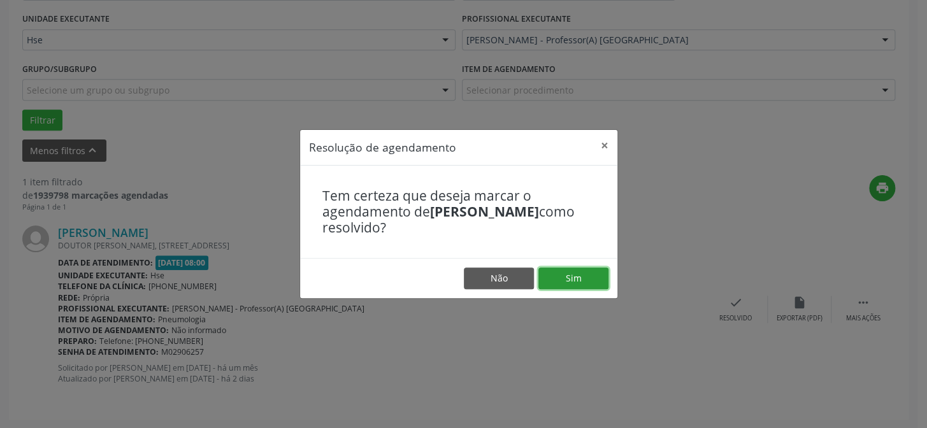
click at [575, 273] on button "Sim" at bounding box center [573, 279] width 70 height 22
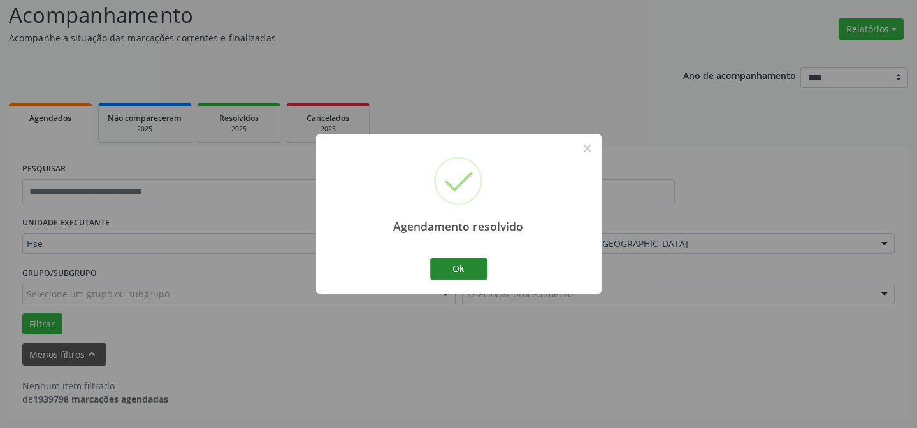
scroll to position [86, 0]
click at [473, 271] on button "Ok" at bounding box center [458, 269] width 57 height 22
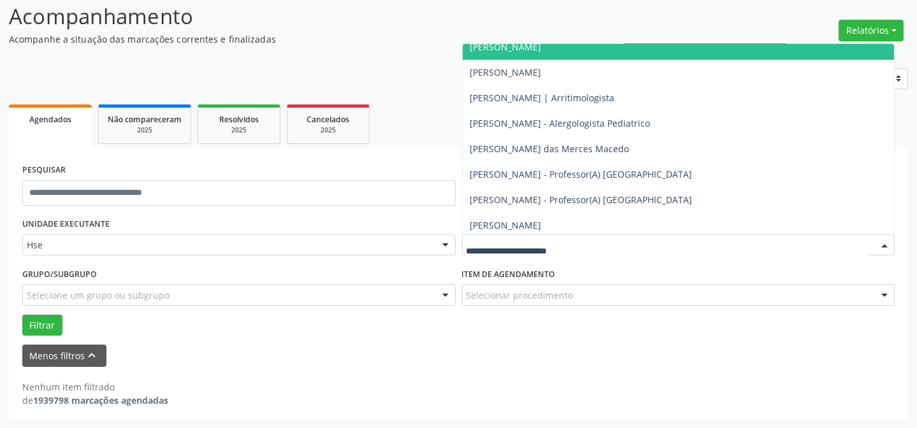
scroll to position [984, 0]
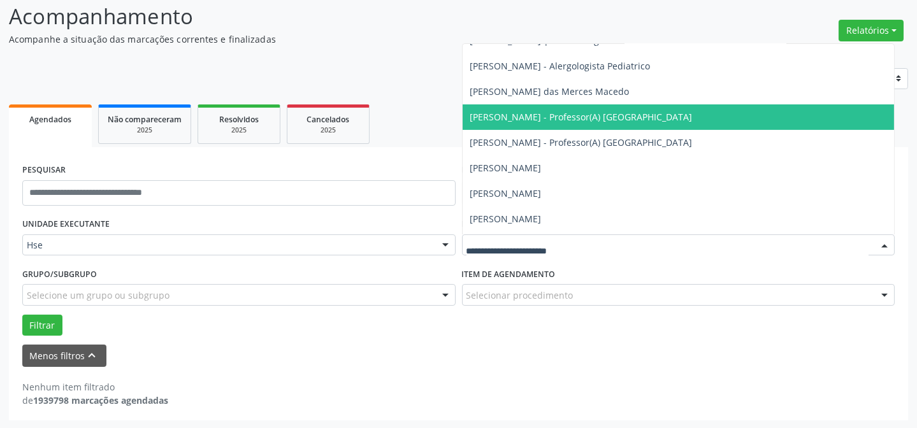
click at [612, 117] on span "[PERSON_NAME] - Professor(A) [GEOGRAPHIC_DATA]" at bounding box center [581, 117] width 222 height 12
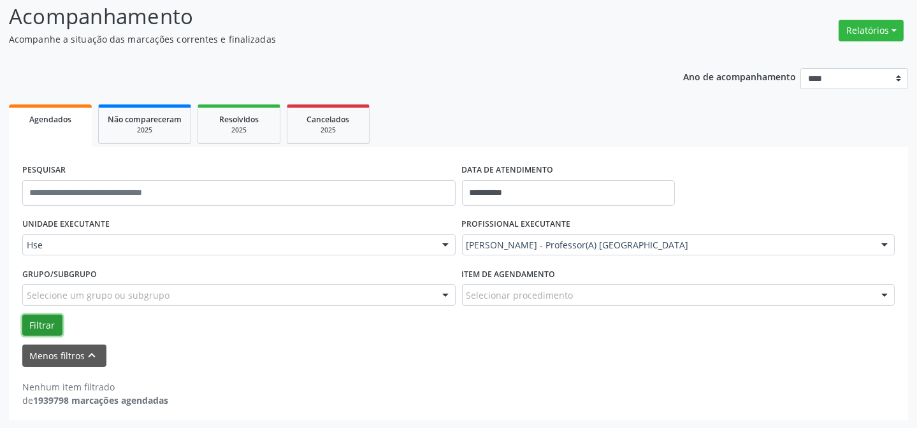
click at [34, 318] on button "Filtrar" at bounding box center [42, 326] width 40 height 22
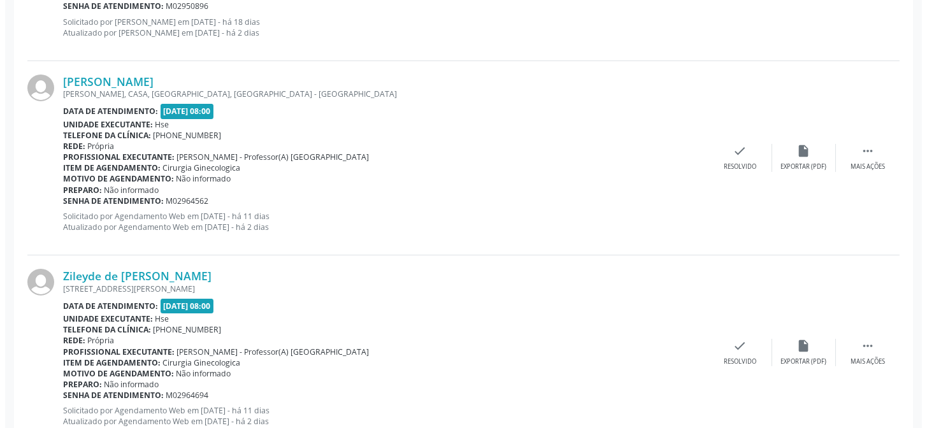
scroll to position [665, 0]
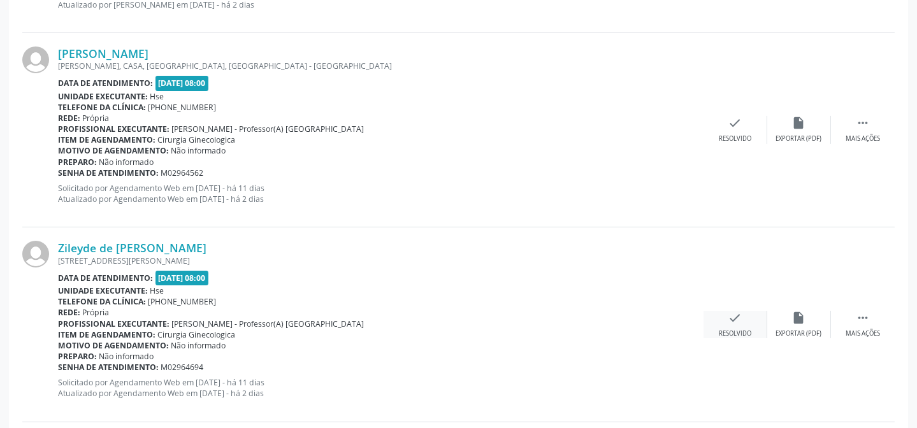
click at [733, 326] on div "check Resolvido" at bounding box center [735, 324] width 64 height 27
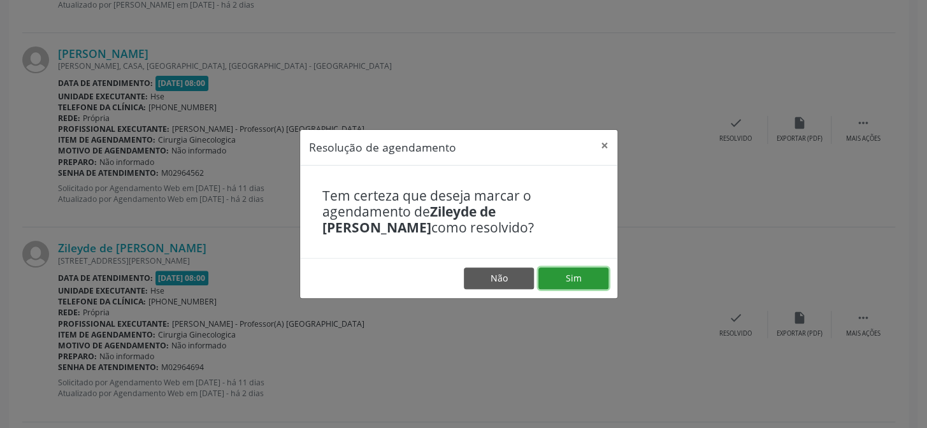
click at [579, 272] on button "Sim" at bounding box center [573, 279] width 70 height 22
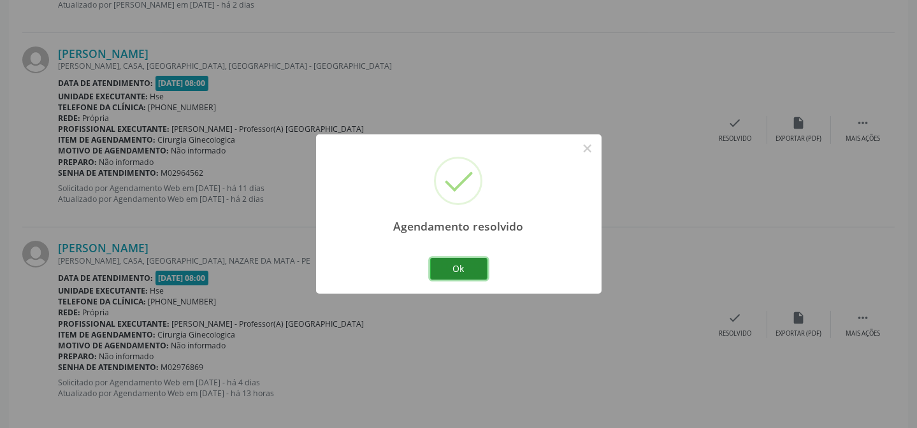
click at [468, 272] on button "Ok" at bounding box center [458, 269] width 57 height 22
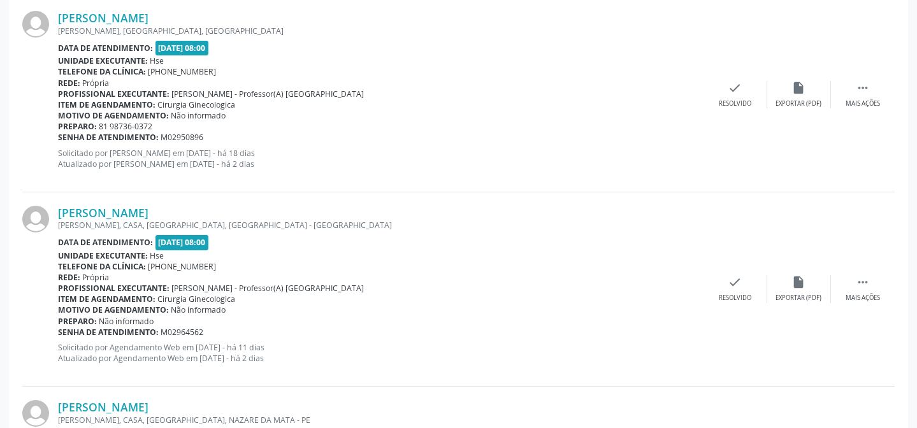
scroll to position [433, 0]
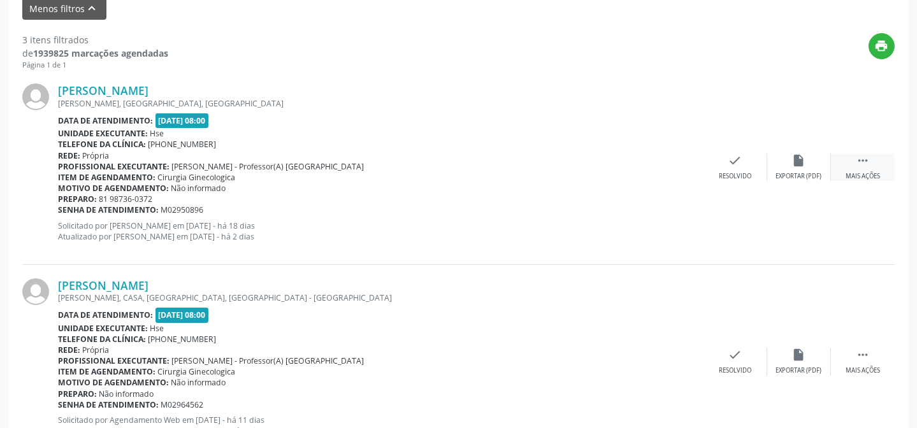
click at [868, 159] on icon "" at bounding box center [862, 161] width 14 height 14
click at [810, 166] on div "alarm_off Não compareceu" at bounding box center [799, 167] width 64 height 27
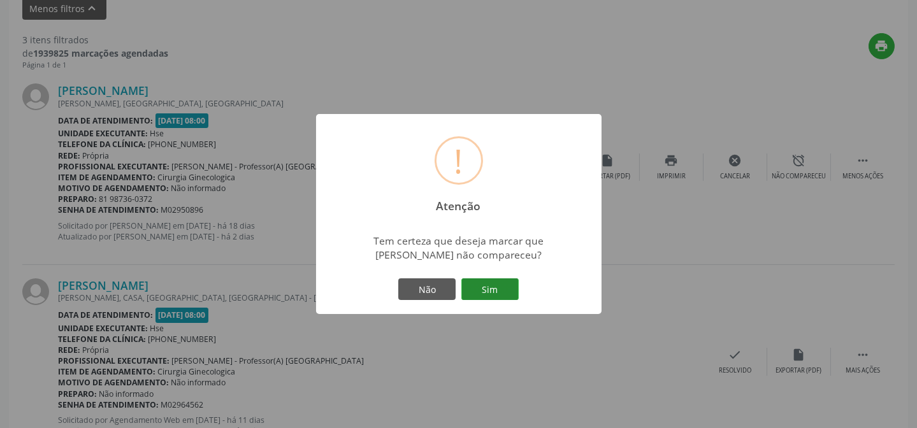
click at [491, 291] on button "Sim" at bounding box center [489, 289] width 57 height 22
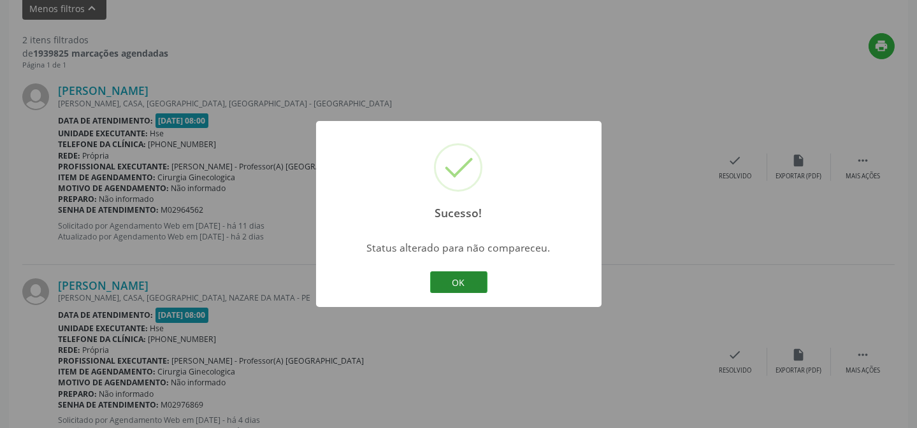
click at [459, 282] on button "OK" at bounding box center [458, 282] width 57 height 22
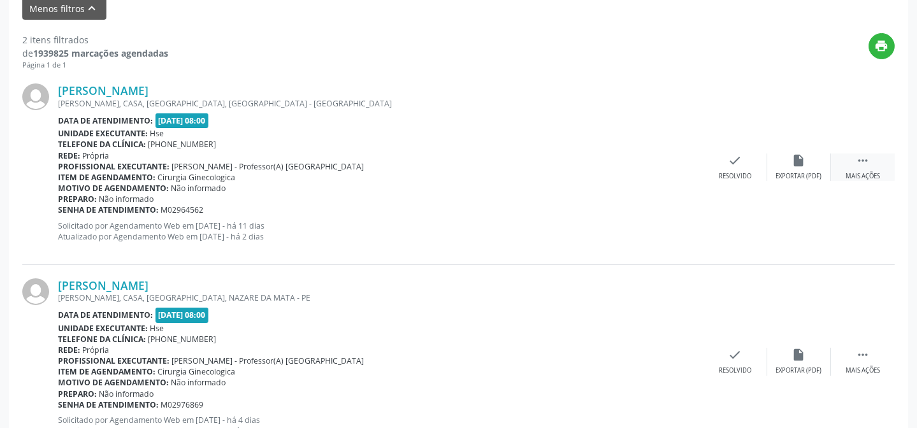
click at [869, 162] on icon "" at bounding box center [862, 161] width 14 height 14
click at [795, 168] on div "alarm_off Não compareceu" at bounding box center [799, 167] width 64 height 27
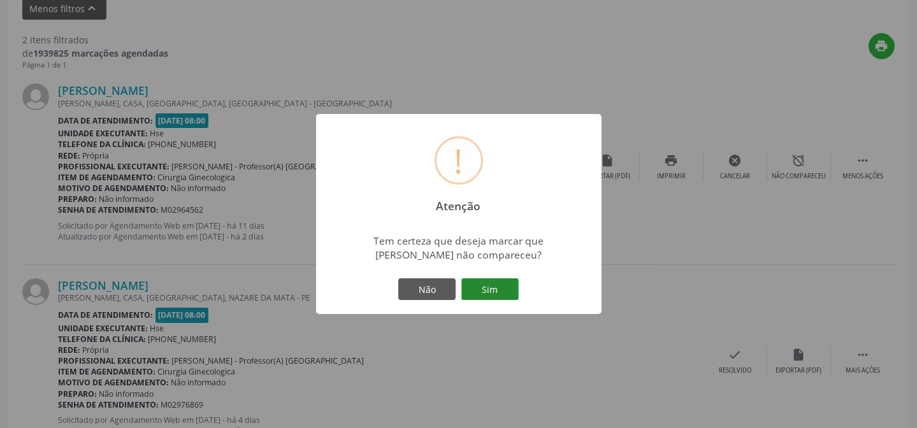
click at [489, 290] on button "Sim" at bounding box center [489, 289] width 57 height 22
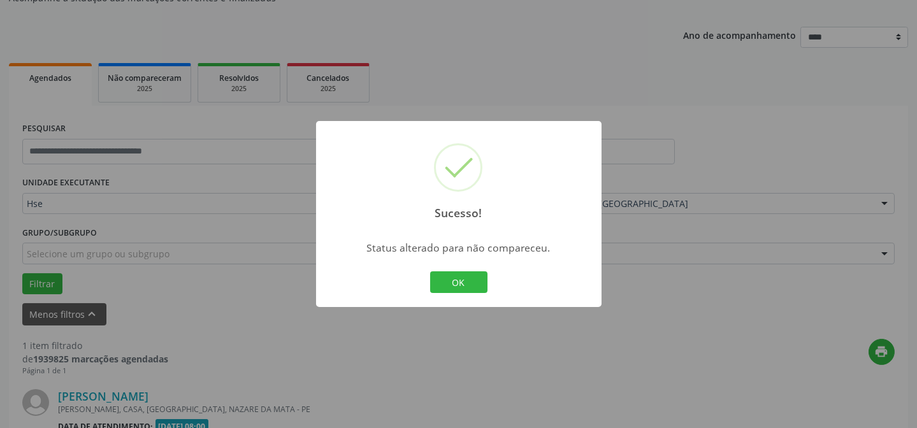
scroll to position [291, 0]
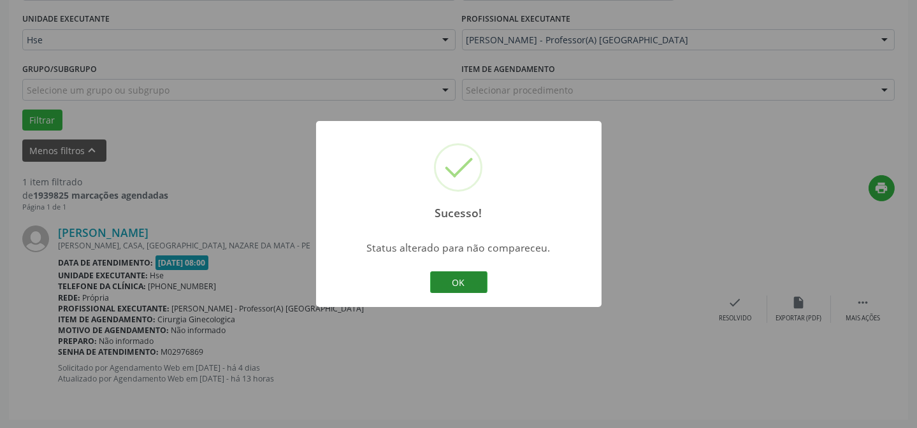
click at [480, 281] on button "OK" at bounding box center [458, 282] width 57 height 22
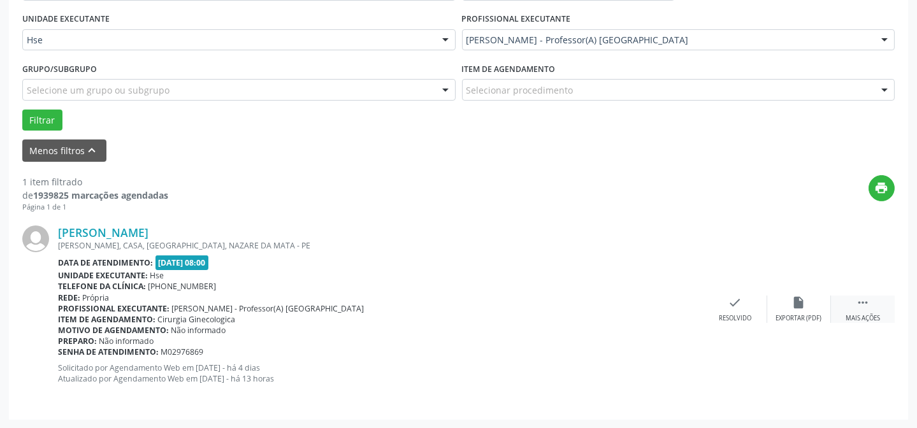
click at [862, 305] on icon "" at bounding box center [862, 303] width 14 height 14
click at [799, 305] on icon "alarm_off" at bounding box center [799, 303] width 14 height 14
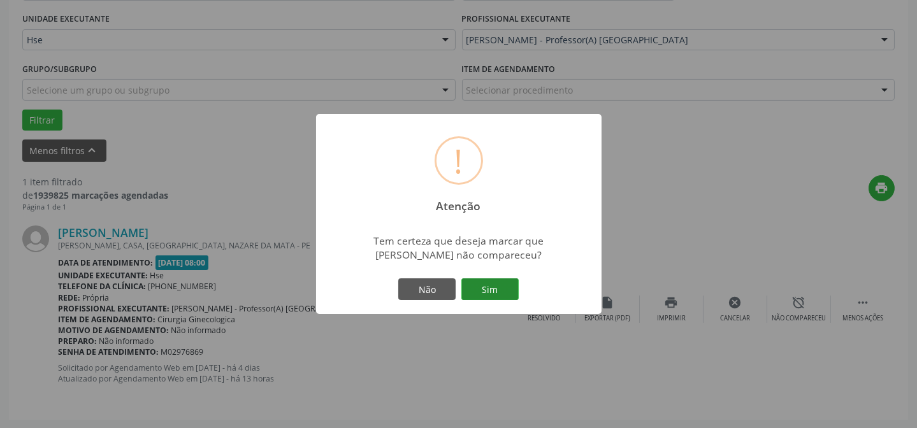
click at [484, 288] on button "Sim" at bounding box center [489, 289] width 57 height 22
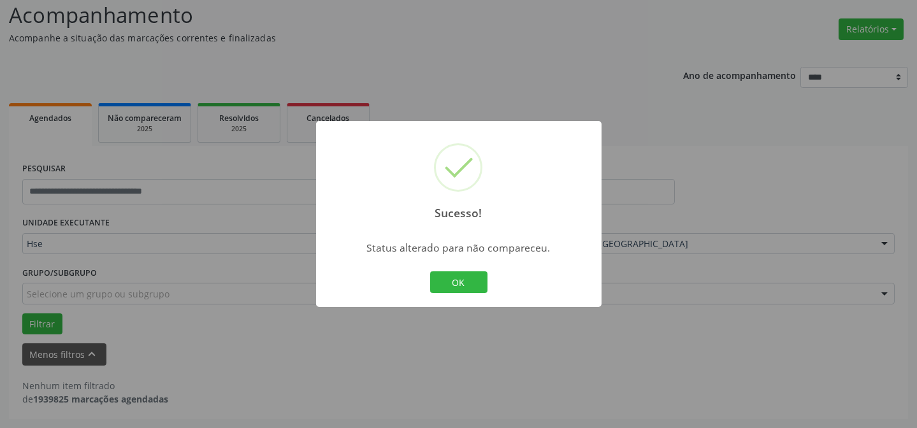
scroll to position [86, 0]
click at [482, 283] on button "OK" at bounding box center [458, 282] width 57 height 22
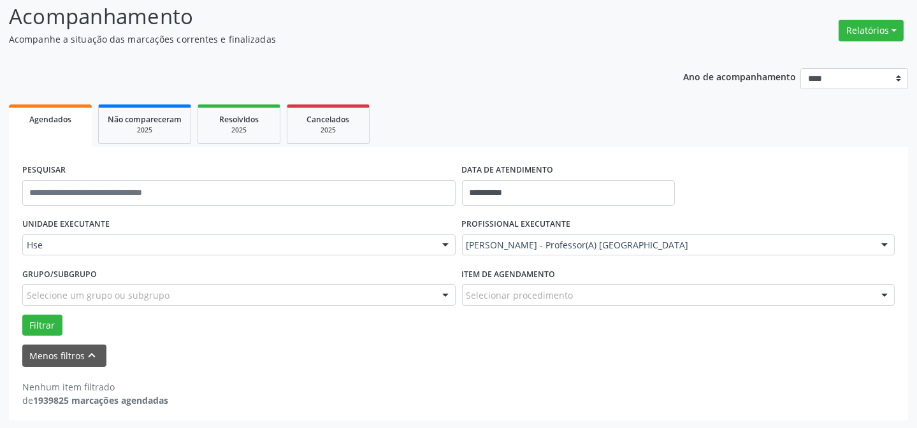
click at [875, 241] on div at bounding box center [884, 246] width 19 height 22
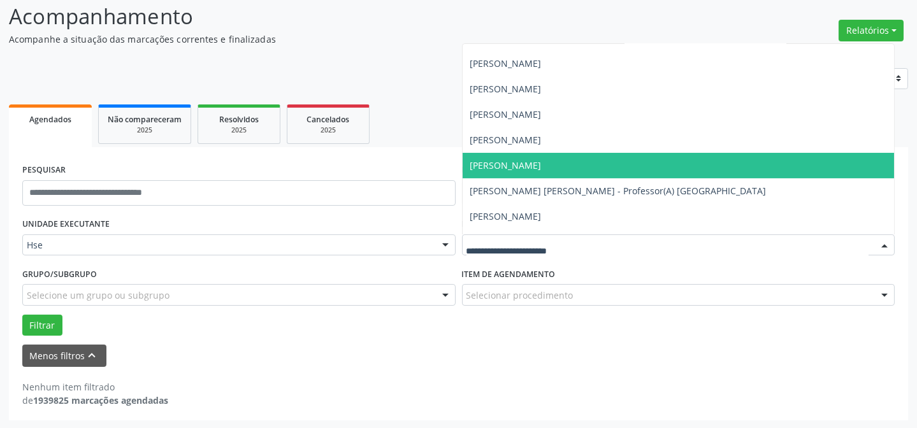
scroll to position [521, 0]
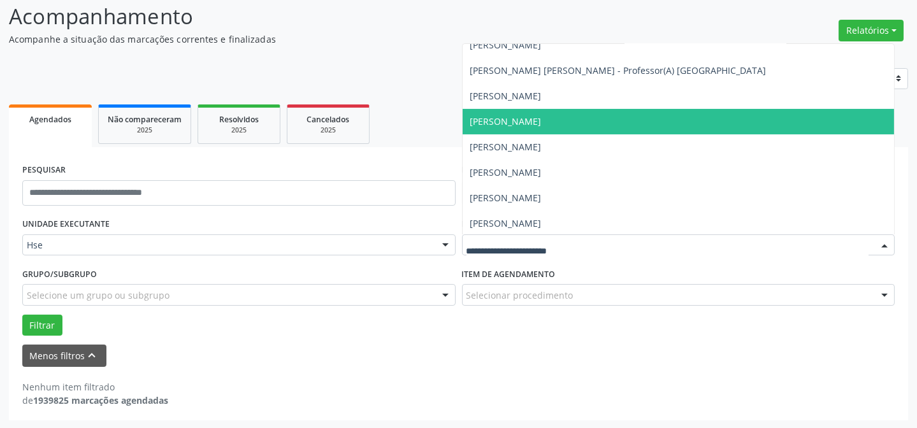
click at [696, 115] on span "[PERSON_NAME]" at bounding box center [678, 121] width 432 height 25
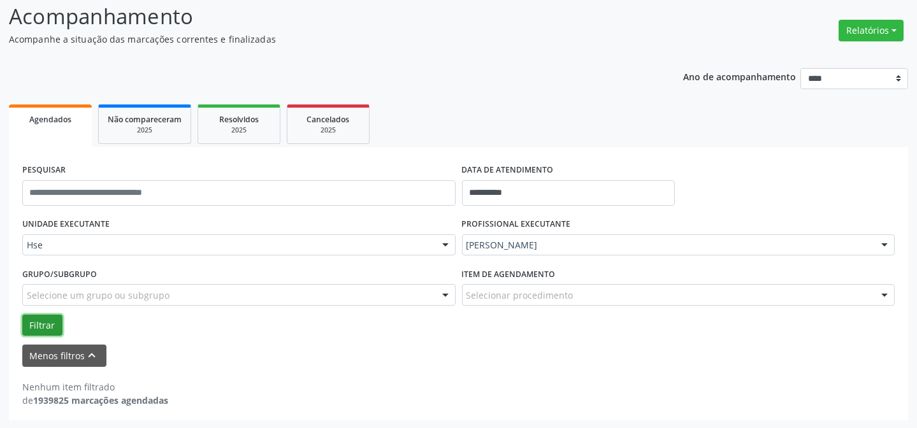
click at [41, 318] on button "Filtrar" at bounding box center [42, 326] width 40 height 22
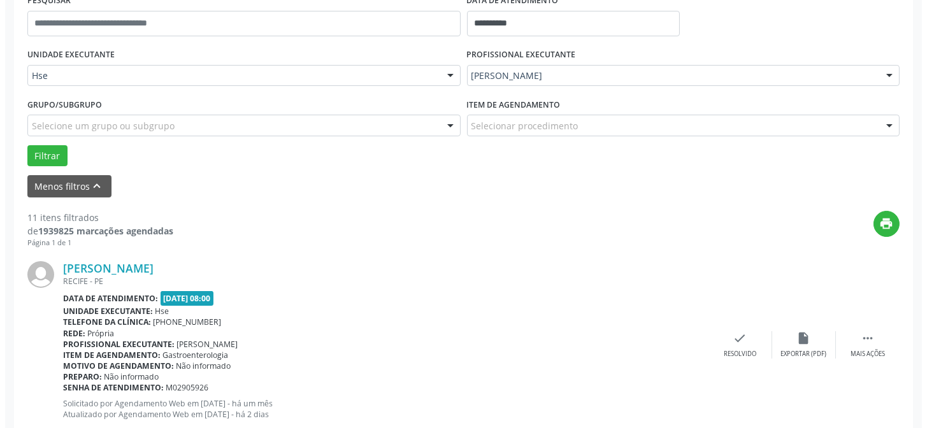
scroll to position [260, 0]
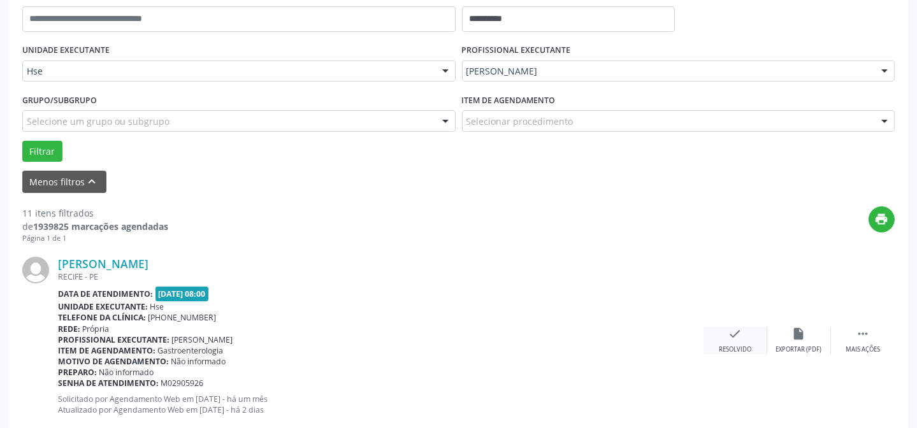
click at [746, 342] on div "check Resolvido" at bounding box center [735, 340] width 64 height 27
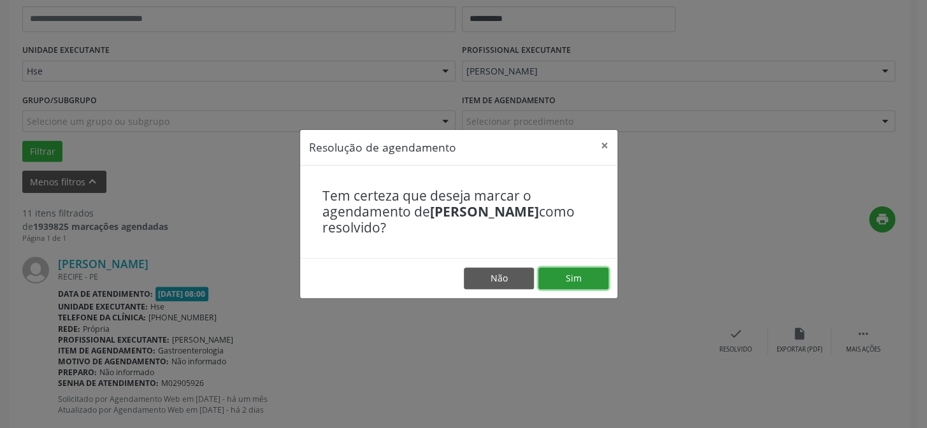
click at [599, 278] on button "Sim" at bounding box center [573, 279] width 70 height 22
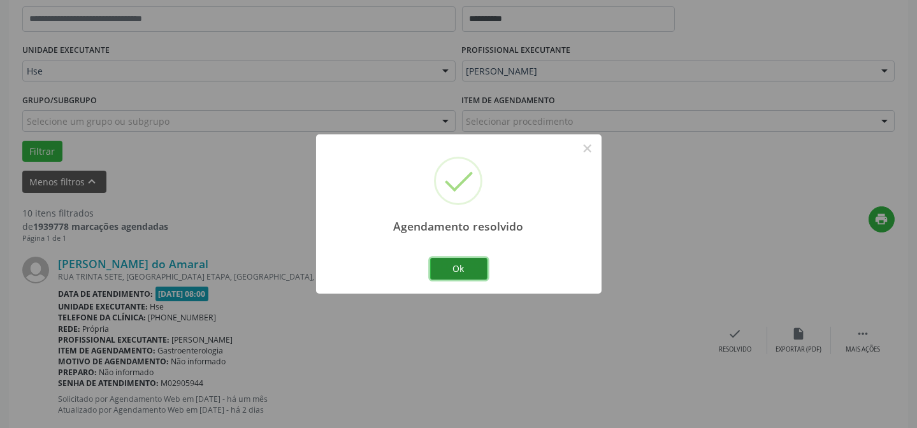
click at [460, 266] on button "Ok" at bounding box center [458, 269] width 57 height 22
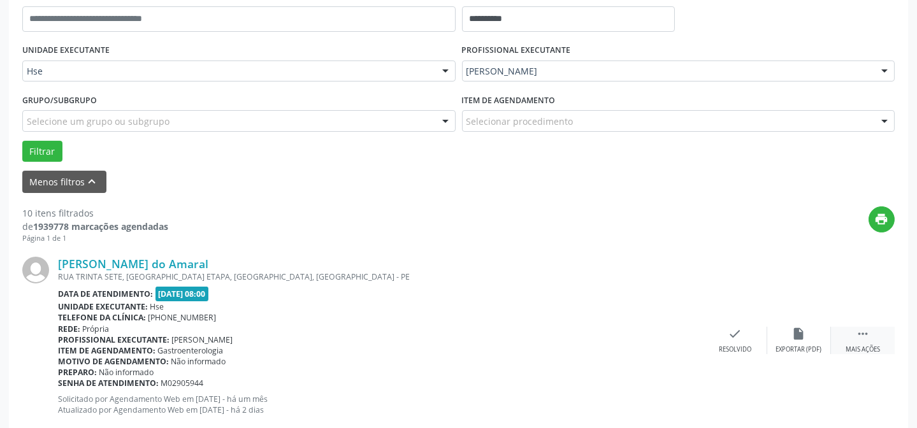
click at [871, 341] on div " Mais ações" at bounding box center [863, 340] width 64 height 27
click at [809, 343] on div "alarm_off Não compareceu" at bounding box center [799, 340] width 64 height 27
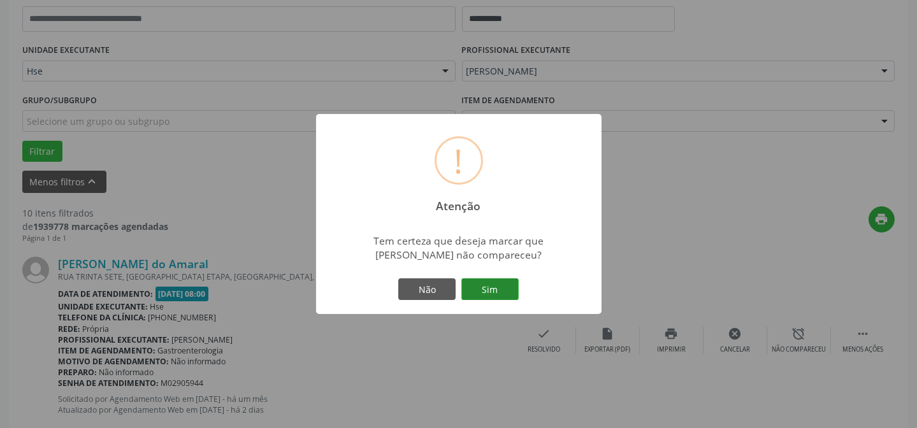
click at [503, 288] on button "Sim" at bounding box center [489, 289] width 57 height 22
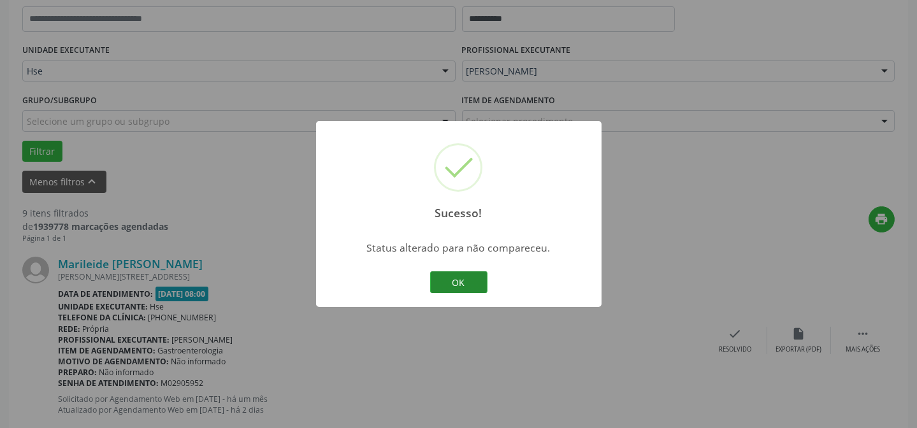
click at [471, 285] on button "OK" at bounding box center [458, 282] width 57 height 22
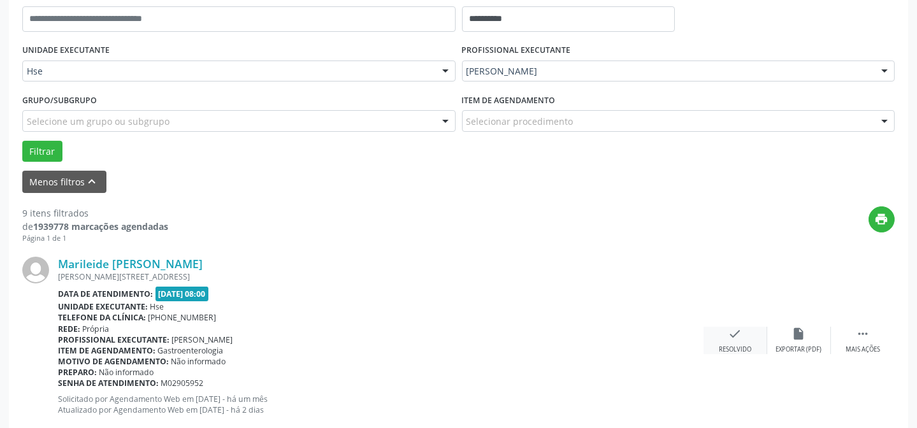
click at [738, 338] on icon "check" at bounding box center [735, 334] width 14 height 14
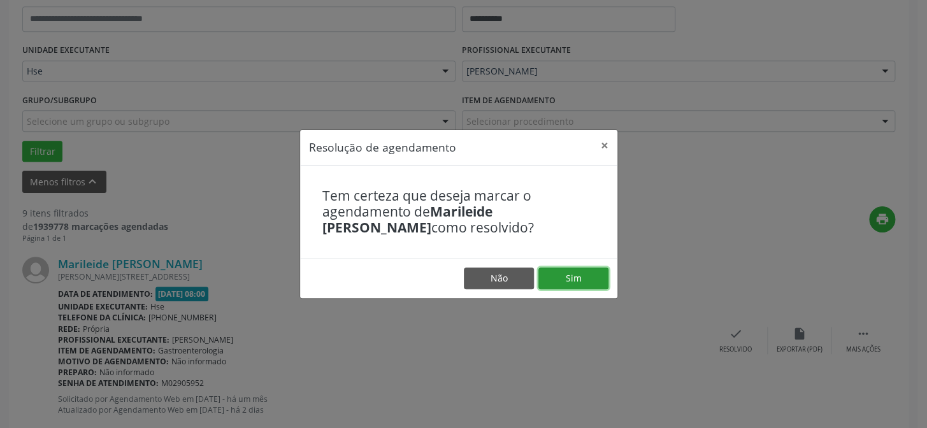
click at [582, 274] on button "Sim" at bounding box center [573, 279] width 70 height 22
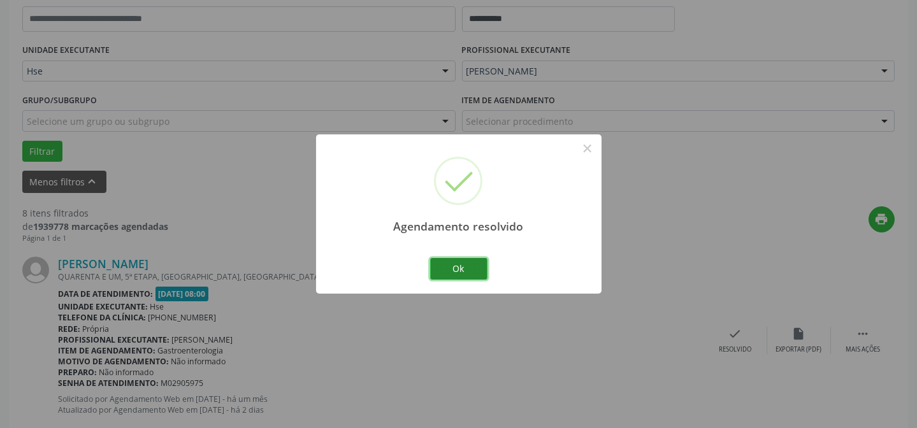
click at [473, 266] on button "Ok" at bounding box center [458, 269] width 57 height 22
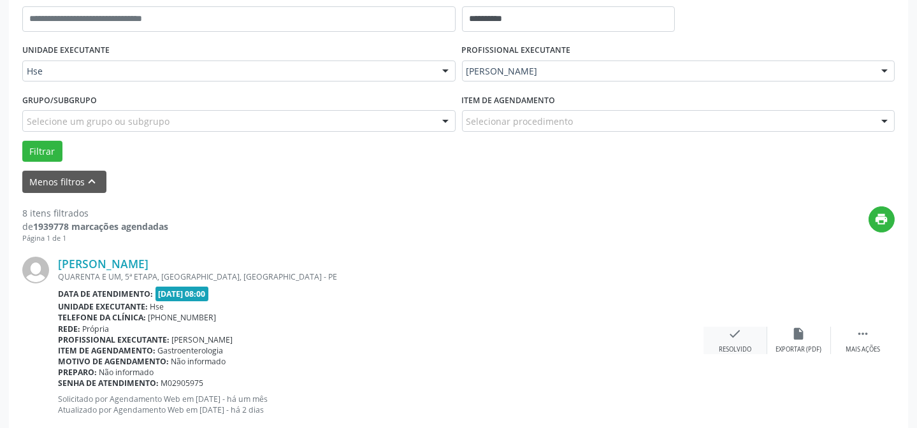
click at [743, 334] on div "check Resolvido" at bounding box center [735, 340] width 64 height 27
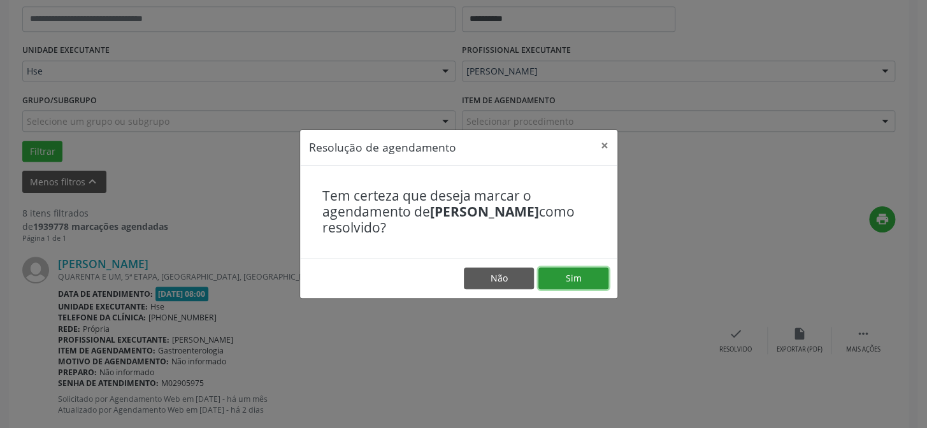
click at [598, 280] on button "Sim" at bounding box center [573, 279] width 70 height 22
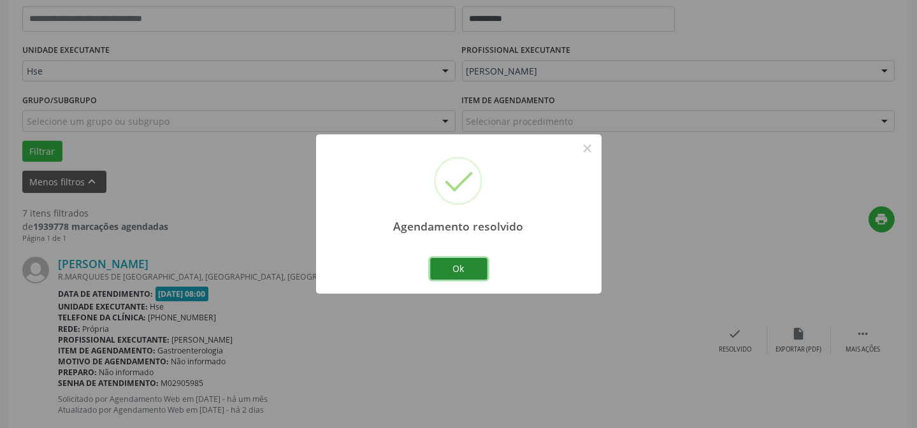
click at [470, 272] on button "Ok" at bounding box center [458, 269] width 57 height 22
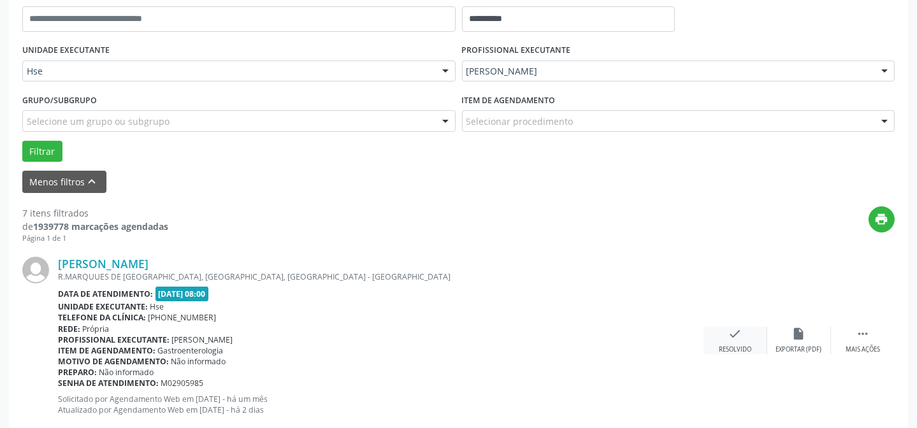
click at [741, 341] on div "check Resolvido" at bounding box center [735, 340] width 64 height 27
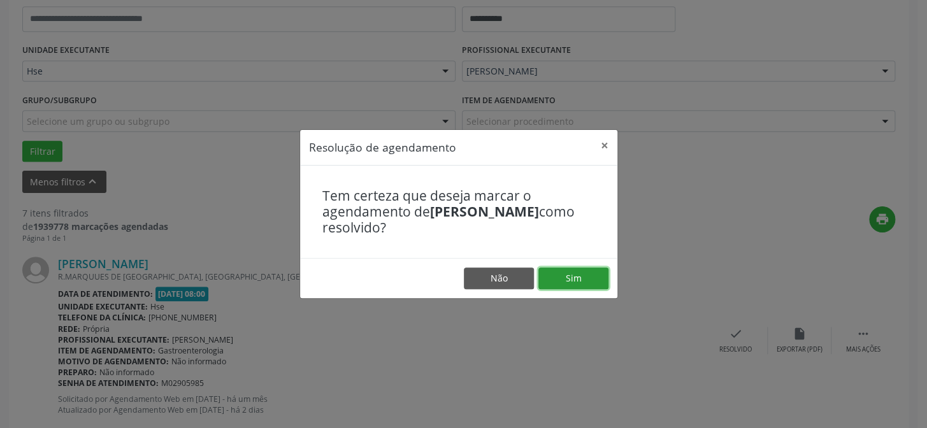
click at [581, 269] on button "Sim" at bounding box center [573, 279] width 70 height 22
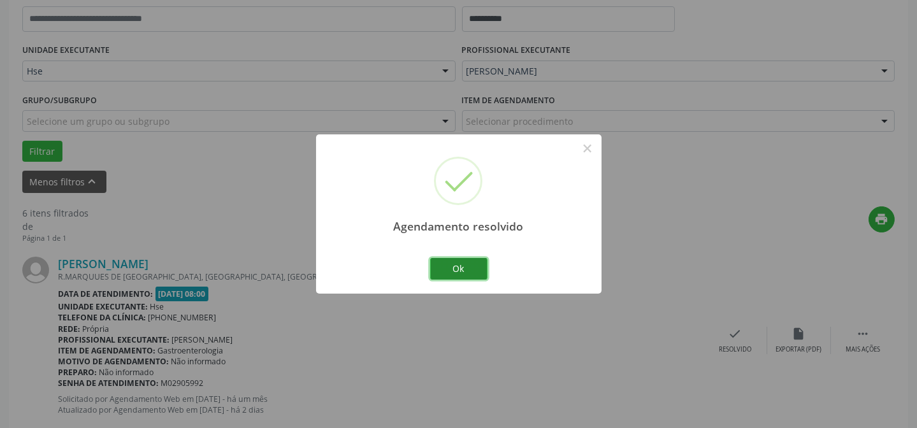
click at [459, 263] on button "Ok" at bounding box center [458, 269] width 57 height 22
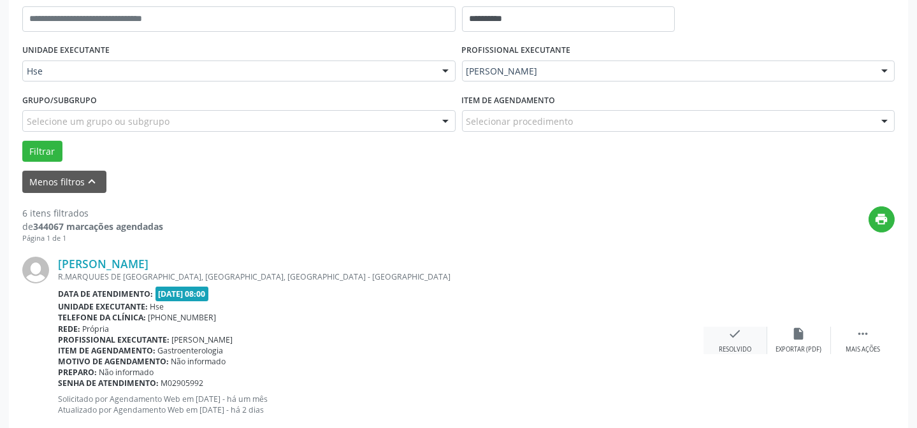
click at [728, 334] on icon "check" at bounding box center [735, 334] width 14 height 14
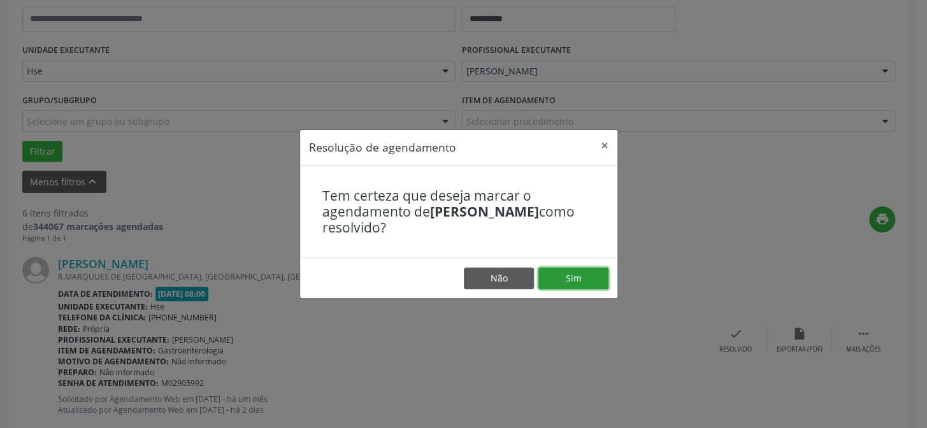
click at [592, 282] on button "Sim" at bounding box center [573, 279] width 70 height 22
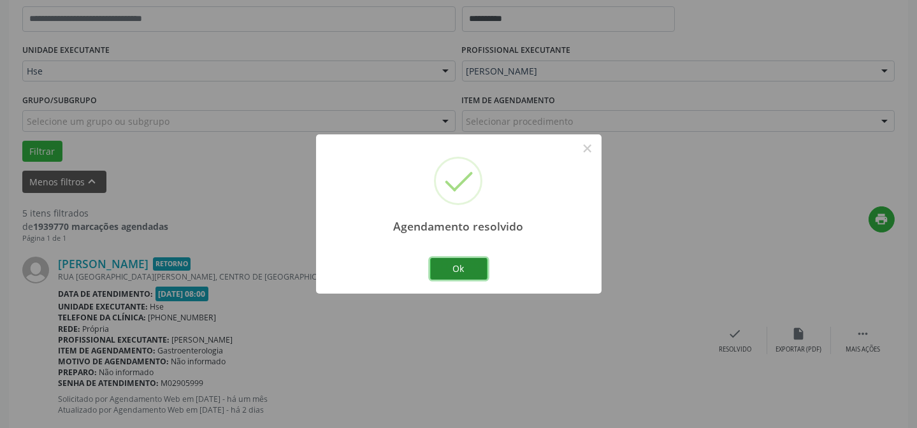
click at [466, 273] on button "Ok" at bounding box center [458, 269] width 57 height 22
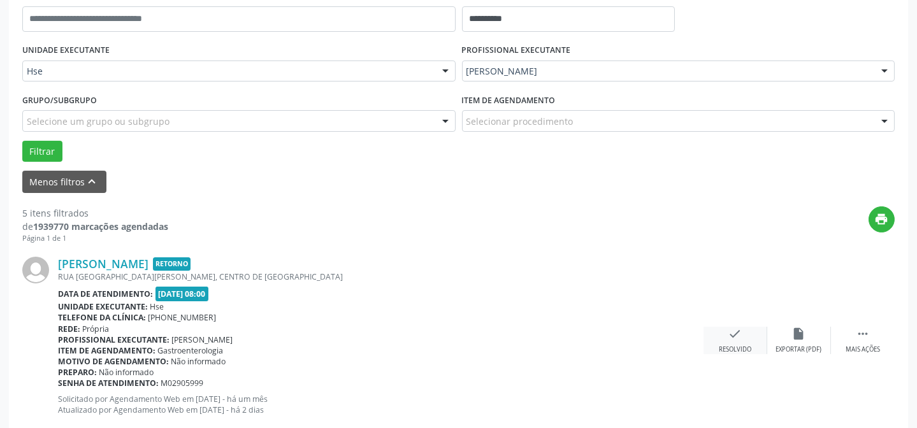
click at [743, 341] on div "check Resolvido" at bounding box center [735, 340] width 64 height 27
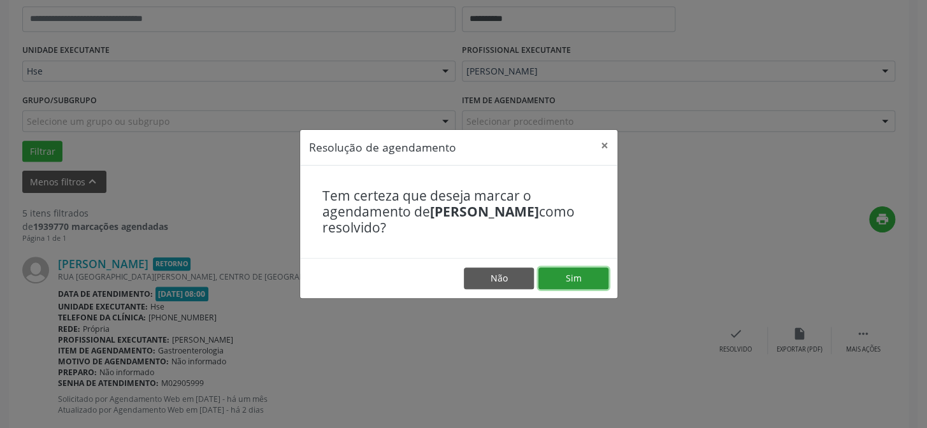
click at [564, 275] on button "Sim" at bounding box center [573, 279] width 70 height 22
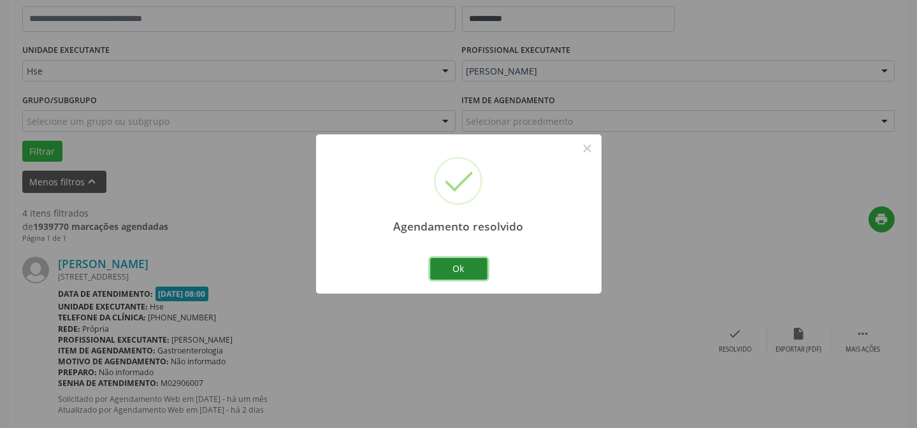
click at [462, 270] on button "Ok" at bounding box center [458, 269] width 57 height 22
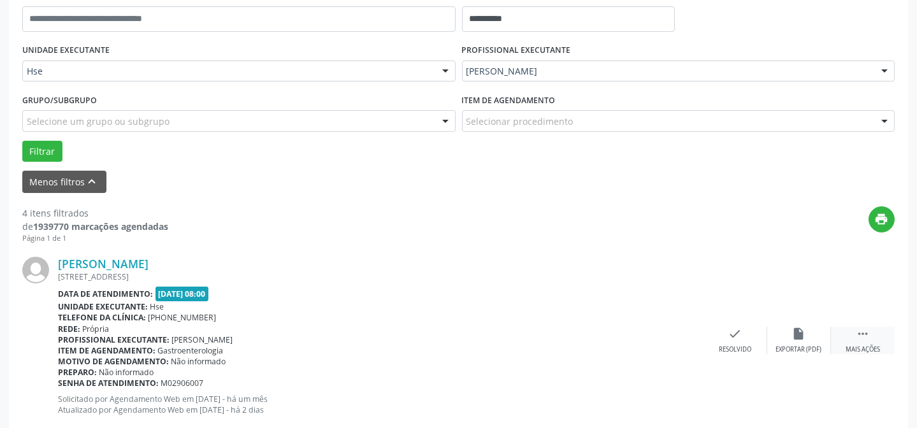
click at [876, 338] on div " Mais ações" at bounding box center [863, 340] width 64 height 27
click at [799, 338] on icon "alarm_off" at bounding box center [799, 334] width 14 height 14
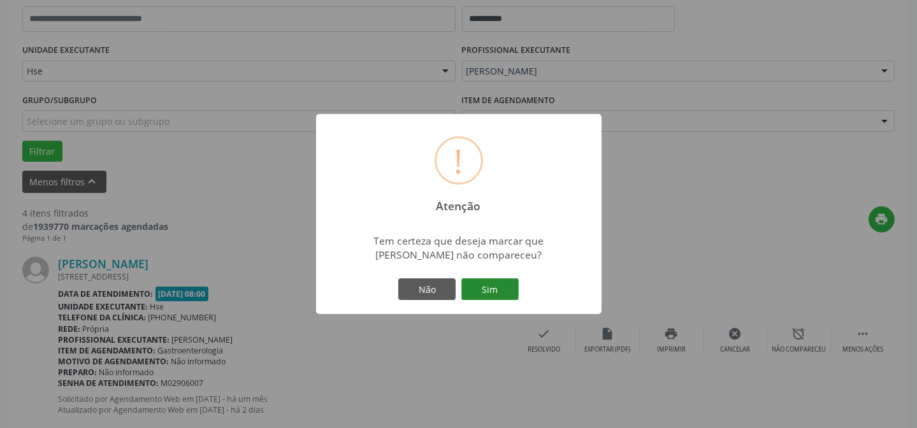
click at [503, 289] on button "Sim" at bounding box center [489, 289] width 57 height 22
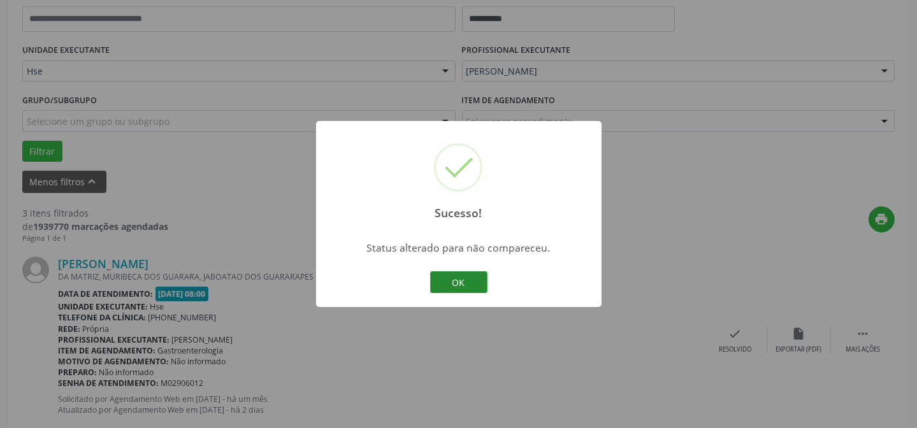
click at [455, 281] on button "OK" at bounding box center [458, 282] width 57 height 22
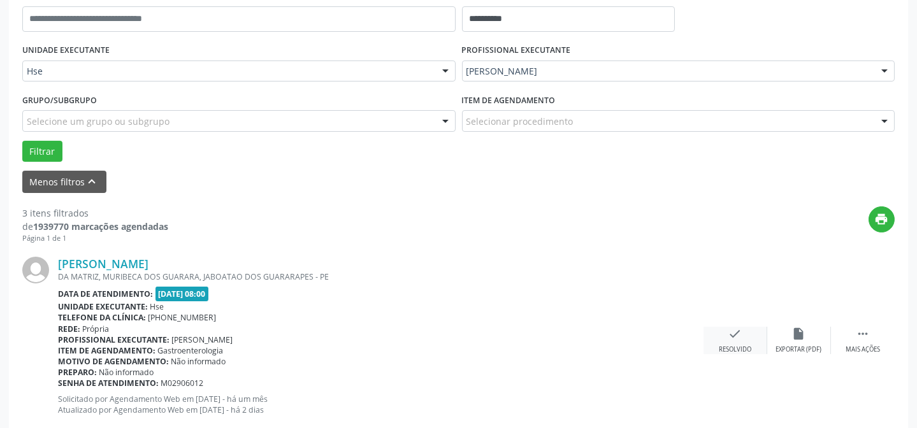
click at [740, 340] on div "check Resolvido" at bounding box center [735, 340] width 64 height 27
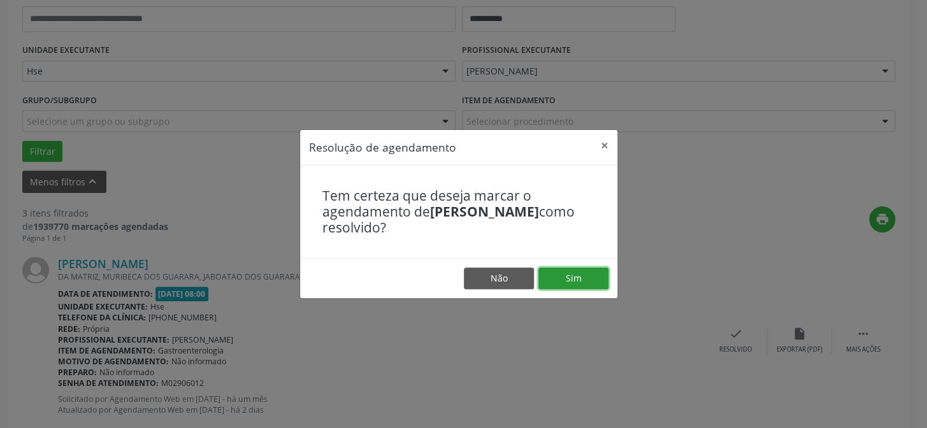
click at [587, 275] on button "Sim" at bounding box center [573, 279] width 70 height 22
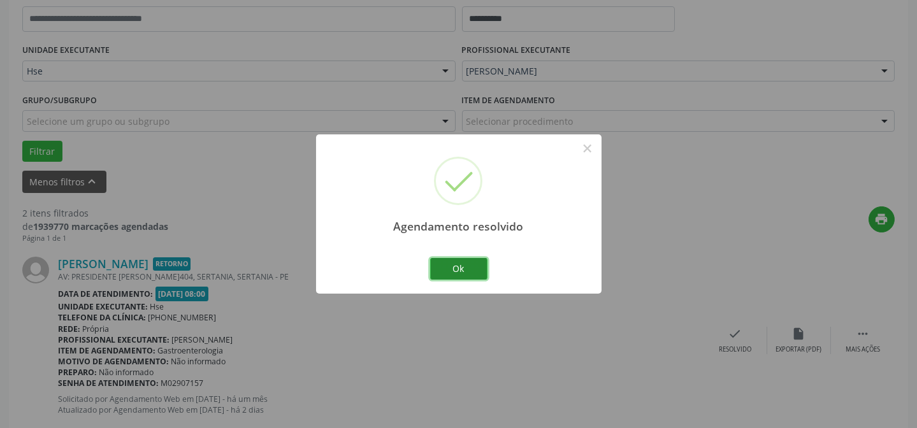
click at [462, 271] on button "Ok" at bounding box center [458, 269] width 57 height 22
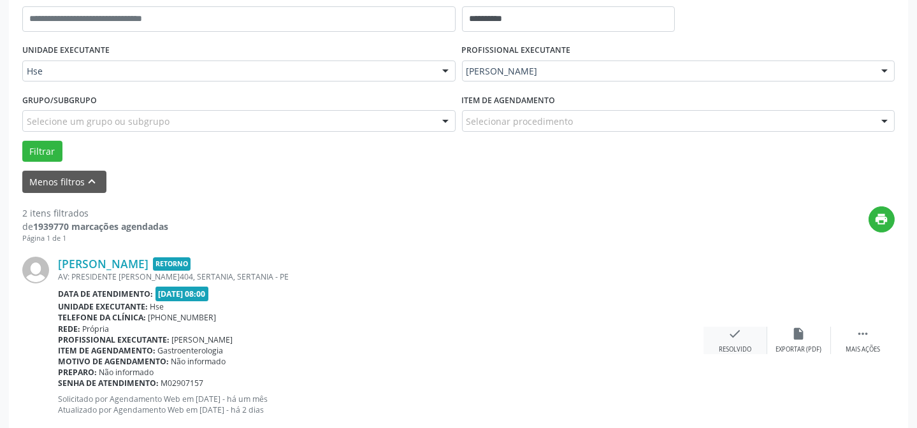
click at [744, 333] on div "check Resolvido" at bounding box center [735, 340] width 64 height 27
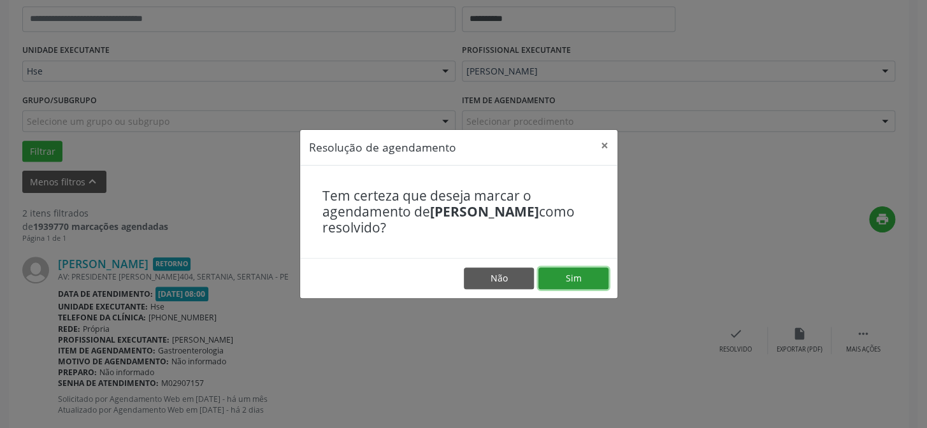
click at [589, 280] on button "Sim" at bounding box center [573, 279] width 70 height 22
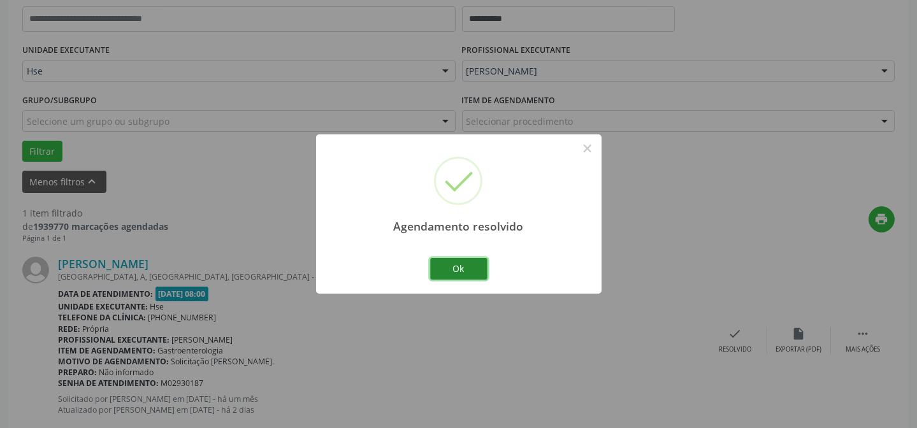
click at [472, 269] on button "Ok" at bounding box center [458, 269] width 57 height 22
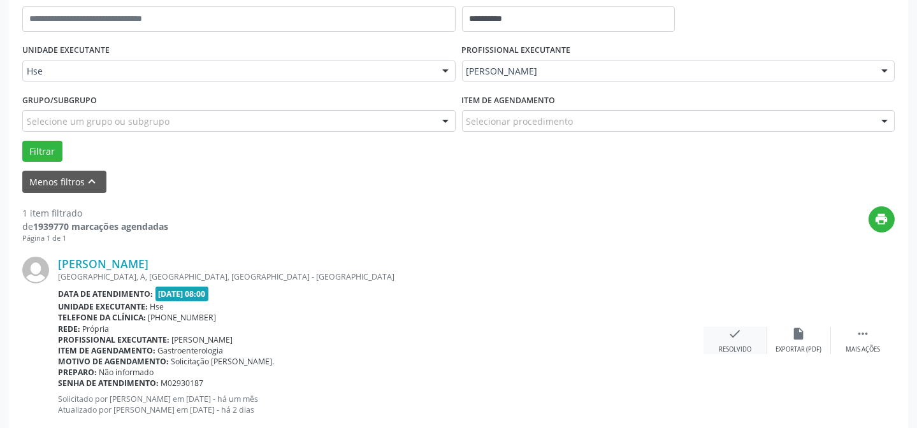
click at [740, 338] on icon "check" at bounding box center [735, 334] width 14 height 14
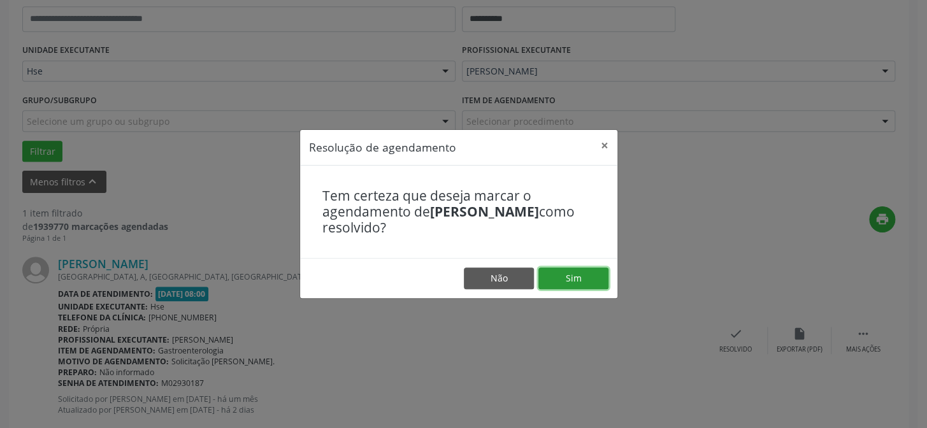
click at [586, 278] on button "Sim" at bounding box center [573, 279] width 70 height 22
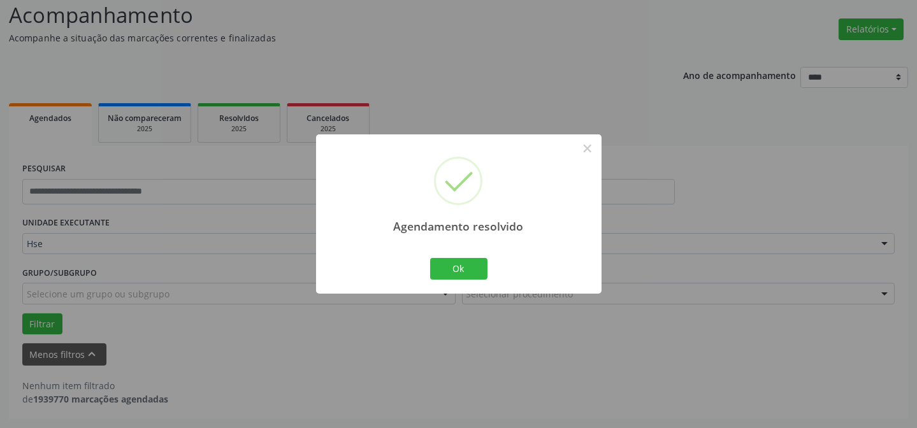
scroll to position [86, 0]
click at [475, 270] on button "Ok" at bounding box center [458, 269] width 57 height 22
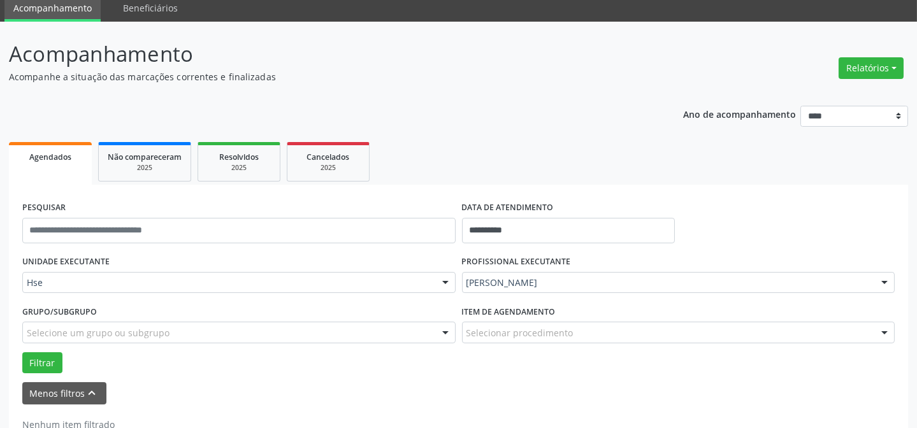
scroll to position [28, 0]
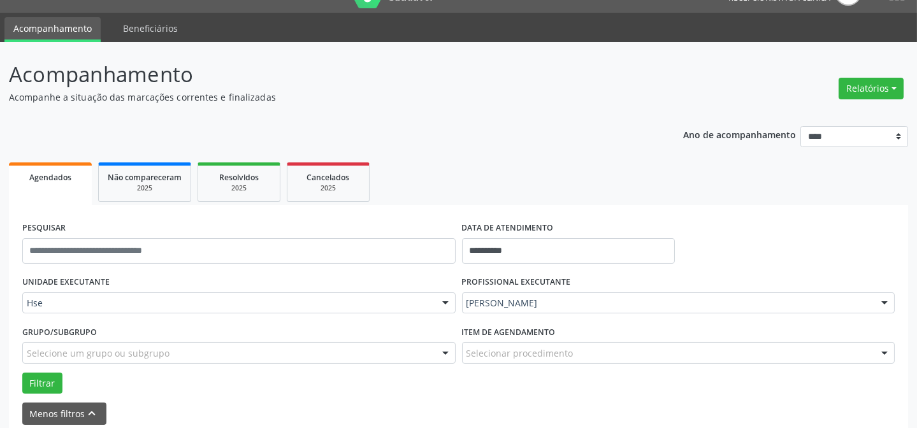
drag, startPoint x: 634, startPoint y: 302, endPoint x: 590, endPoint y: 286, distance: 46.1
click at [652, 47] on div "**********" at bounding box center [458, 264] width 917 height 445
